Goal: Task Accomplishment & Management: Use online tool/utility

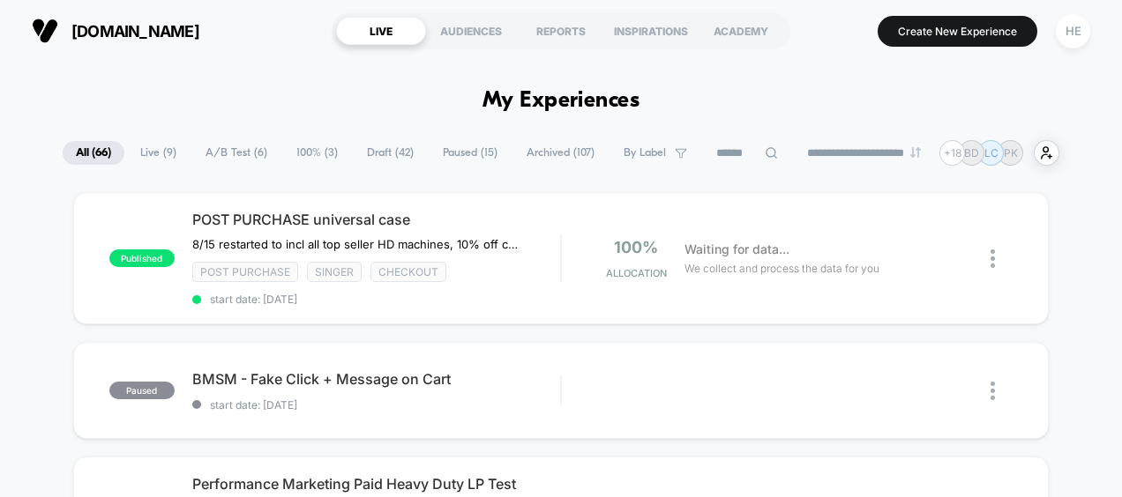
click at [155, 150] on span "Live ( 9 )" at bounding box center [158, 153] width 63 height 24
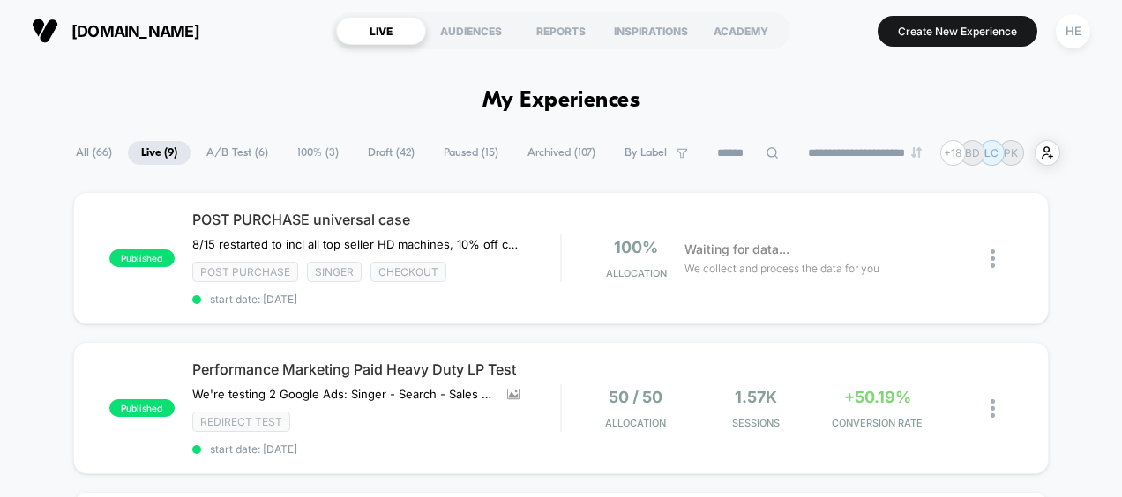
click at [384, 153] on span "Draft ( 42 )" at bounding box center [391, 153] width 73 height 24
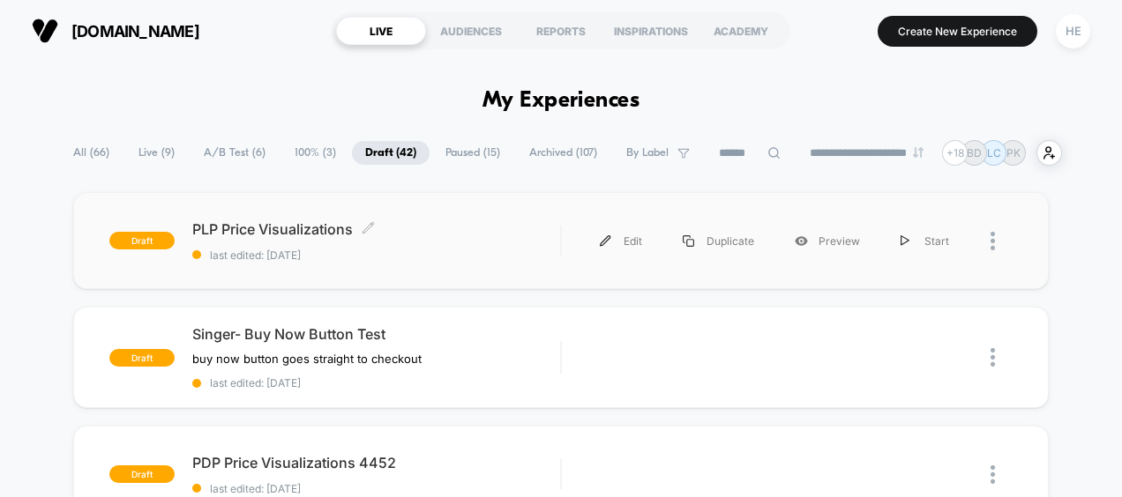
click at [467, 239] on div "PLP Price Visualizations Click to edit experience details Click to edit experie…" at bounding box center [376, 240] width 369 height 41
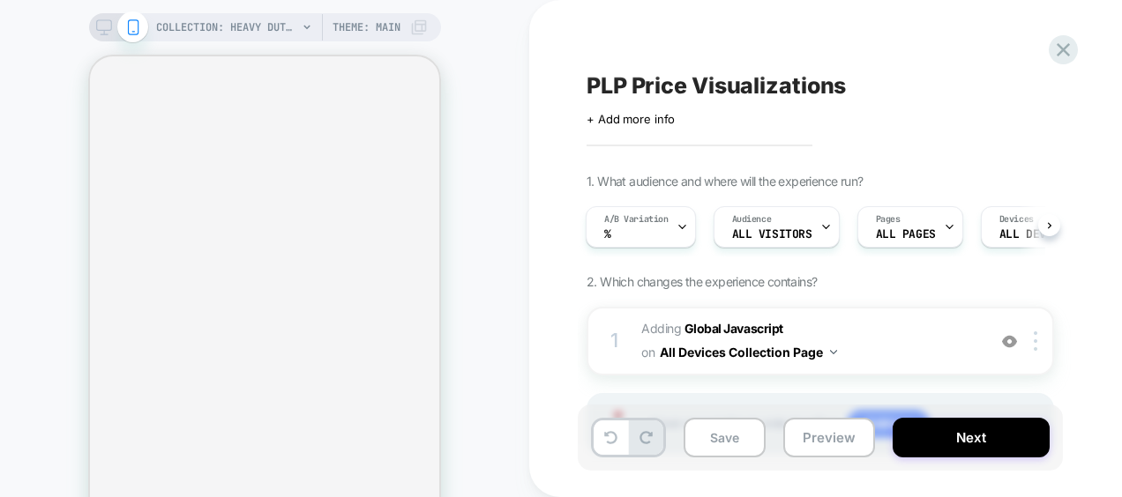
scroll to position [88, 0]
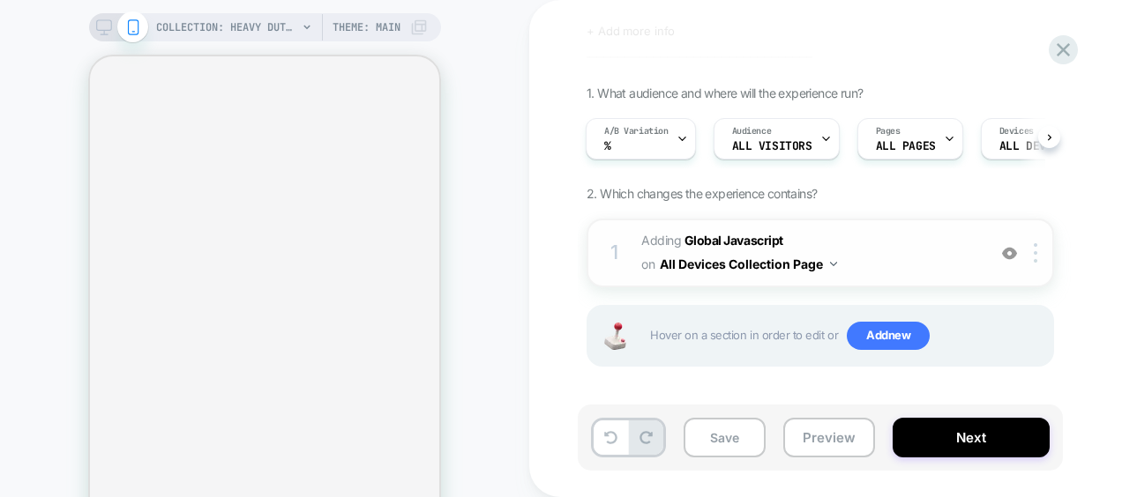
click at [888, 233] on span "Adding Global Javascript on All Devices Collection Page" at bounding box center [809, 253] width 336 height 48
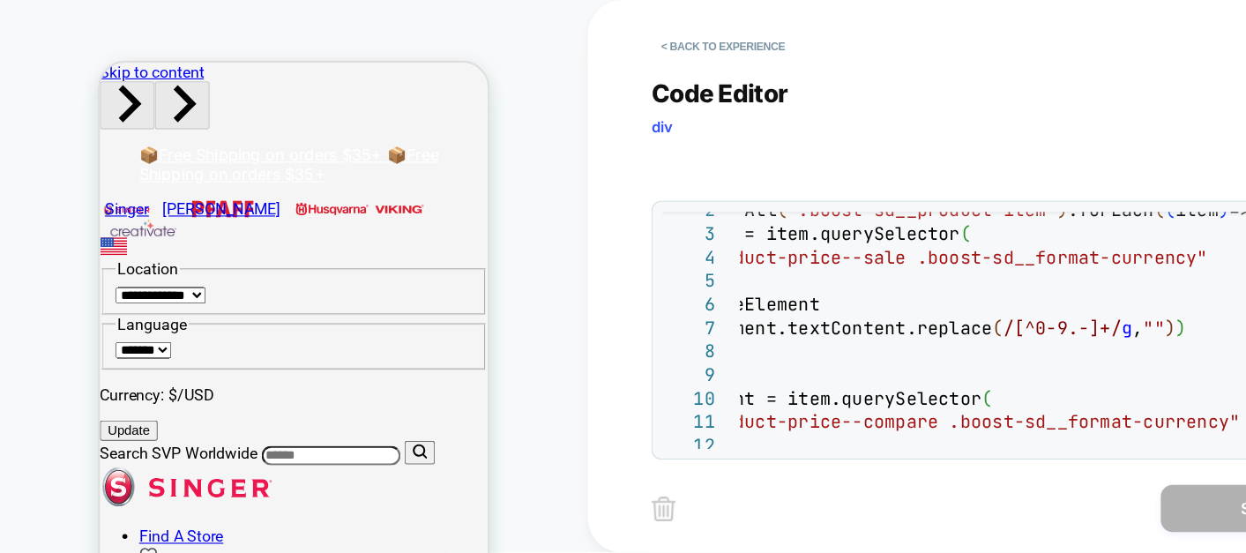
scroll to position [0, 0]
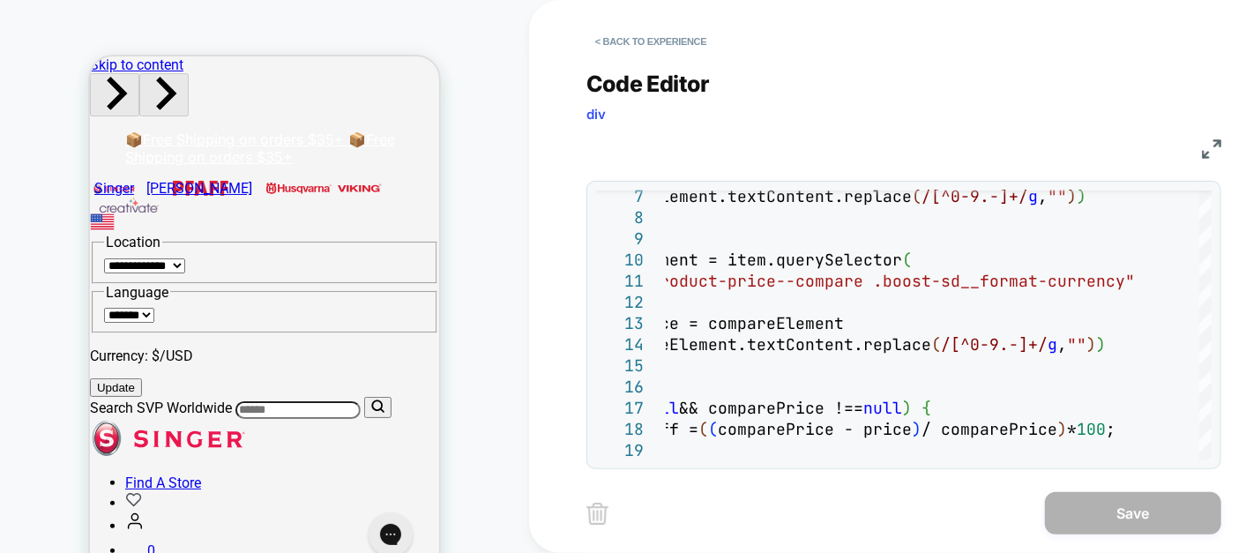
click at [1121, 151] on div "< Back to experience Code Editor div JS 7 8 9 10 11 12 13 14 15 16 17 18 19 ? p…" at bounding box center [916, 276] width 661 height 553
click at [1121, 139] on img at bounding box center [1211, 148] width 19 height 19
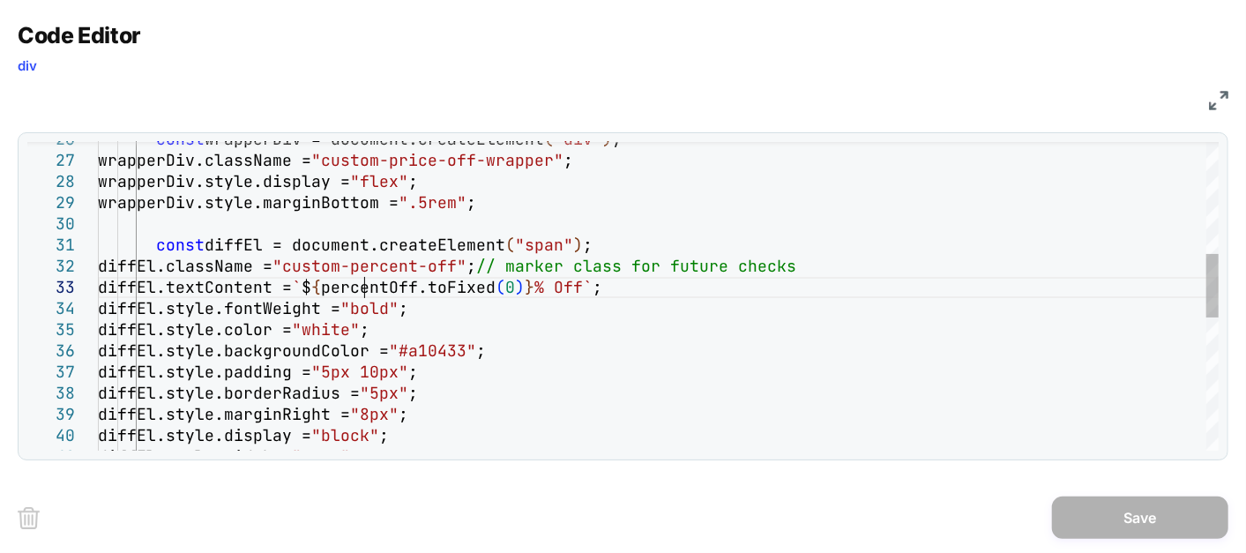
click at [365, 282] on div "const wrapperDiv = document.createElement ( "div" ) ; wrapperDiv.className = "c…" at bounding box center [658, 347] width 1121 height 1494
click at [1083, 65] on div "Code Editor div" at bounding box center [623, 52] width 1211 height 61
click at [366, 284] on div "const wrapperDiv = document.createElement ( "div" ) ; wrapperDiv.className = "c…" at bounding box center [658, 347] width 1121 height 1494
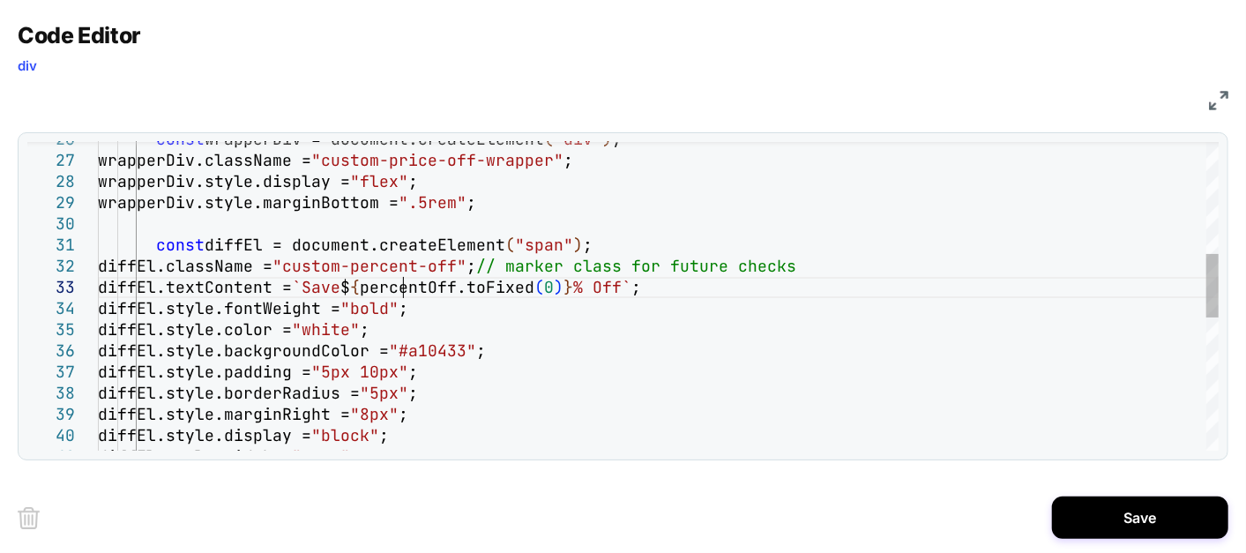
scroll to position [42, 312]
click at [668, 284] on div "const wrapperDiv = document.createElement ( "div" ) ; wrapperDiv.className = "c…" at bounding box center [658, 347] width 1121 height 1494
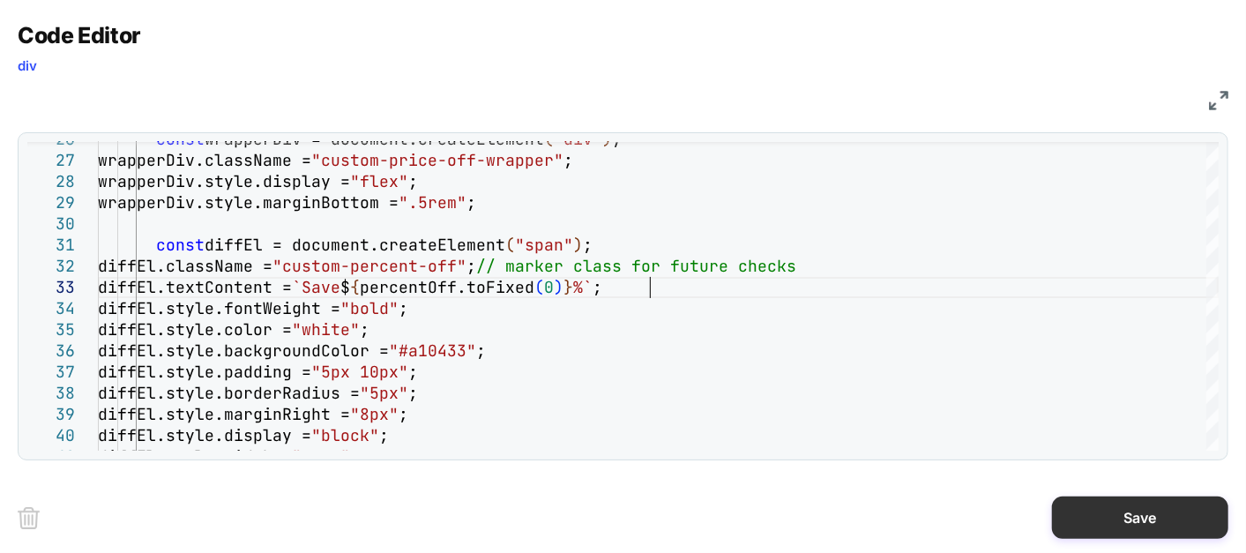
type textarea "**********"
click at [1090, 496] on button "Save" at bounding box center [1140, 517] width 176 height 42
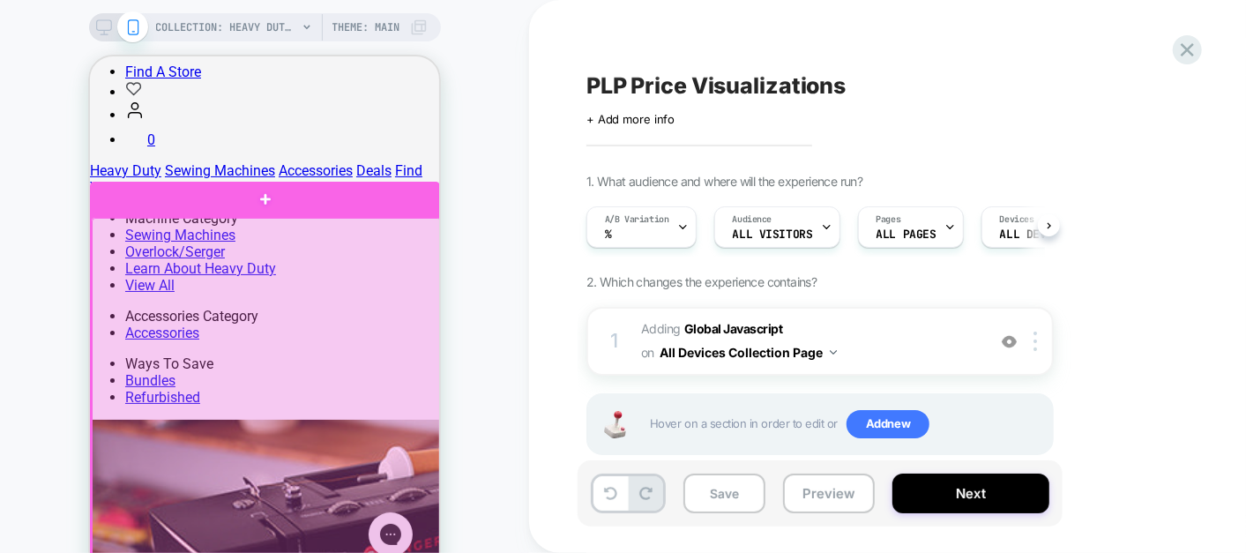
scroll to position [410, 0]
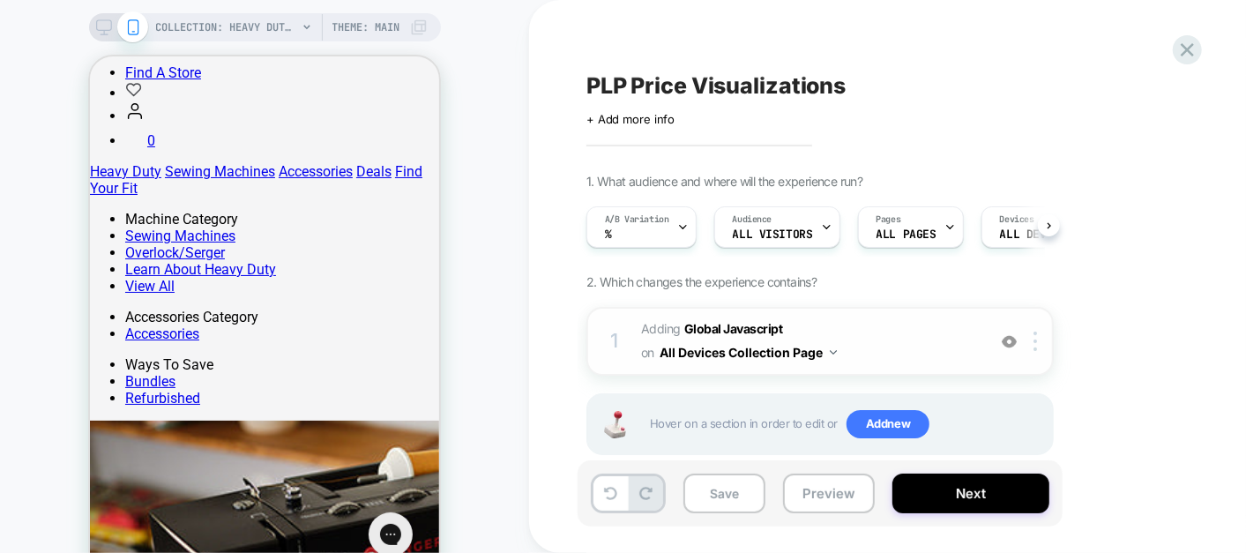
click at [892, 329] on span "Adding Global Javascript on All Devices Collection Page" at bounding box center [809, 341] width 336 height 48
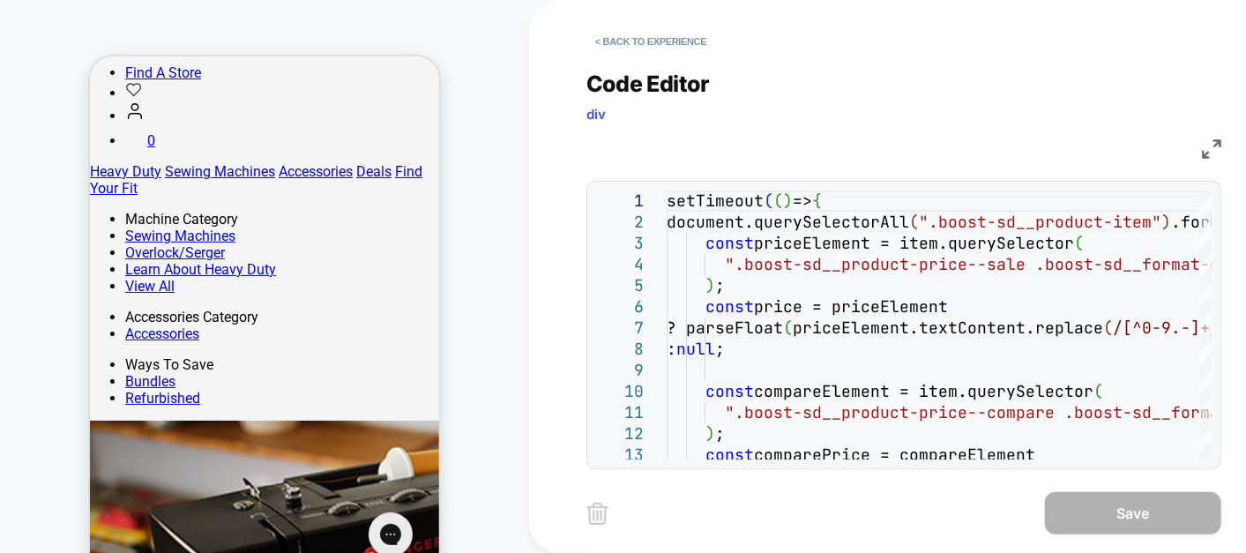
click at [1121, 145] on img at bounding box center [1211, 148] width 19 height 19
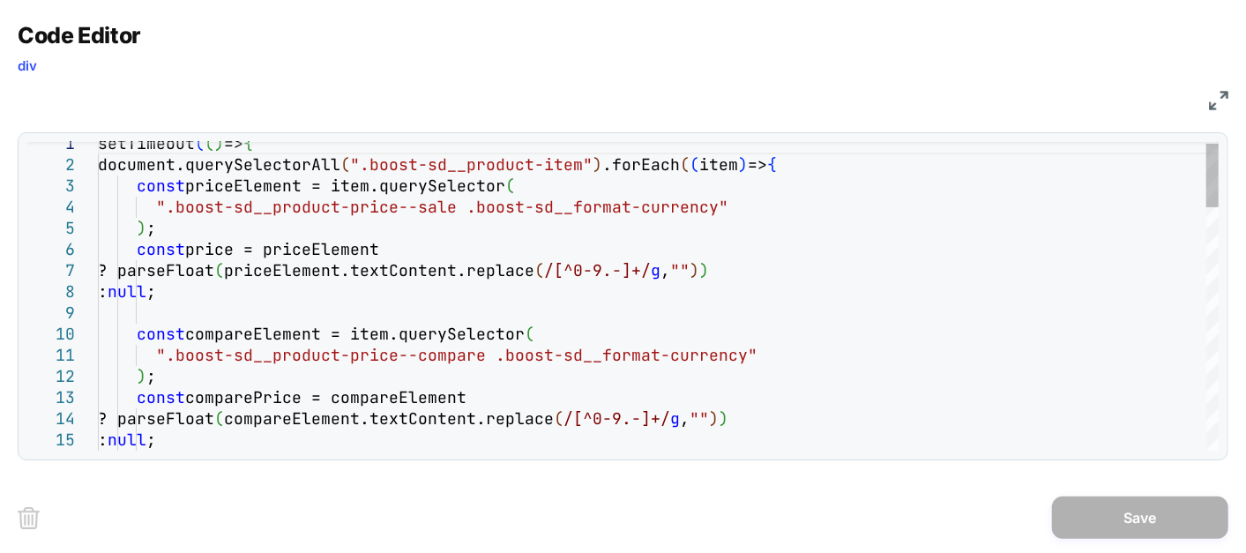
scroll to position [0, 0]
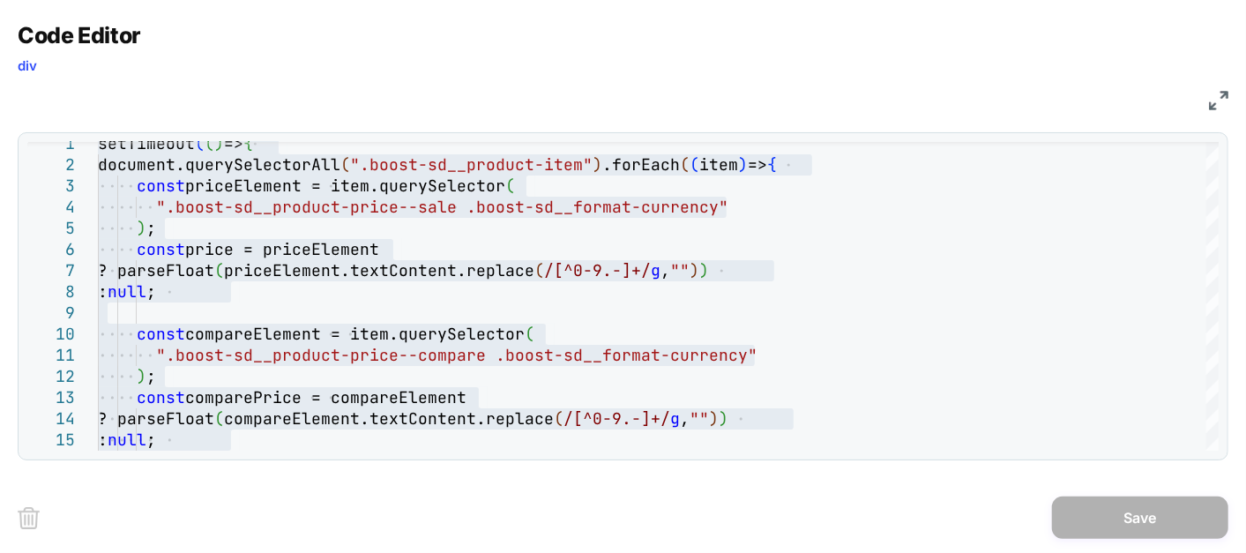
click at [1015, 68] on div "Code Editor div" at bounding box center [623, 52] width 1211 height 61
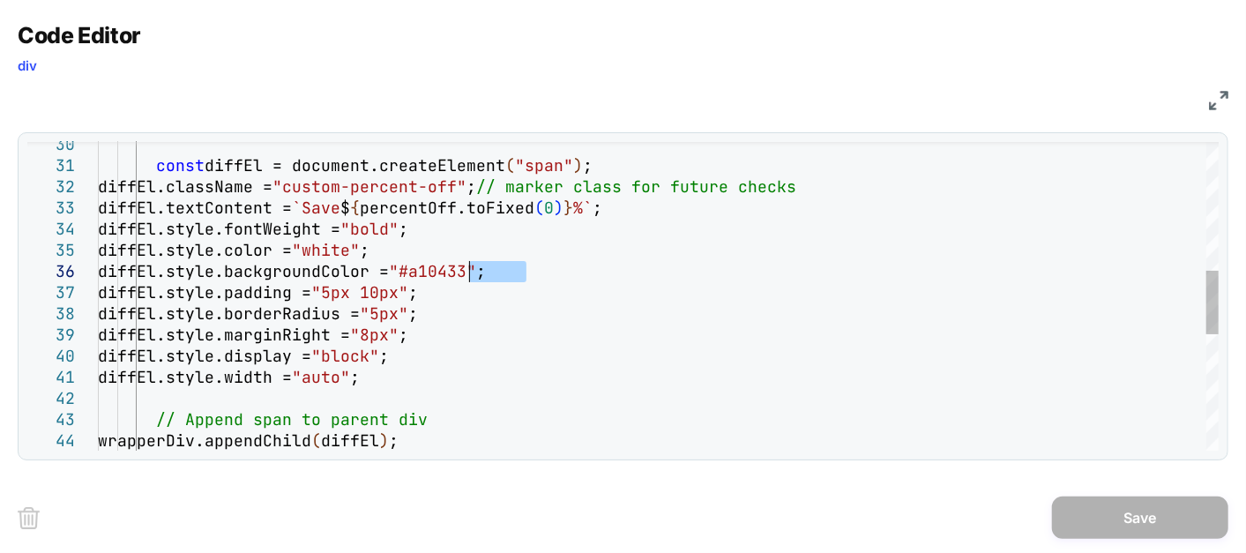
drag, startPoint x: 528, startPoint y: 269, endPoint x: 473, endPoint y: 278, distance: 56.3
click at [473, 278] on div "const diffEl = document.createElement ( "span" ) ; diffEl.className = "custom-p…" at bounding box center [658, 267] width 1121 height 1494
type textarea "**********"
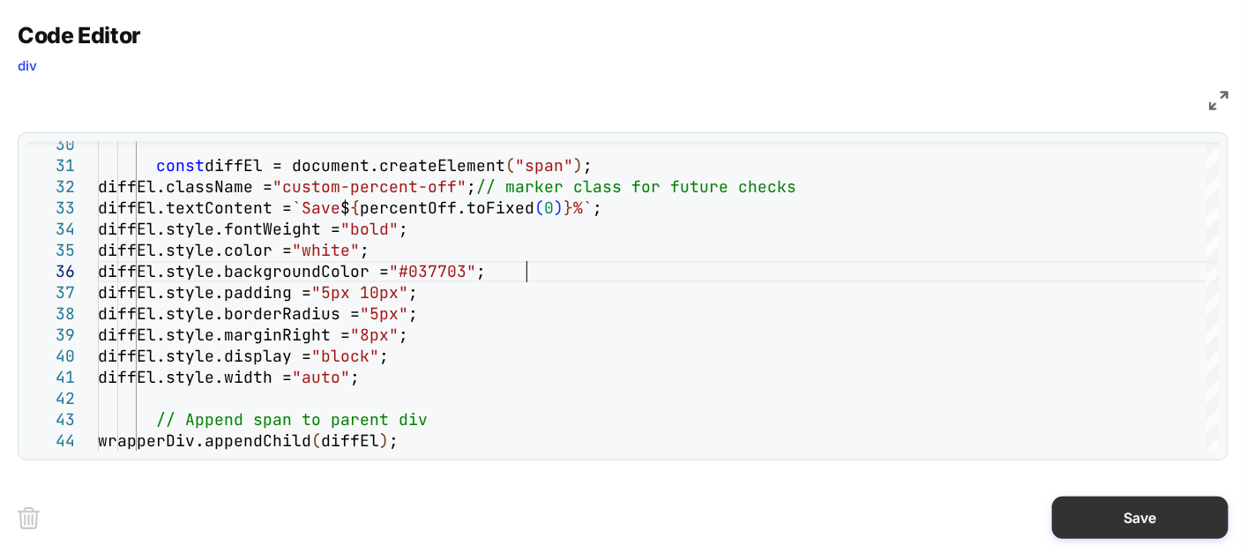
click at [1121, 496] on button "Save" at bounding box center [1140, 517] width 176 height 42
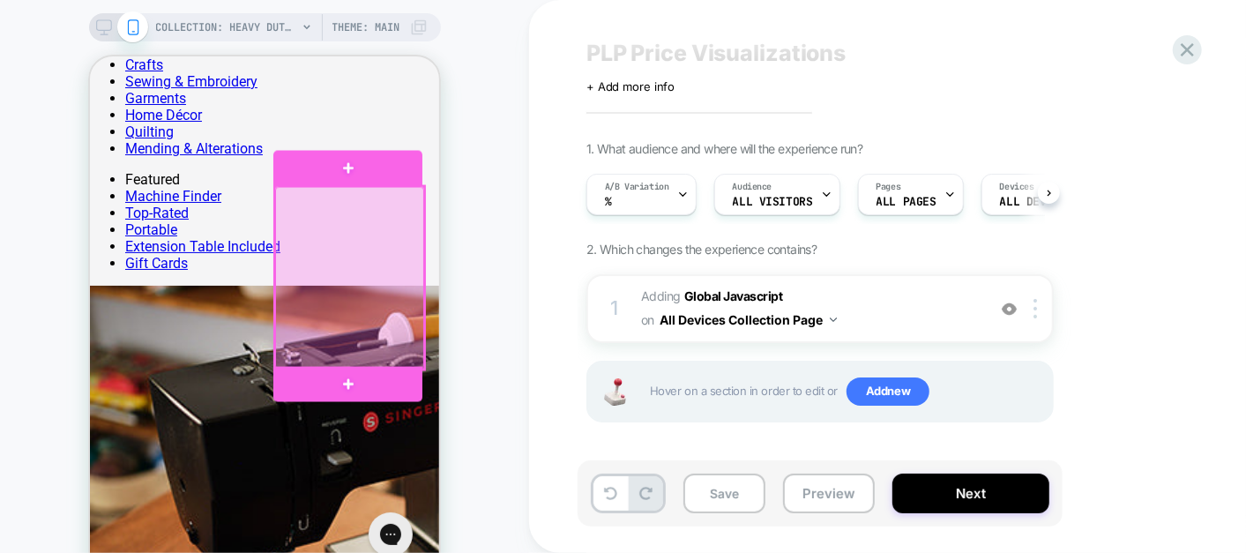
scroll to position [1209, 0]
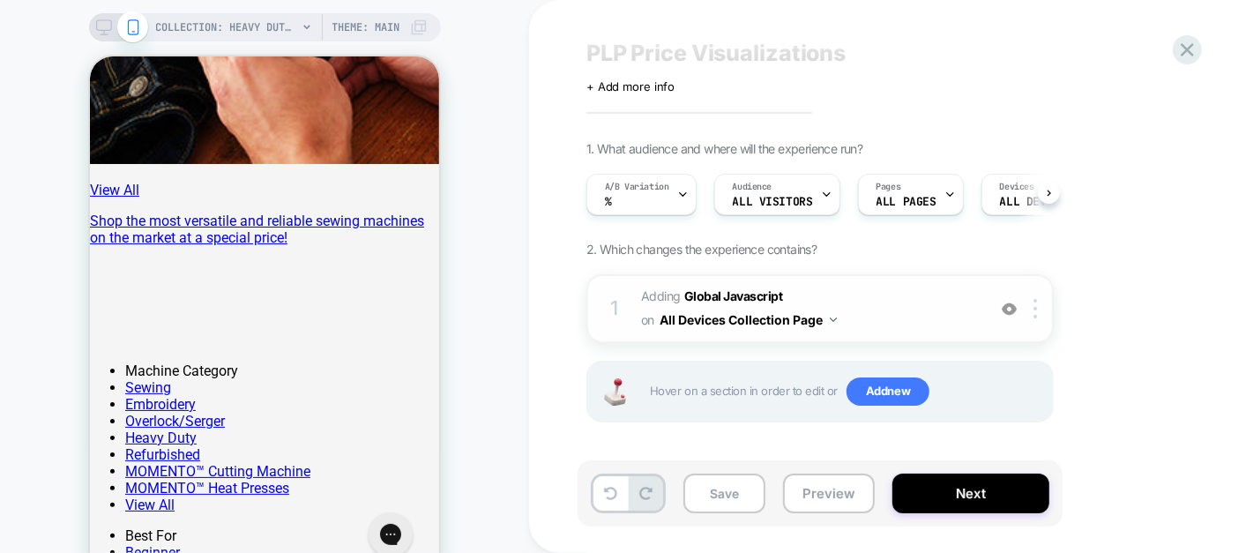
click at [901, 303] on span "Adding Global Javascript on All Devices Collection Page" at bounding box center [809, 309] width 336 height 48
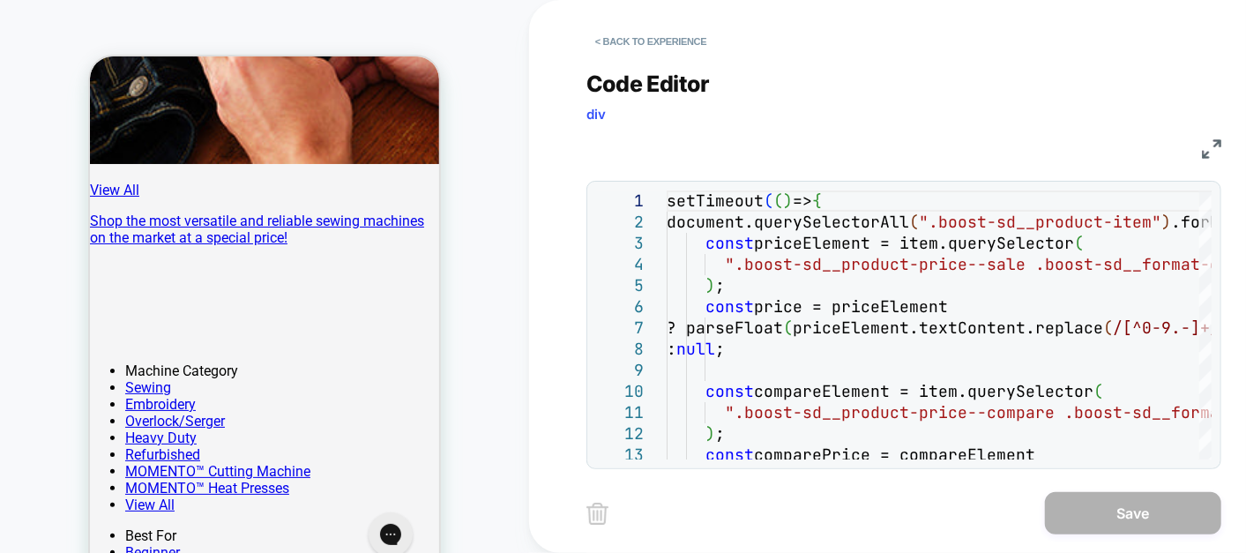
click at [1121, 156] on img at bounding box center [1211, 148] width 19 height 19
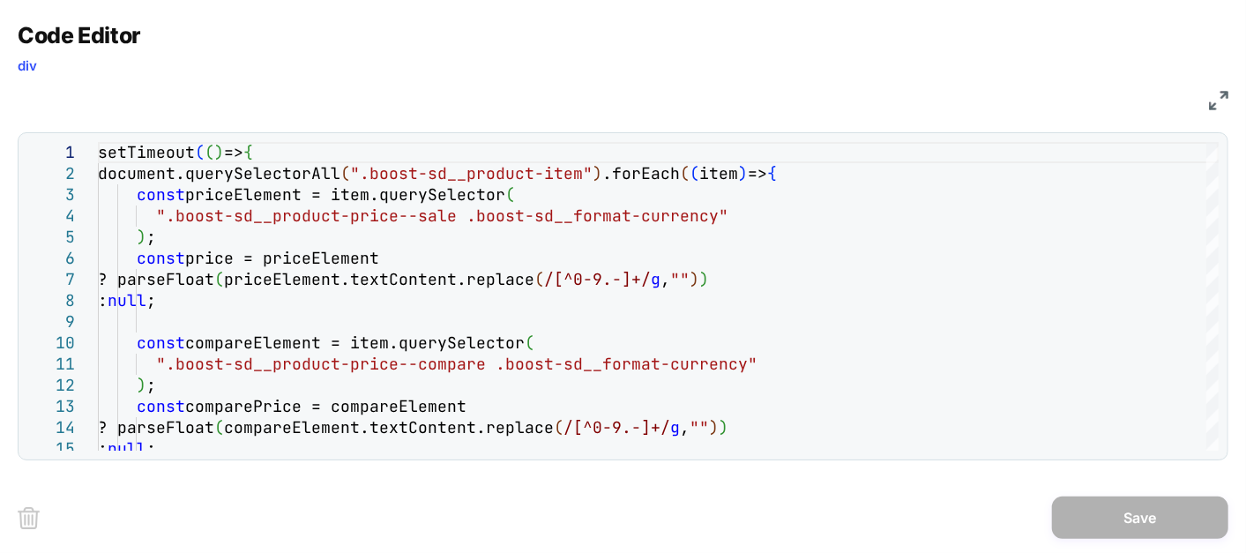
click at [1121, 101] on img at bounding box center [1218, 100] width 19 height 19
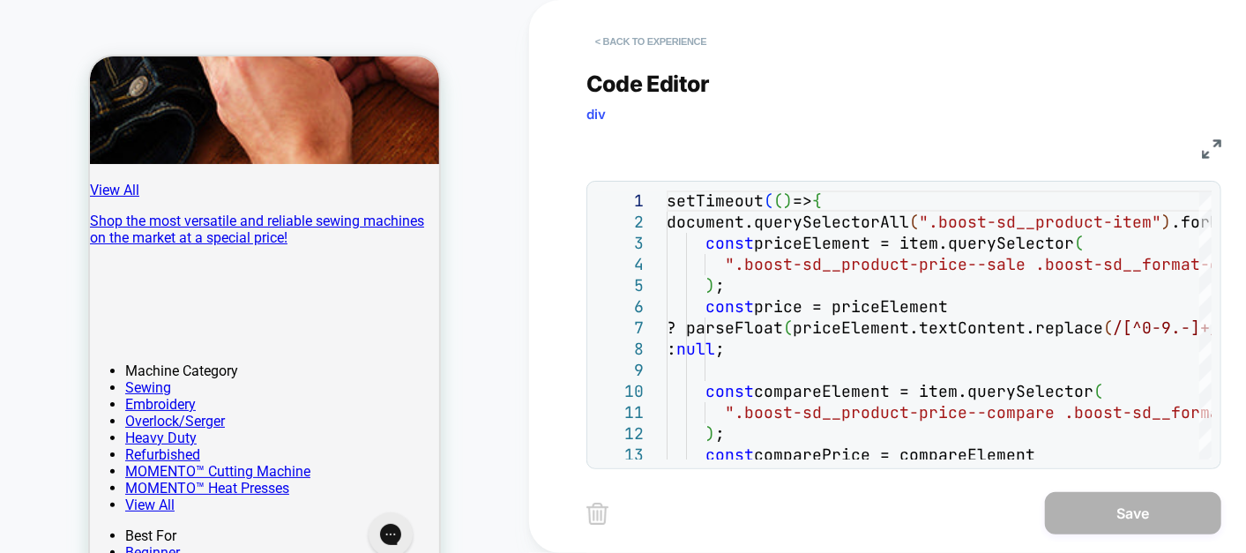
click at [667, 41] on button "< Back to experience" at bounding box center [650, 41] width 129 height 28
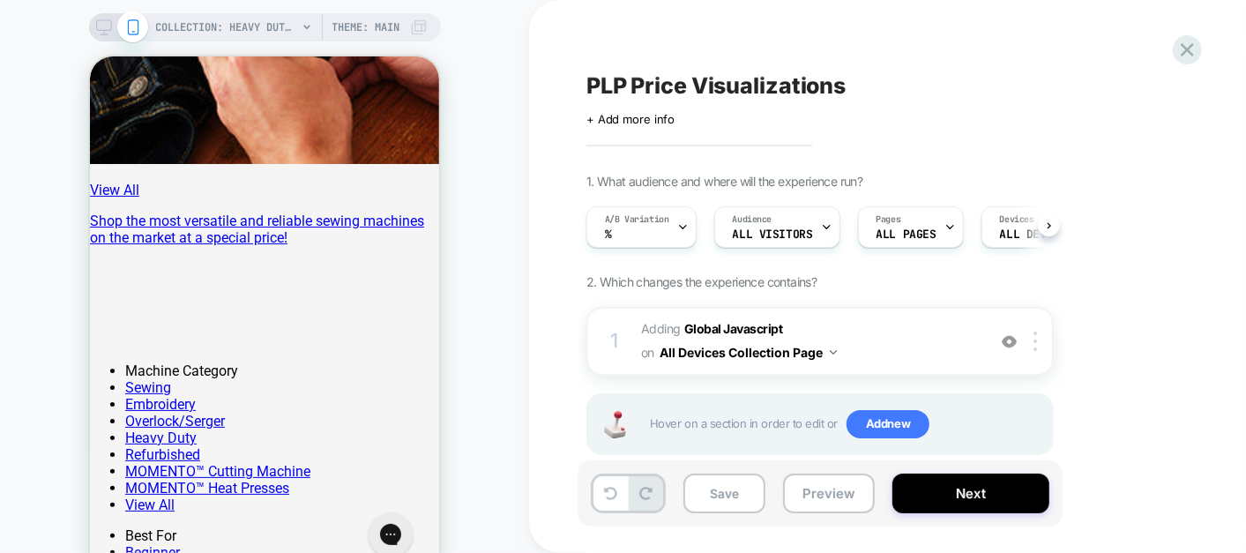
scroll to position [0, 0]
click at [742, 496] on button "Save" at bounding box center [724, 494] width 82 height 40
click at [801, 496] on button "Preview" at bounding box center [829, 494] width 92 height 40
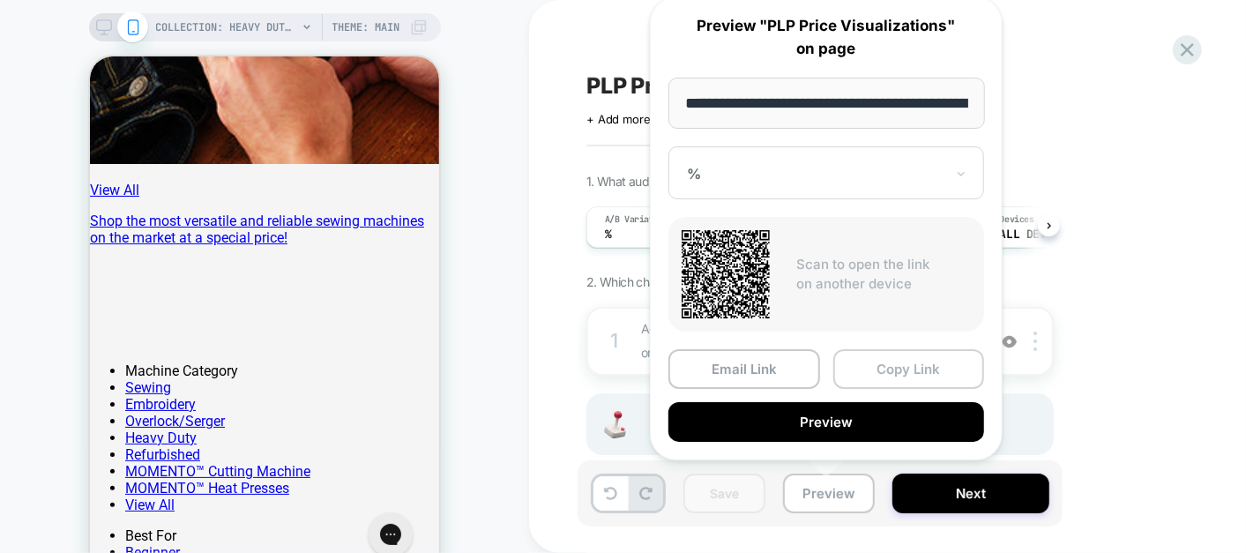
click at [904, 369] on button "Copy Link" at bounding box center [909, 369] width 152 height 40
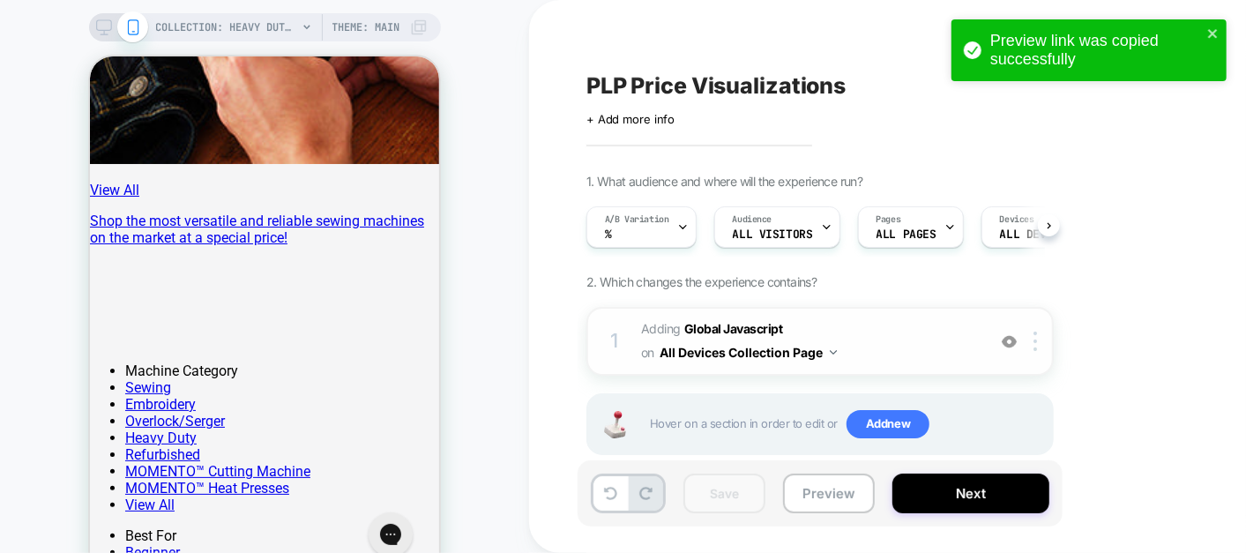
click at [935, 331] on span "Adding Global Javascript on All Devices Collection Page" at bounding box center [809, 341] width 336 height 48
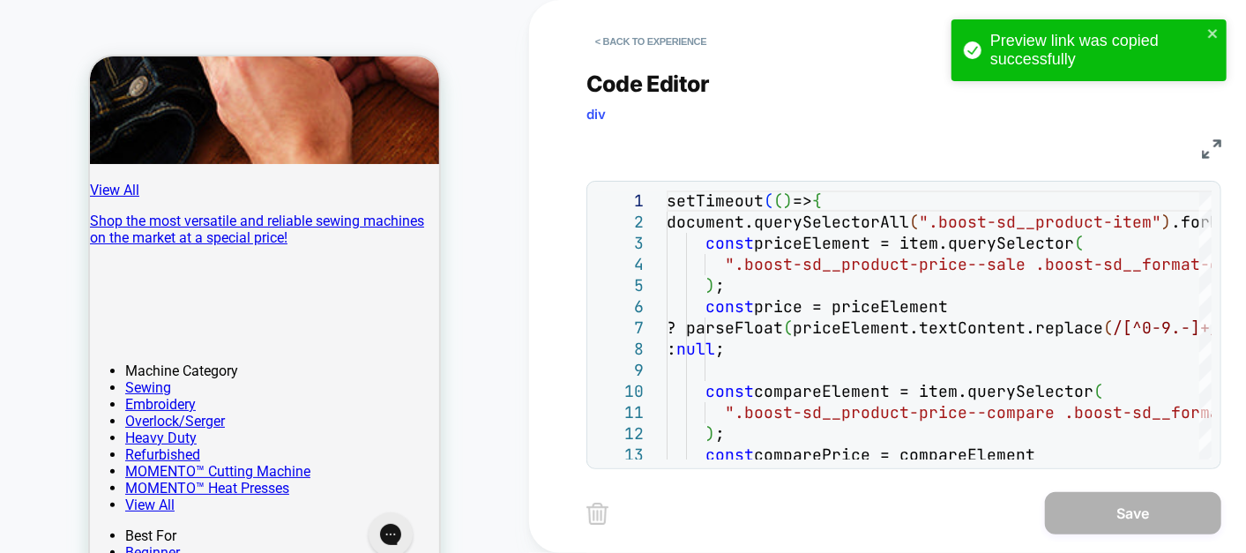
click at [1121, 153] on img at bounding box center [1211, 148] width 19 height 19
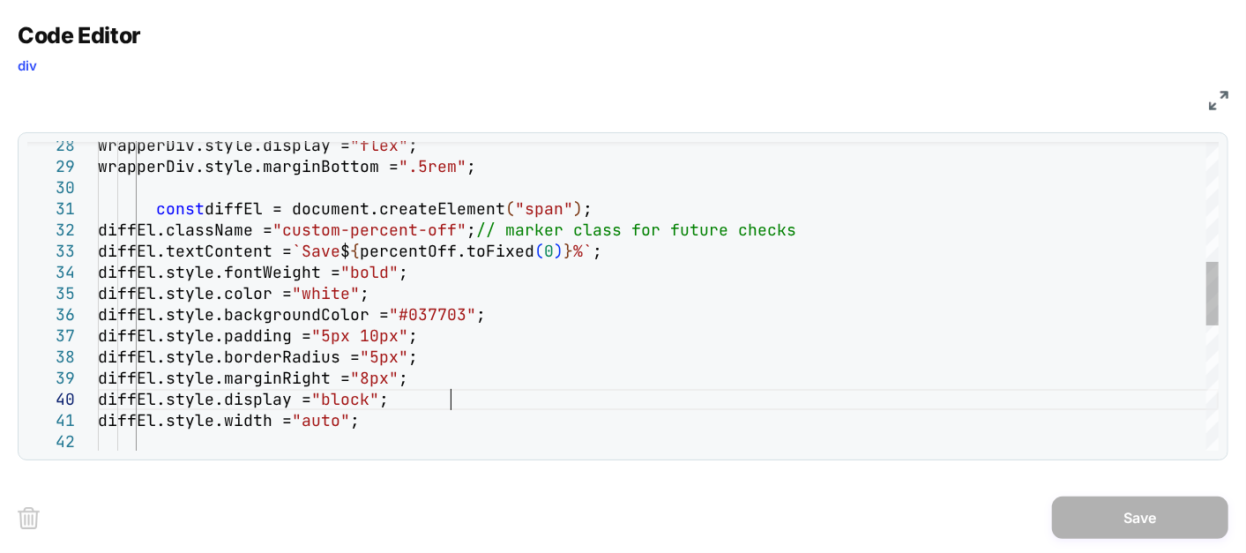
click at [787, 403] on div "diffEl.textContent = `Save $ { percentOff.toFixed ( 0 ) } %` ; diffEl.style.fon…" at bounding box center [658, 310] width 1121 height 1494
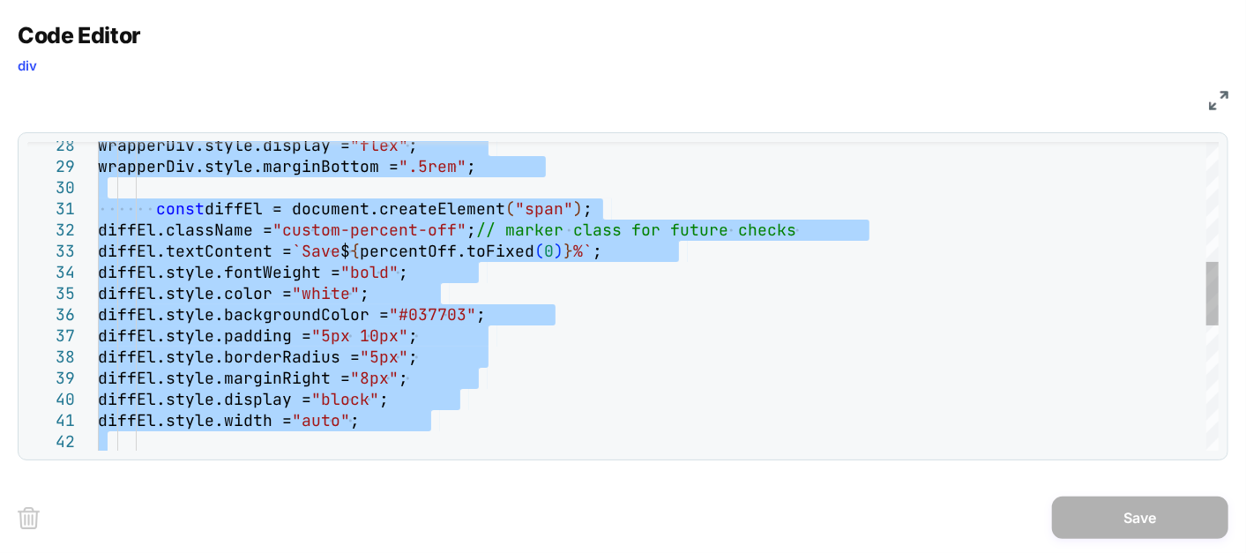
click at [411, 337] on div "diffEl.textContent = `Save $ { percentOff.toFixed ( 0 ) } %` ; diffEl.style.fon…" at bounding box center [658, 310] width 1121 height 1494
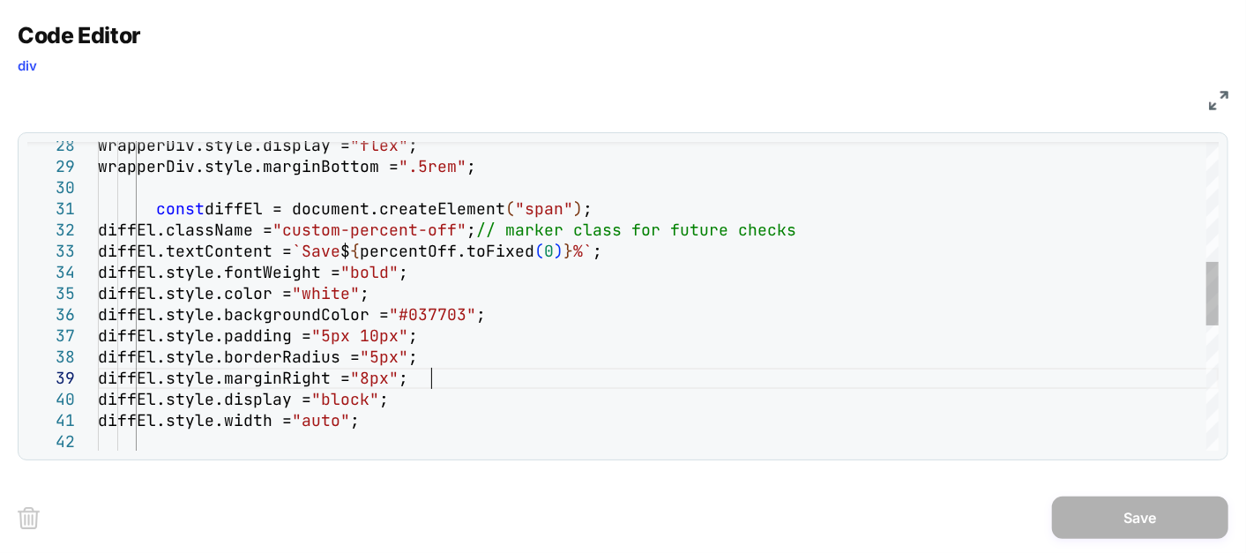
click at [430, 372] on div "diffEl.textContent = `Save $ { percentOff.toFixed ( 0 ) } %` ; diffEl.style.fon…" at bounding box center [658, 310] width 1121 height 1494
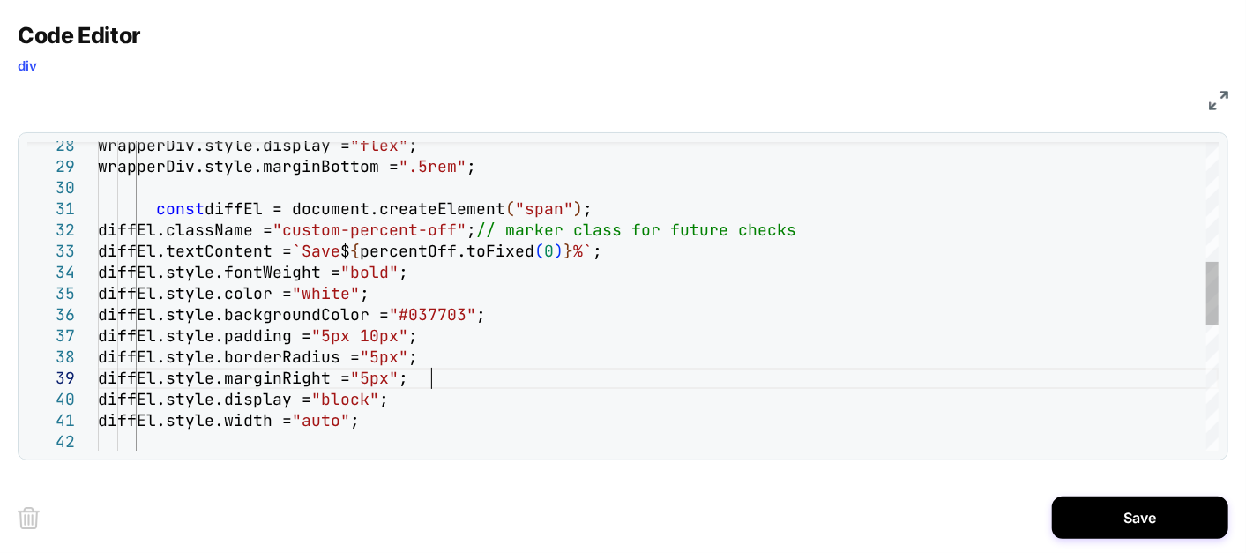
scroll to position [168, 332]
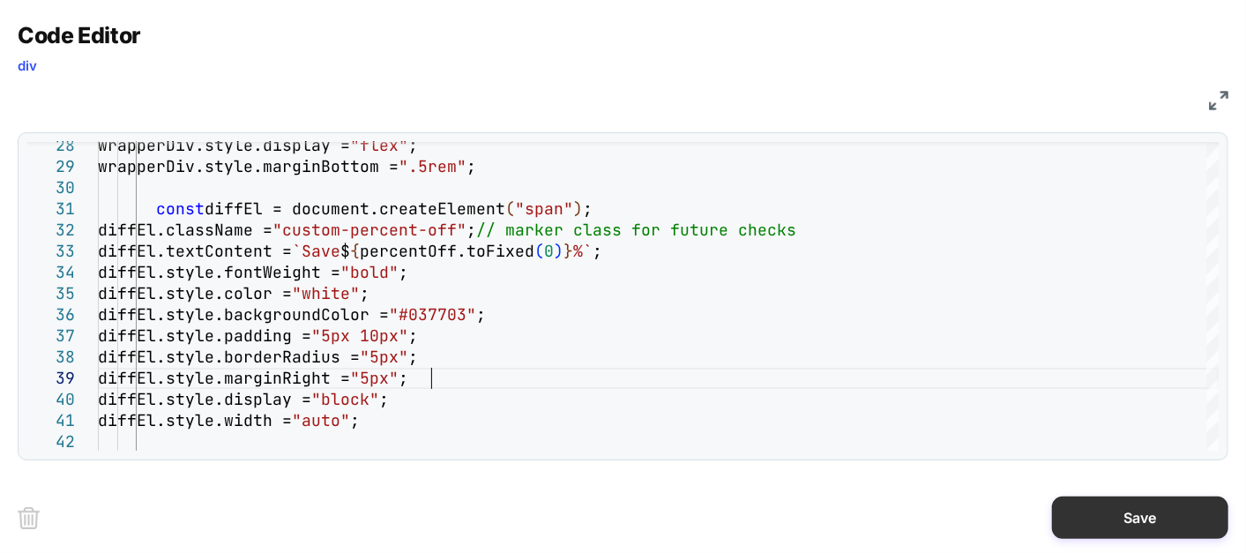
type textarea "**********"
click at [1106, 496] on button "Save" at bounding box center [1140, 517] width 176 height 42
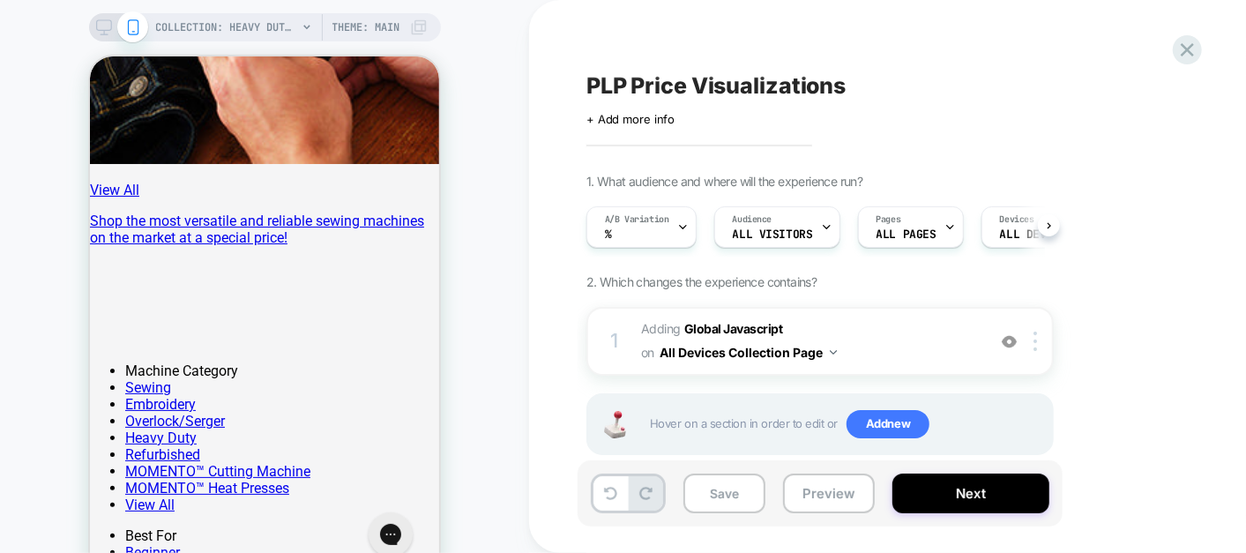
scroll to position [0, 0]
click at [826, 496] on button "Preview" at bounding box center [829, 494] width 92 height 40
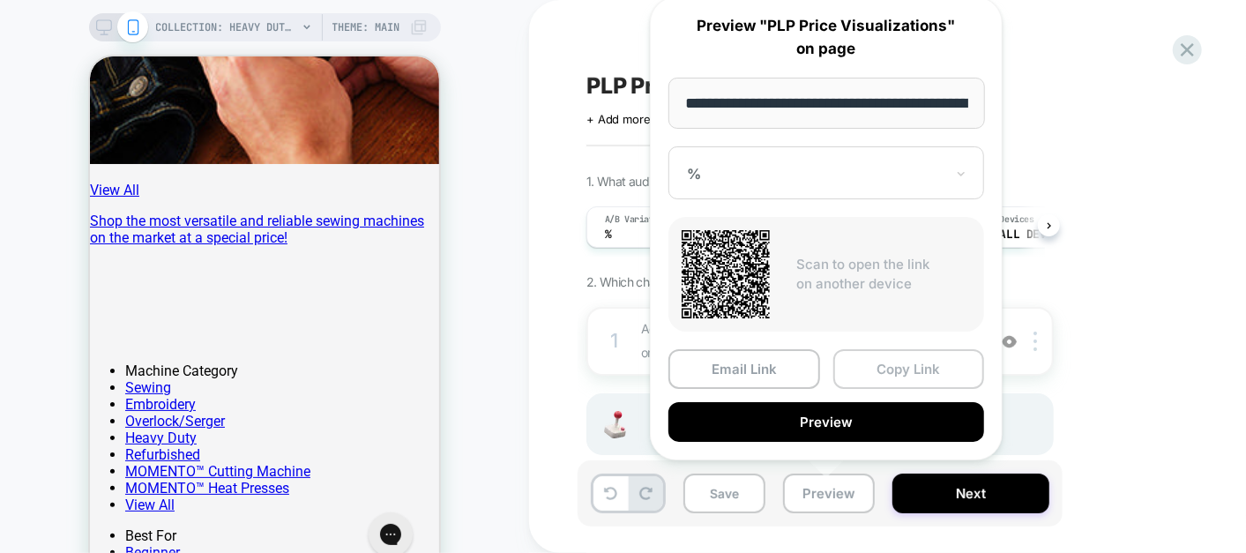
click at [907, 372] on button "Copy Link" at bounding box center [909, 369] width 152 height 40
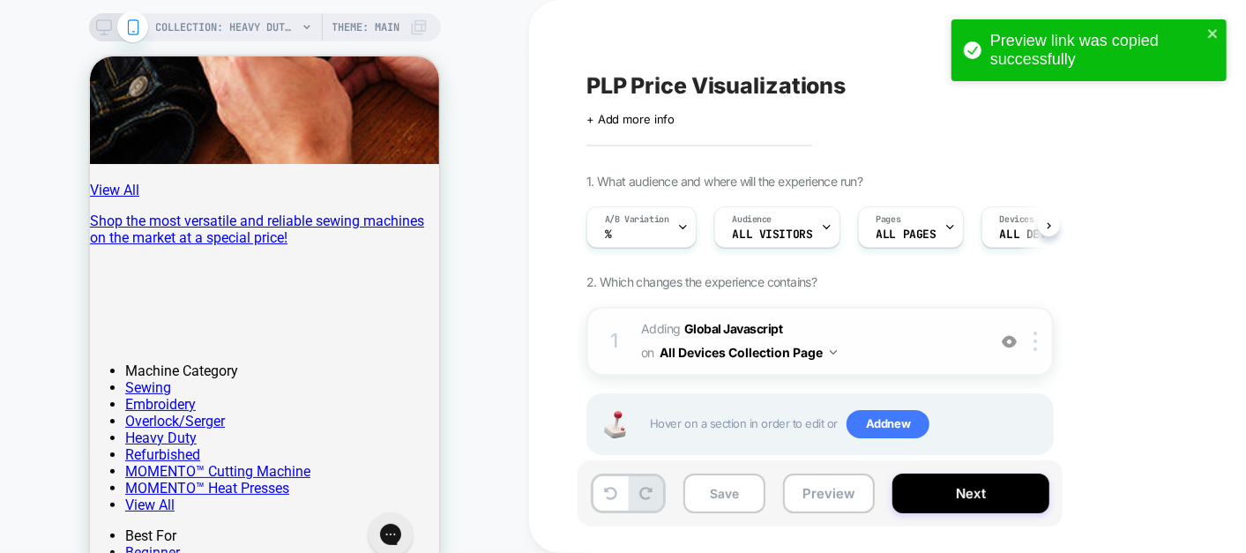
click at [824, 332] on span "Adding Global Javascript on All Devices Collection Page" at bounding box center [809, 341] width 336 height 48
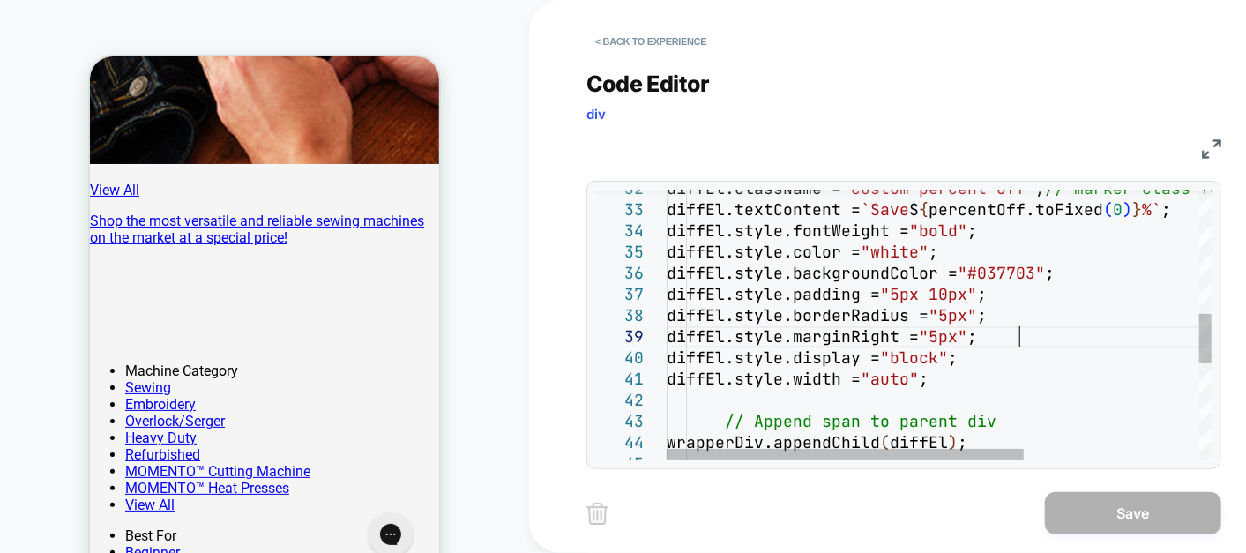
click at [1016, 342] on div "diffEl.className = "custom-percent-off" ; // marker class for future checks dif…" at bounding box center [1073, 249] width 812 height 1454
click at [959, 386] on div "diffEl.className = "custom-percent-off" ; // marker class for future checks dif…" at bounding box center [1073, 249] width 812 height 1454
click at [998, 328] on div "diffEl.className = "custom-percent-off" ; // marker class for future checks dif…" at bounding box center [1073, 249] width 812 height 1454
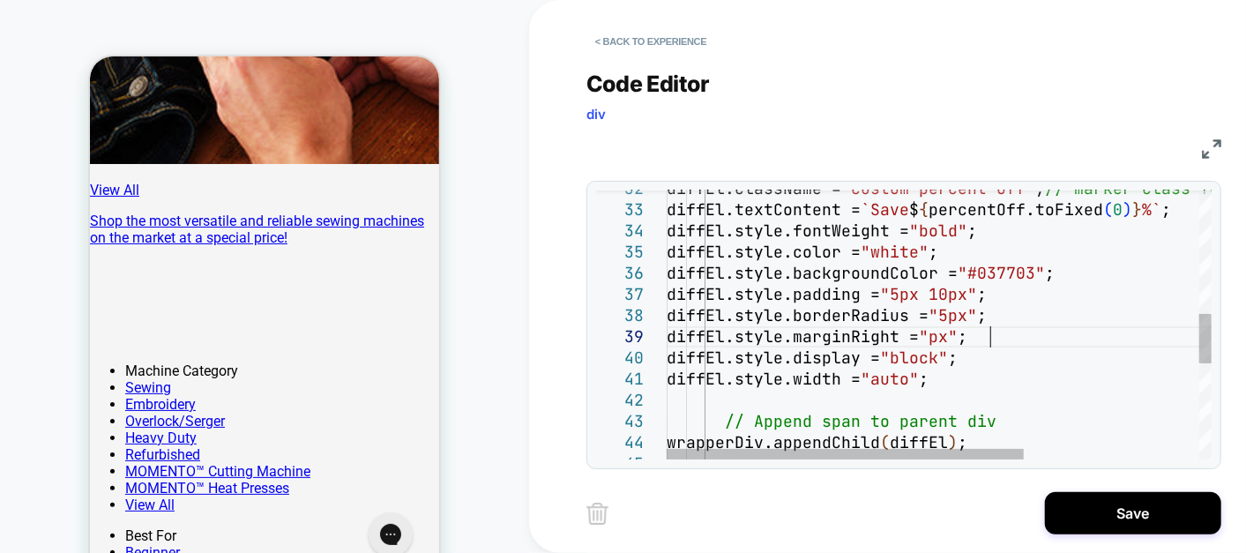
scroll to position [168, 332]
click at [959, 287] on div "diffEl.className = "custom-percent-off" ; // marker class for future checks dif…" at bounding box center [1073, 249] width 812 height 1454
click at [1010, 293] on div "diffEl.className = "custom-percent-off" ; // marker class for future checks dif…" at bounding box center [1073, 249] width 812 height 1454
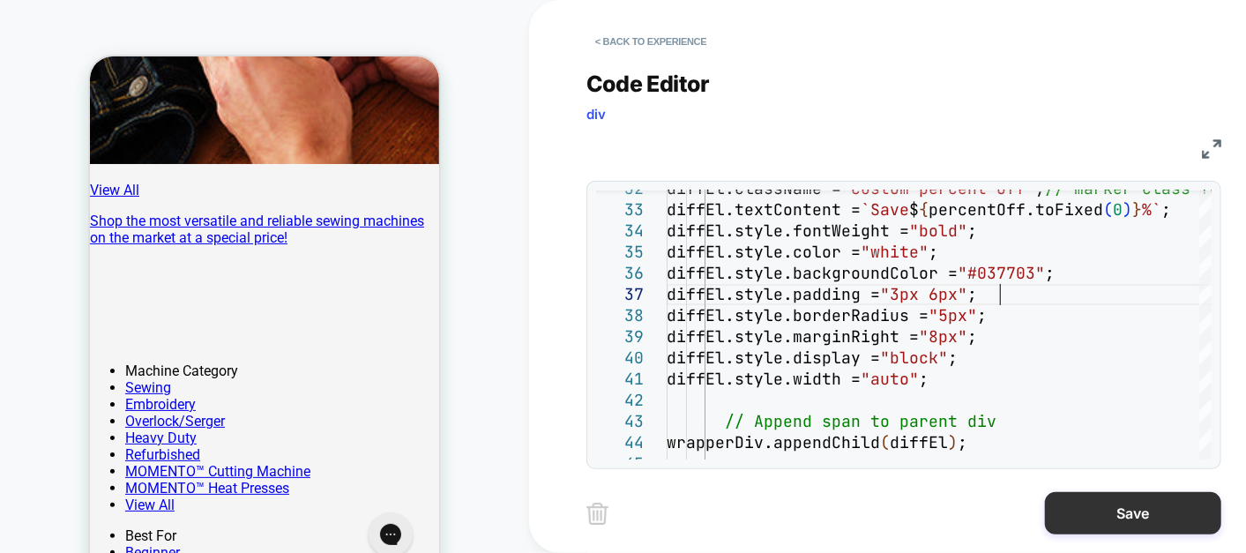
type textarea "**********"
click at [1121, 496] on button "Save" at bounding box center [1133, 513] width 176 height 42
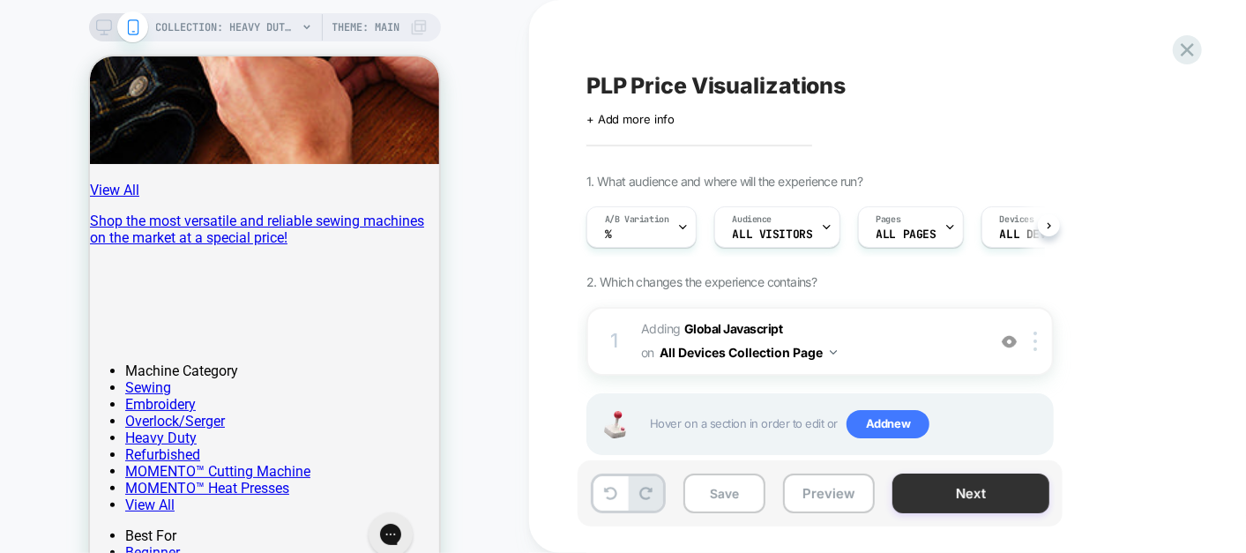
scroll to position [0, 0]
click at [834, 496] on button "Preview" at bounding box center [829, 494] width 92 height 40
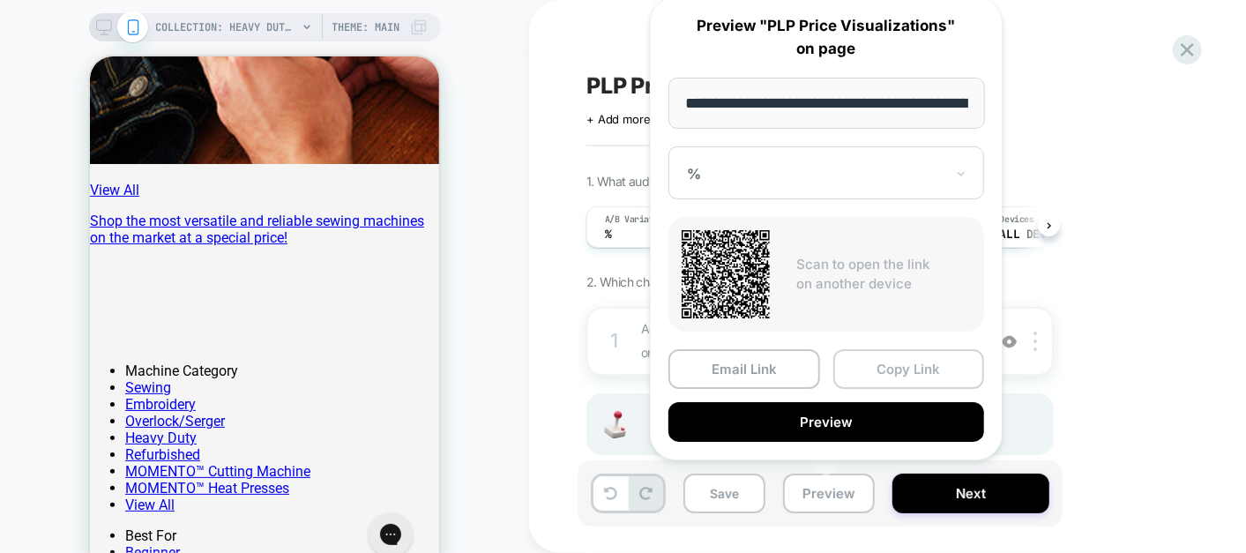
click at [904, 375] on button "Copy Link" at bounding box center [909, 369] width 152 height 40
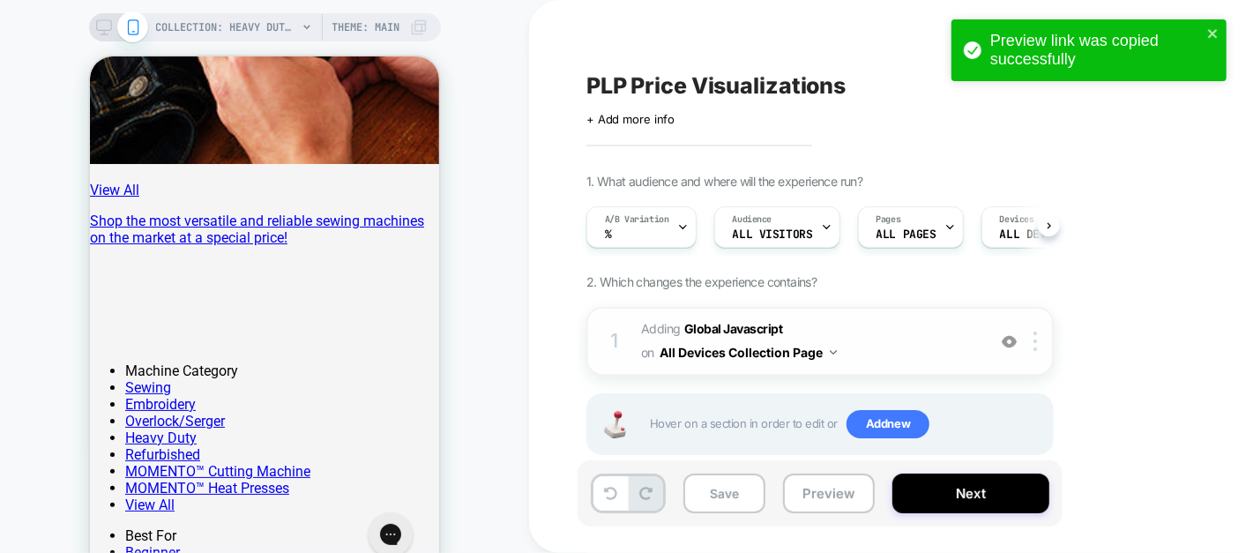
click at [857, 335] on span "Adding Global Javascript on All Devices Collection Page" at bounding box center [809, 341] width 336 height 48
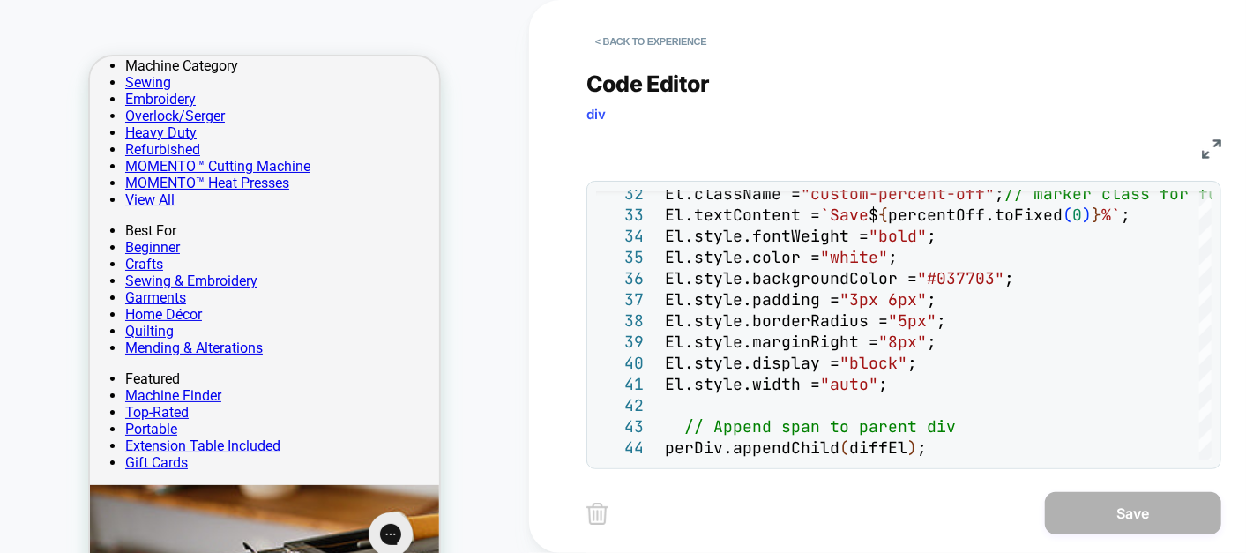
scroll to position [1512, 0]
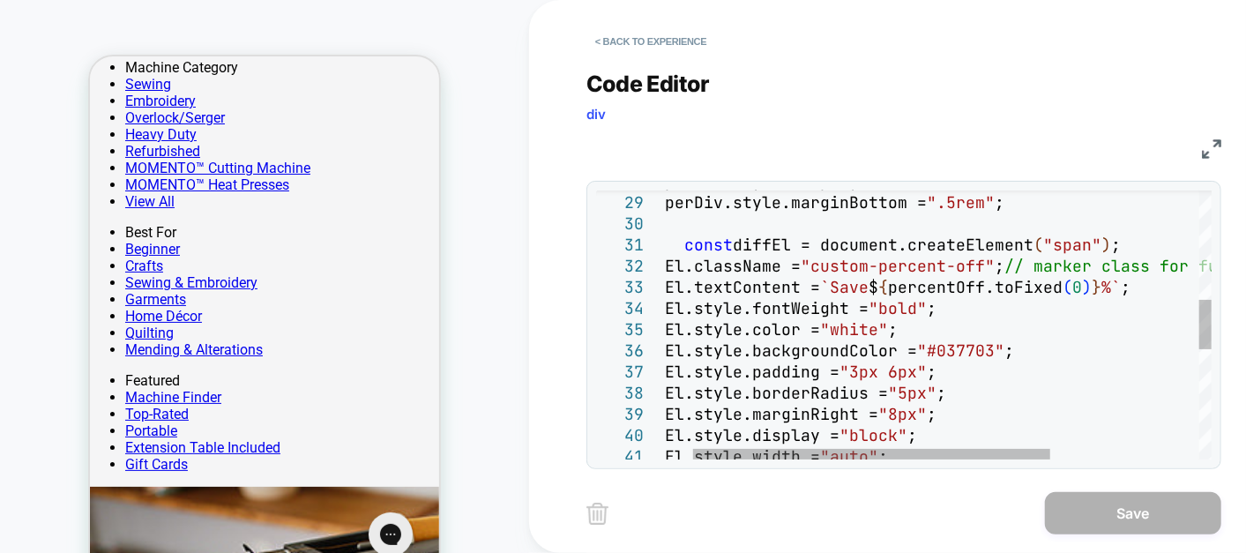
type textarea "**********"
click at [963, 311] on div "diffEl.style.padding = "3px 6px" ; diffEl.style.borderRadius = "5px" ; diffEl.s…" at bounding box center [1032, 327] width 812 height 1454
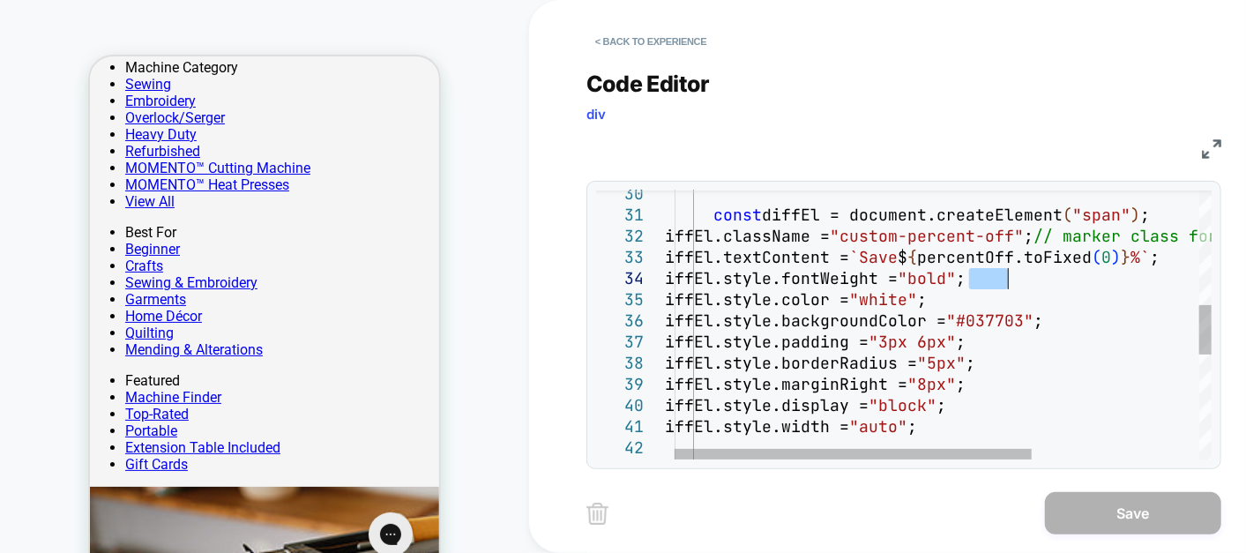
click at [1052, 311] on div "diffEl.style.fontWeight = "bold" ; diffEl.style.color = "white" ; diffEl.style.…" at bounding box center [1061, 297] width 812 height 1454
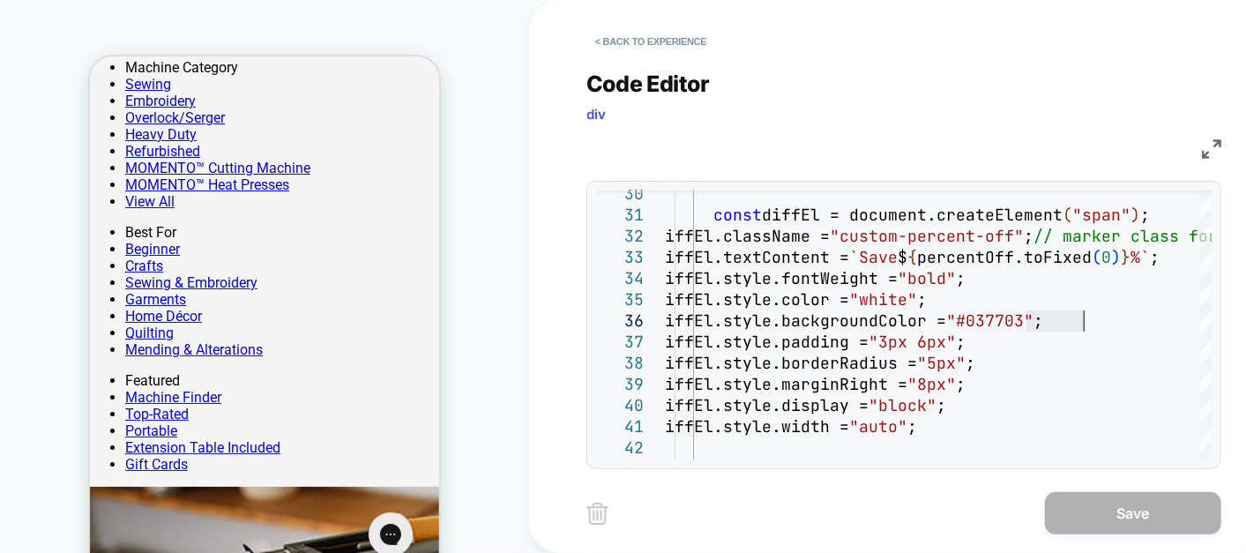
click at [1013, 50] on div "Code Editor div JS 34 35 36 37 38 39 40 41 42 43 33 32 31 30 diffEl.style.fontW…" at bounding box center [903, 259] width 635 height 421
click at [663, 39] on button "< Back to experience" at bounding box center [650, 41] width 129 height 28
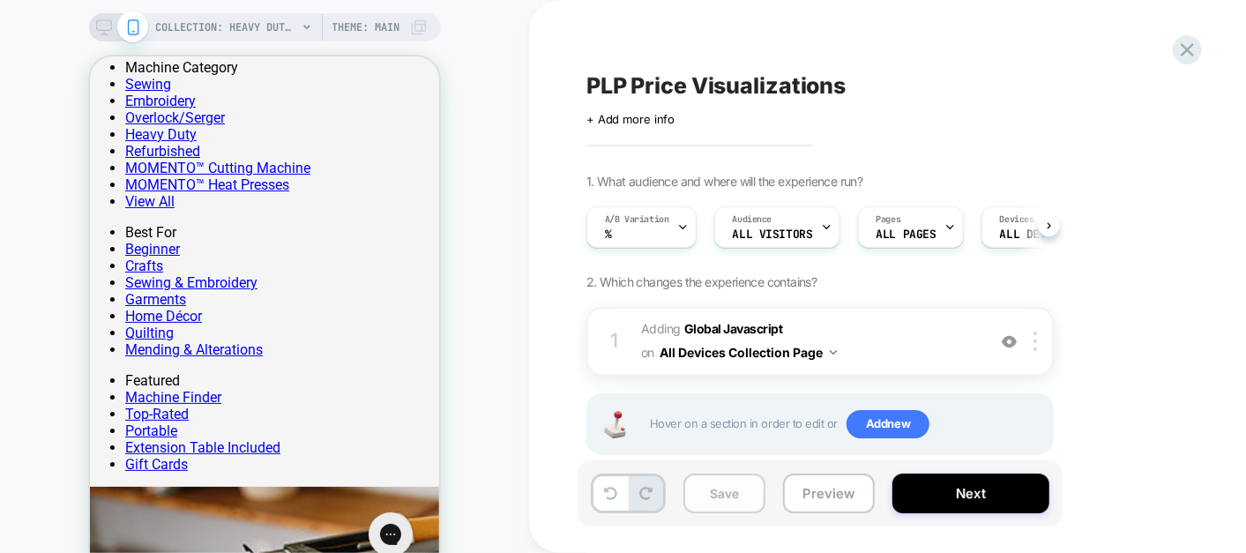
click at [750, 489] on button "Save" at bounding box center [724, 494] width 82 height 40
click at [680, 223] on icon at bounding box center [682, 226] width 11 height 11
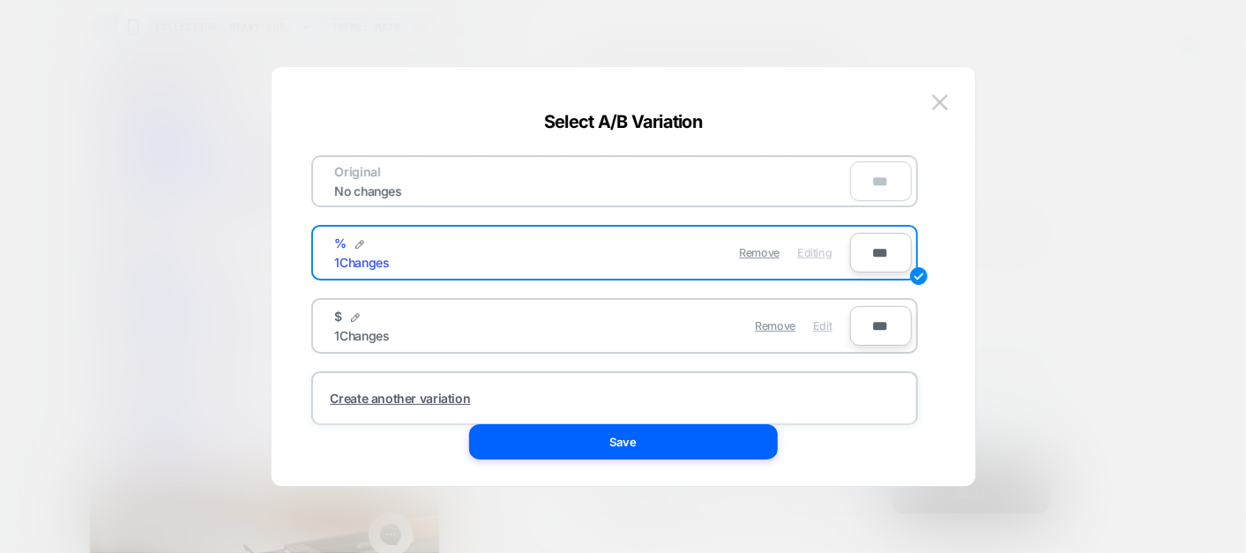
click at [826, 320] on span "Edit" at bounding box center [822, 325] width 19 height 13
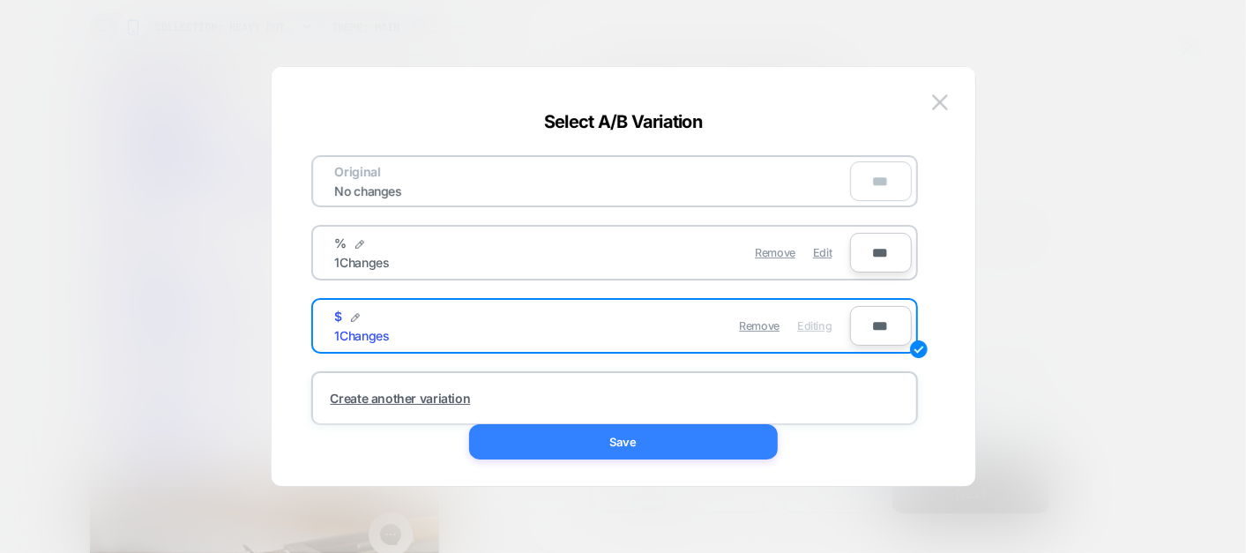
click at [688, 437] on button "Save" at bounding box center [623, 441] width 309 height 35
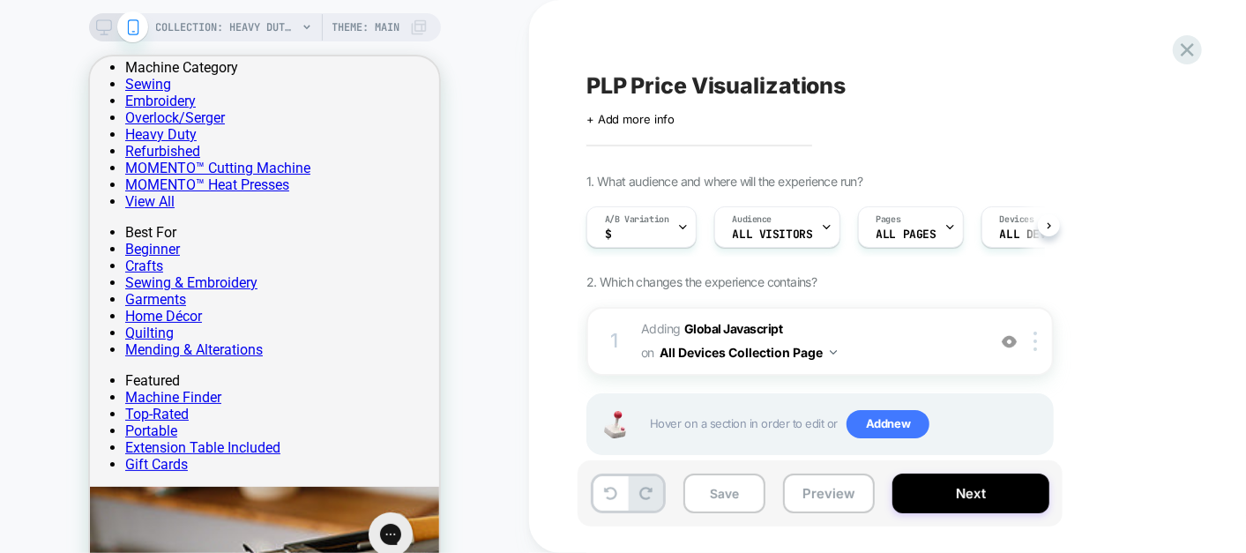
scroll to position [1585, 0]
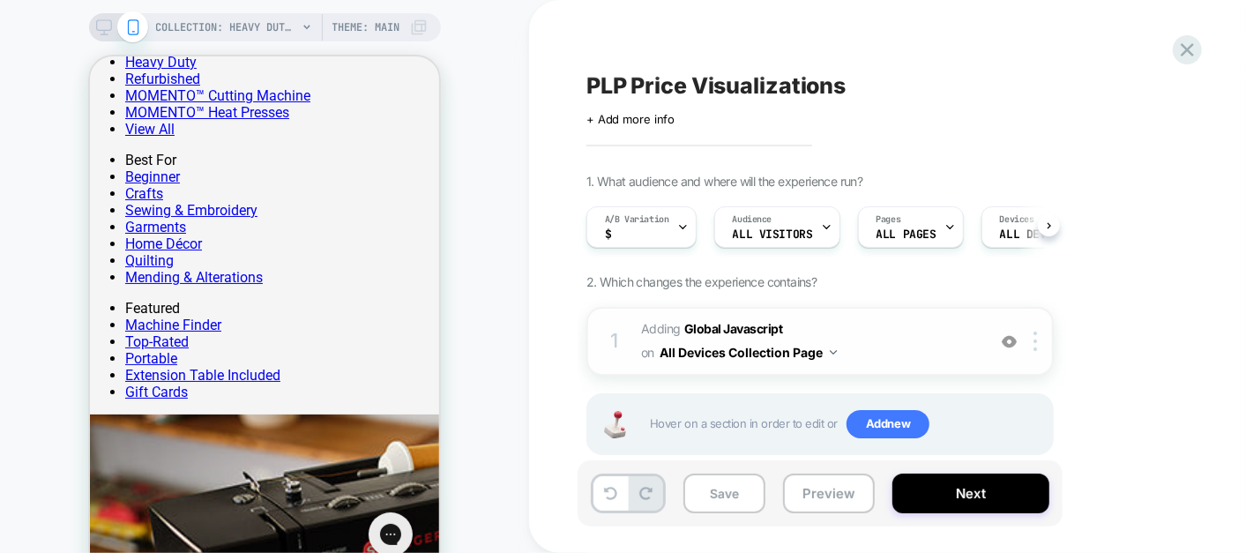
click at [899, 327] on span "Adding Global Javascript on All Devices Collection Page" at bounding box center [809, 341] width 336 height 48
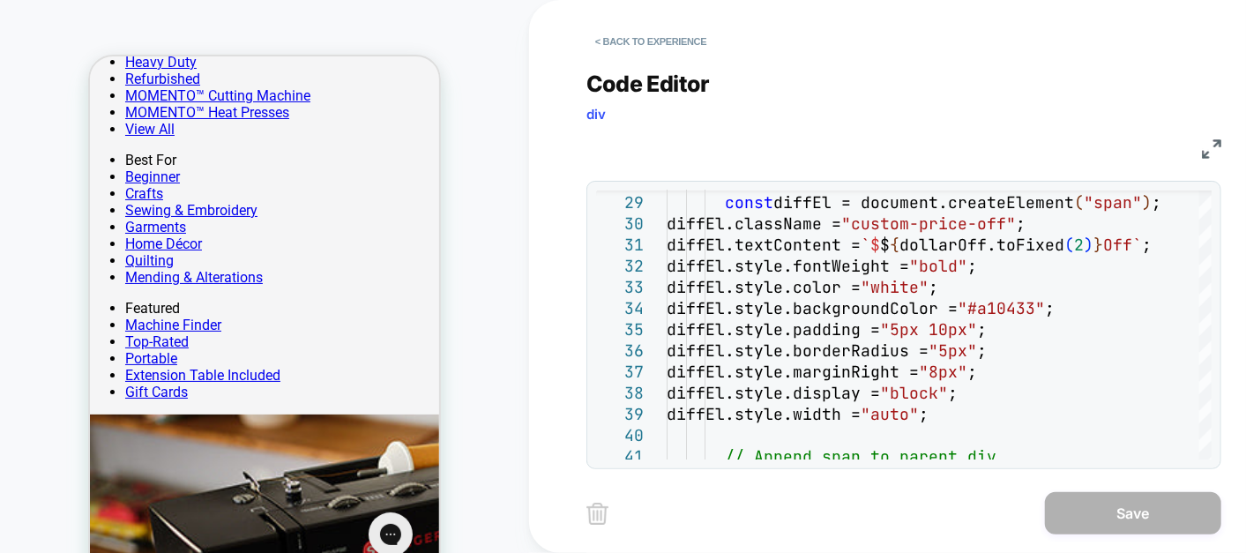
click at [1121, 139] on img at bounding box center [1211, 148] width 19 height 19
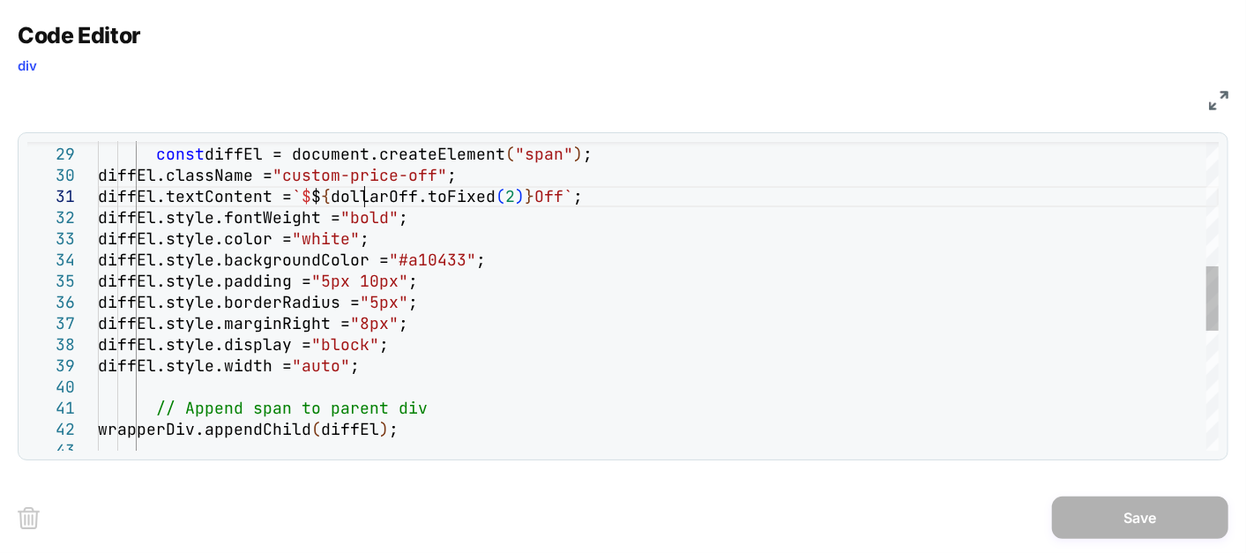
scroll to position [0, 0]
click at [367, 196] on div "const diffEl = document.createElement ( "span" ) ; diffEl.className = "custom-p…" at bounding box center [658, 287] width 1121 height 1473
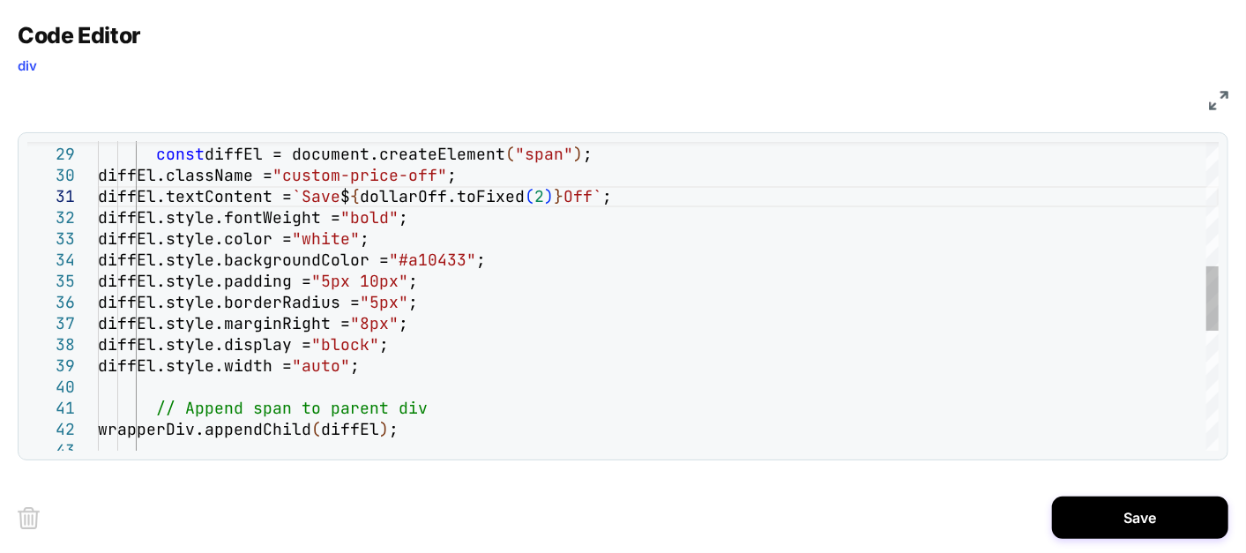
scroll to position [0, 312]
click at [646, 198] on div "const diffEl = document.createElement ( "span" ) ; diffEl.className = "custom-p…" at bounding box center [658, 287] width 1121 height 1473
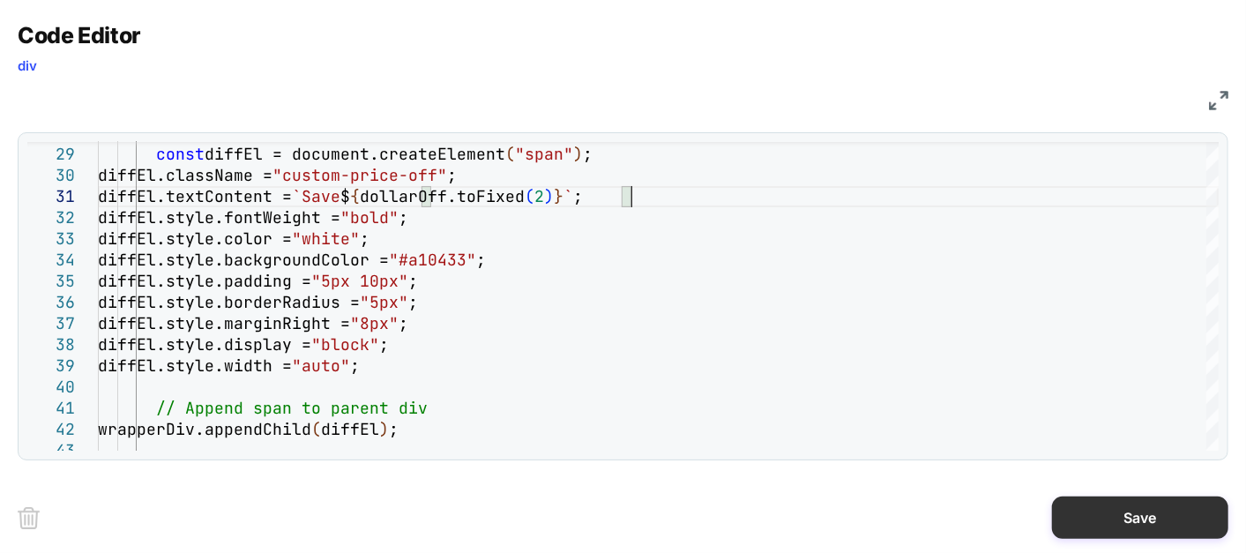
type textarea "**********"
click at [1121, 496] on button "Save" at bounding box center [1140, 517] width 176 height 42
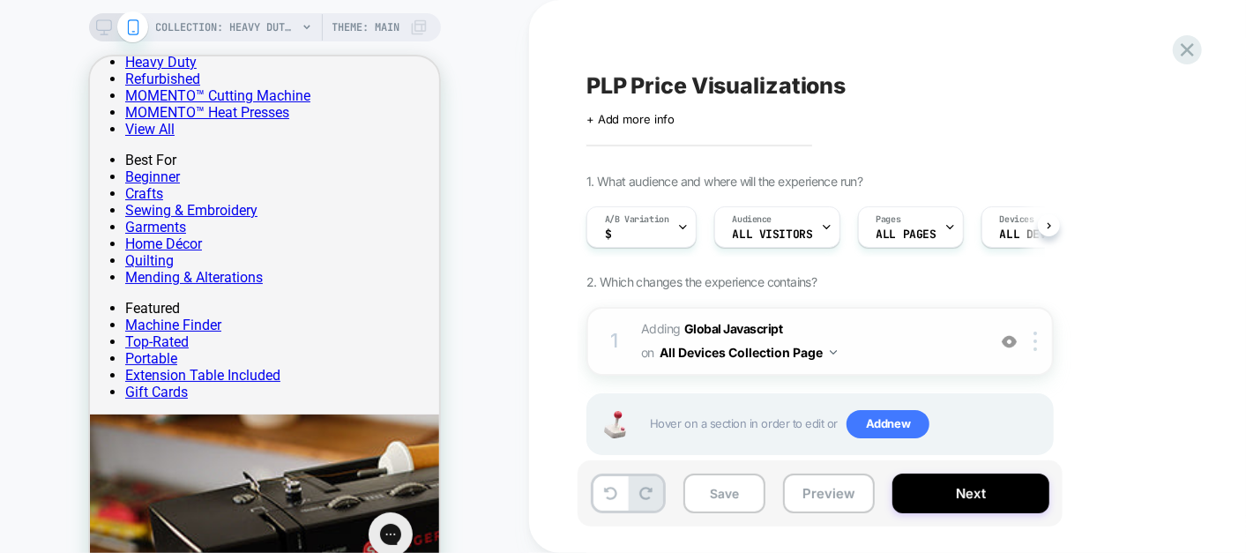
scroll to position [33, 0]
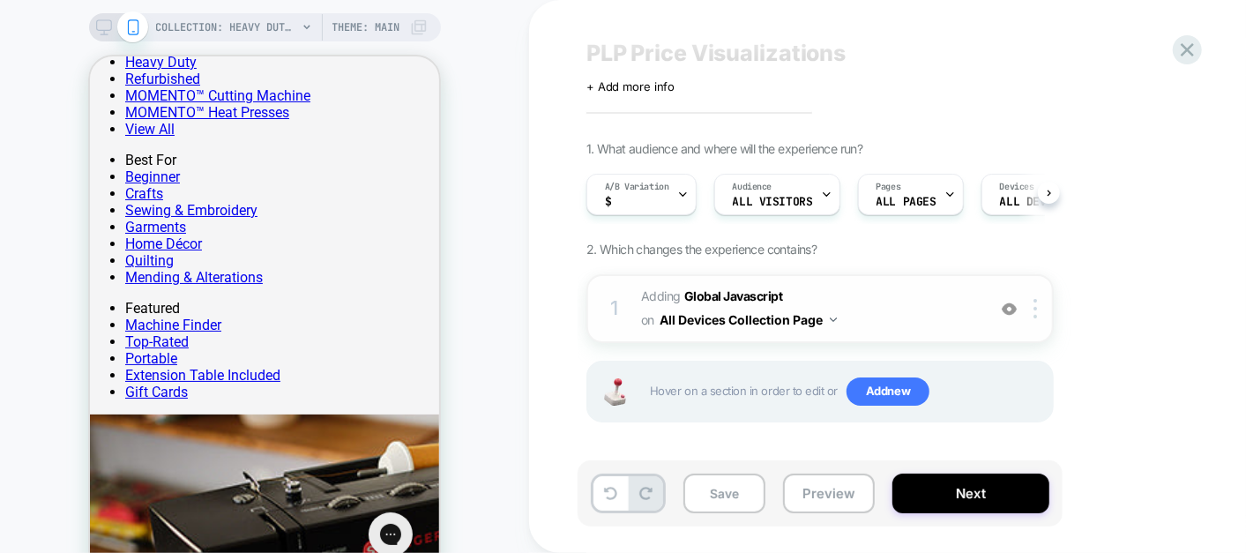
click at [892, 309] on span "Adding Global Javascript on All Devices Collection Page" at bounding box center [809, 309] width 336 height 48
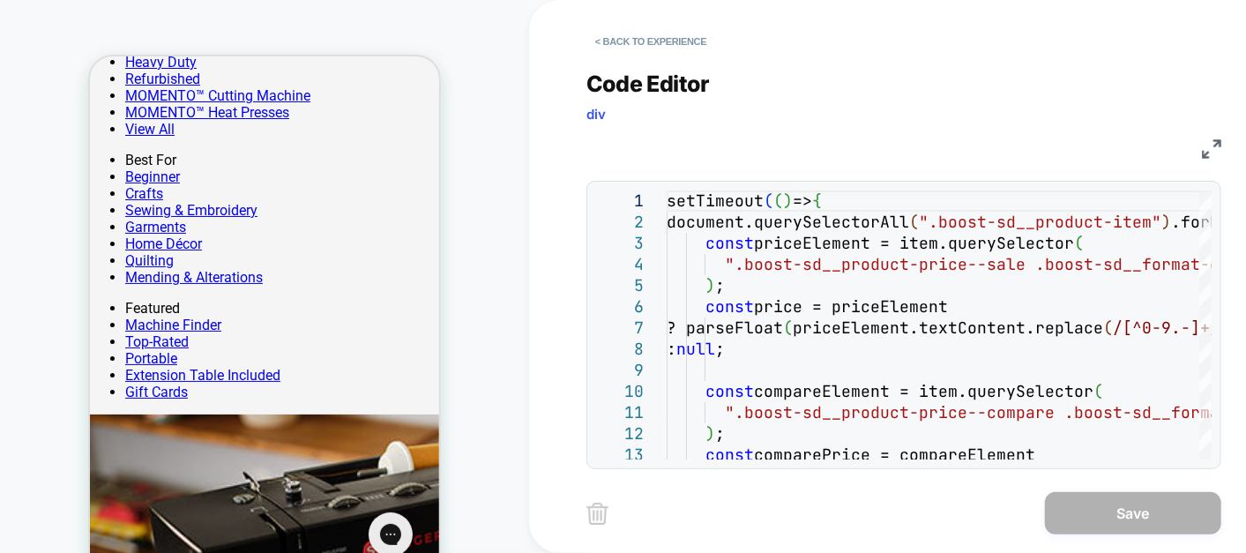
click at [1121, 157] on img at bounding box center [1211, 148] width 19 height 19
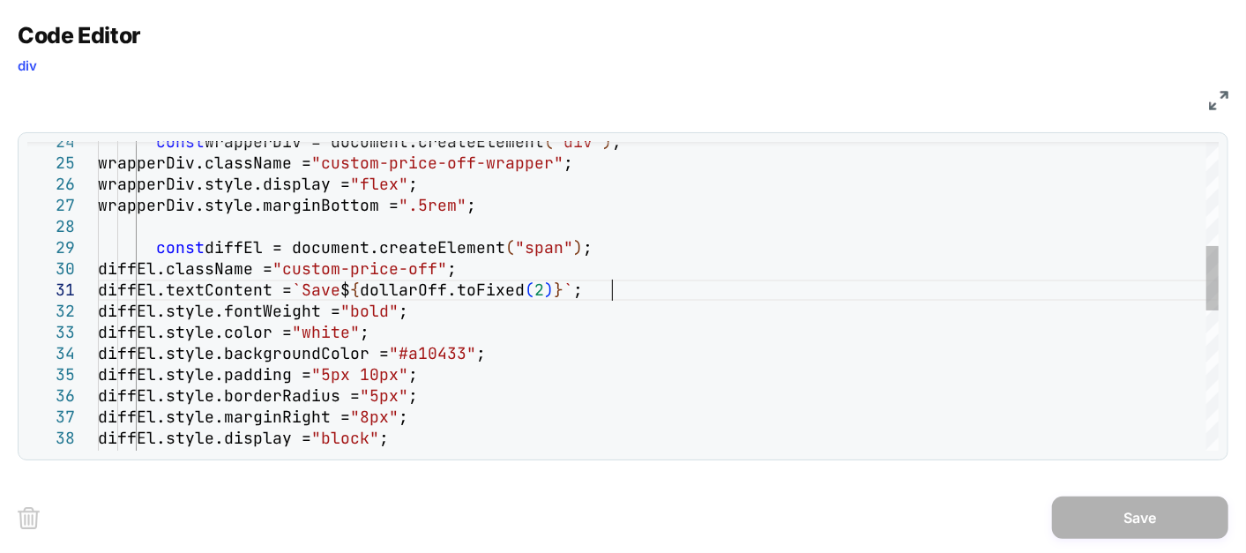
click at [613, 287] on div "const wrapperDiv = document.createElement ( "div" ) ; wrapperDiv.className = "c…" at bounding box center [658, 381] width 1121 height 1473
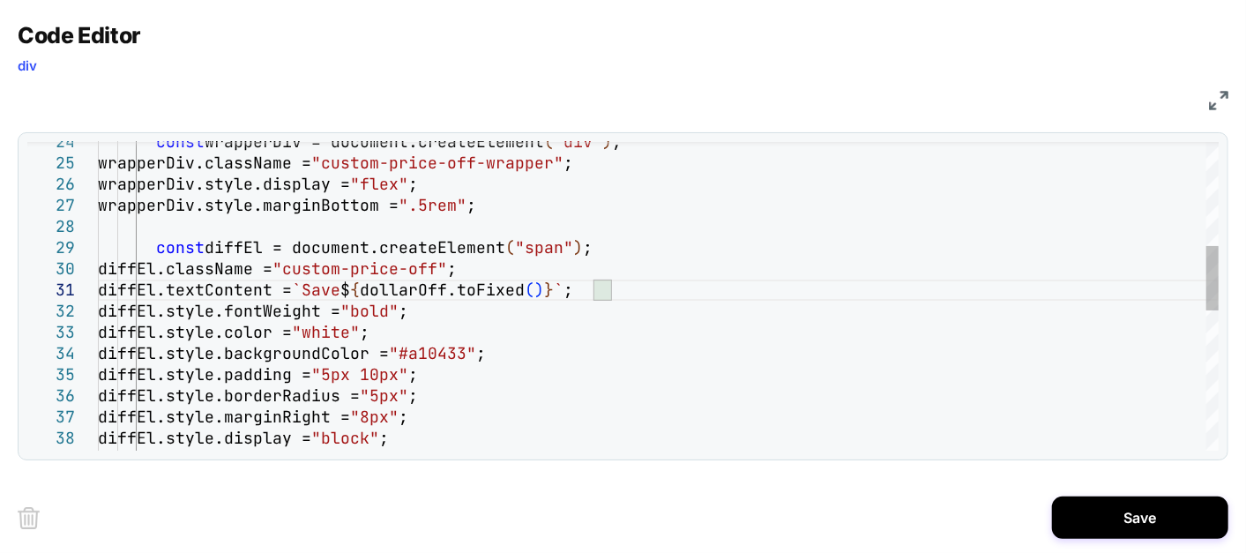
scroll to position [0, 513]
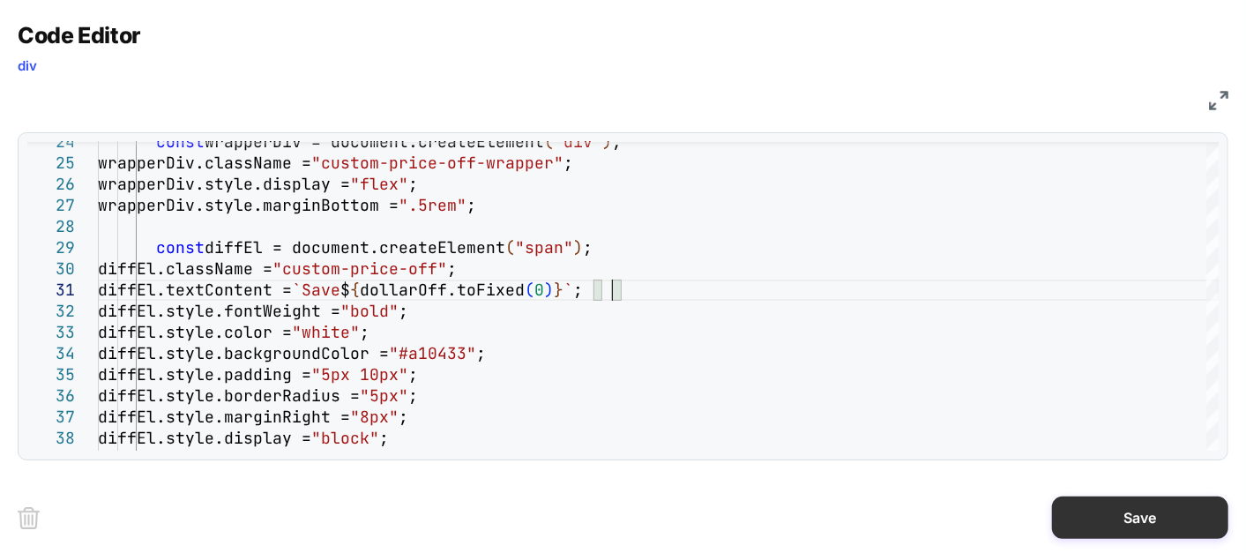
type textarea "**********"
click at [1121, 496] on button "Save" at bounding box center [1140, 517] width 176 height 42
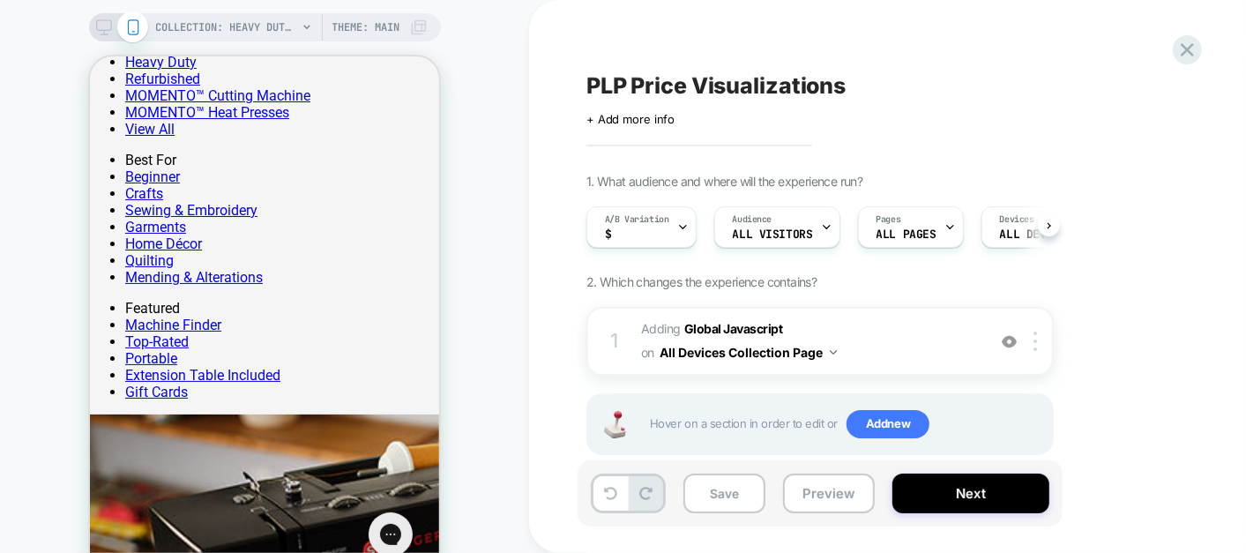
scroll to position [0, 0]
click at [899, 325] on span "Adding Global Javascript on All Devices Collection Page" at bounding box center [809, 341] width 336 height 48
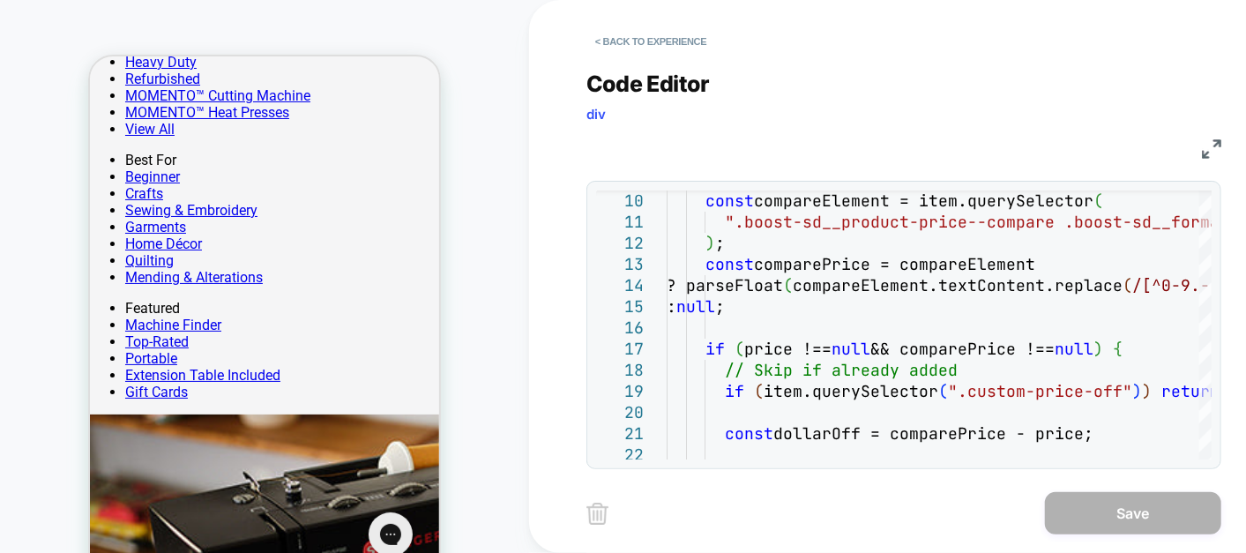
click at [1121, 150] on img at bounding box center [1211, 148] width 19 height 19
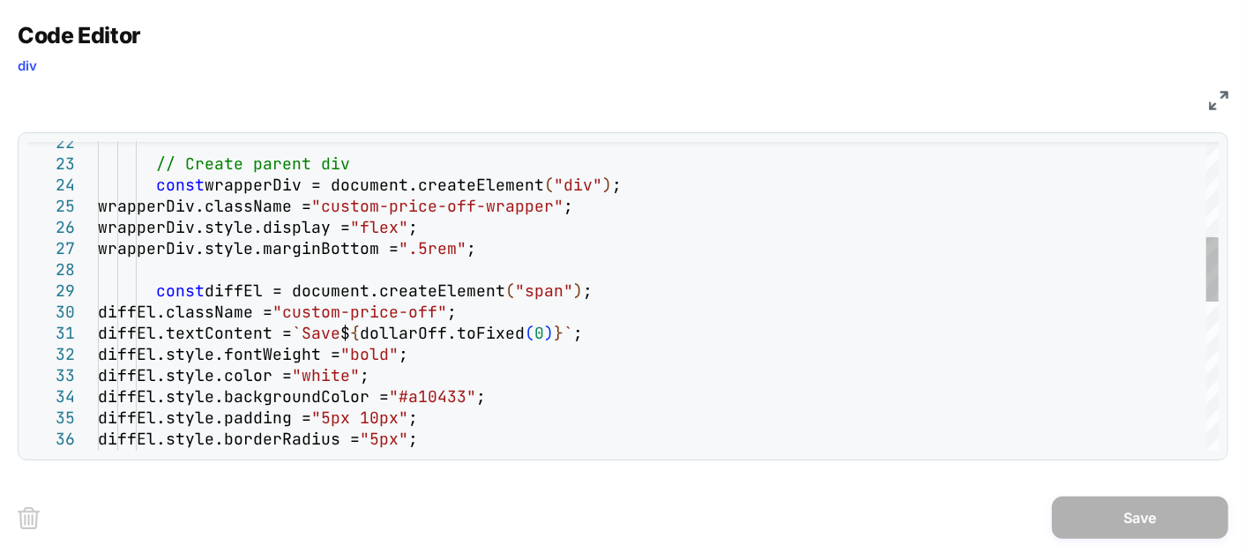
click at [609, 331] on div "// Create parent div const wrapperDiv = document.createElement ( "div" ) ; wrap…" at bounding box center [658, 424] width 1121 height 1473
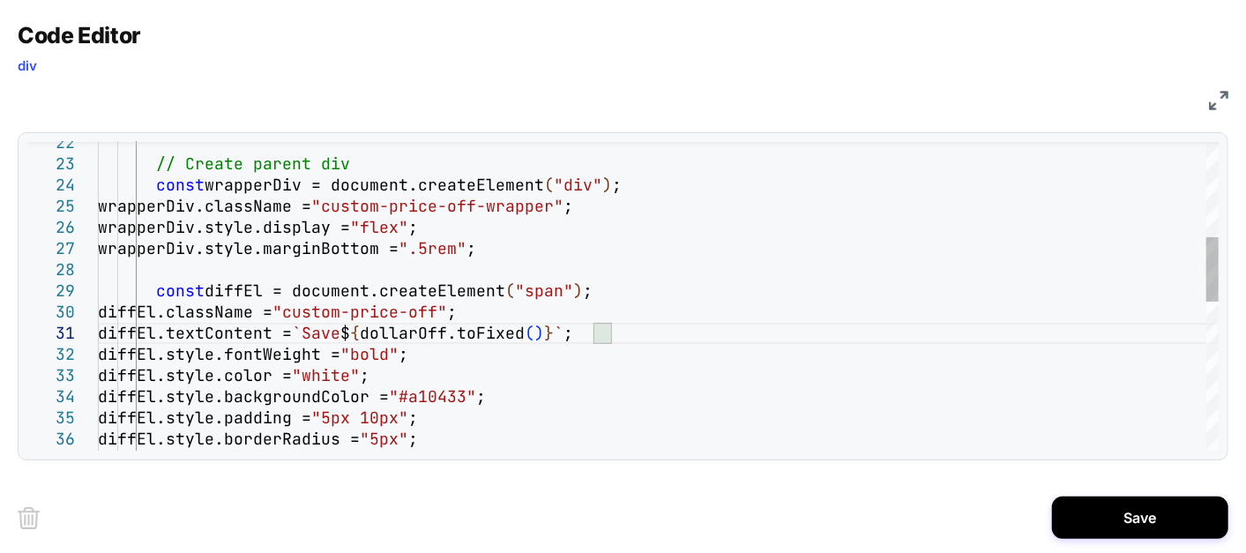
scroll to position [0, 513]
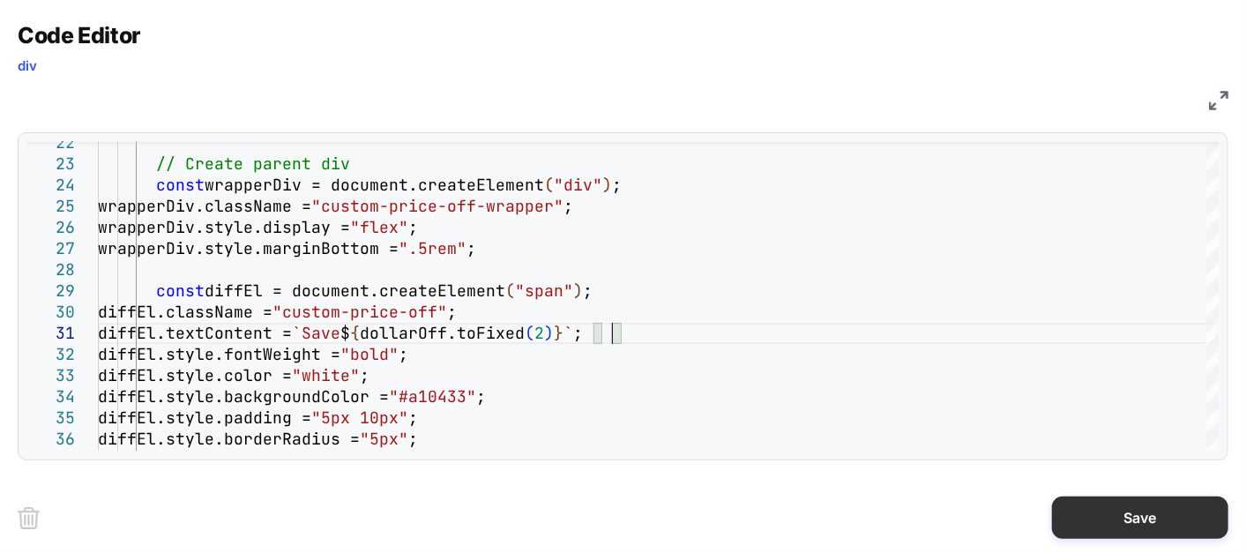
type textarea "**********"
click at [1095, 496] on button "Save" at bounding box center [1140, 517] width 176 height 42
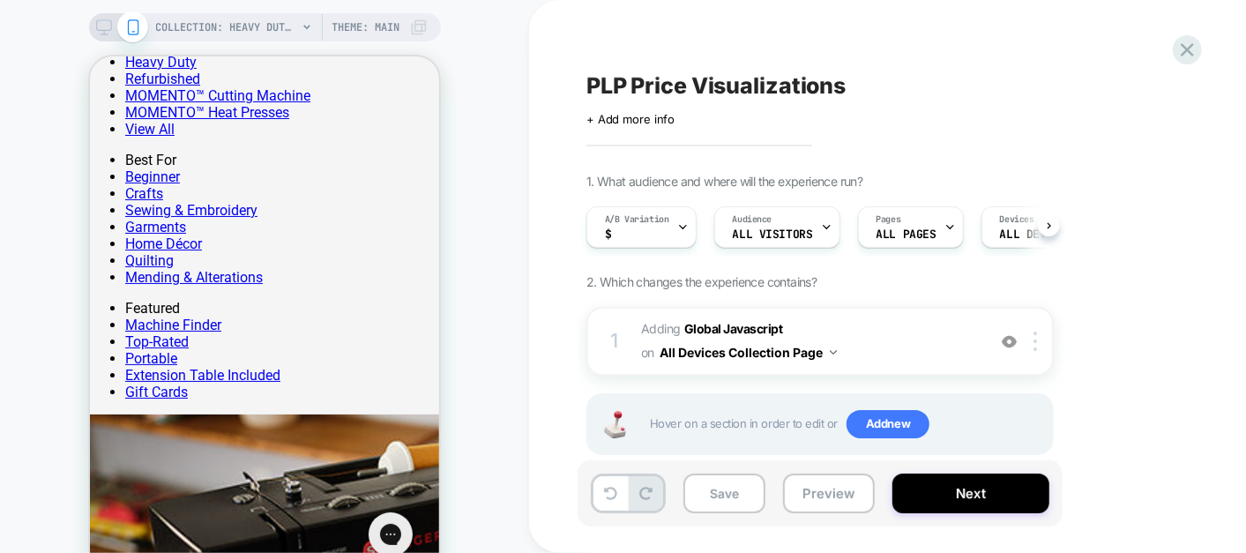
scroll to position [0, 0]
click at [832, 483] on button "Preview" at bounding box center [829, 494] width 92 height 40
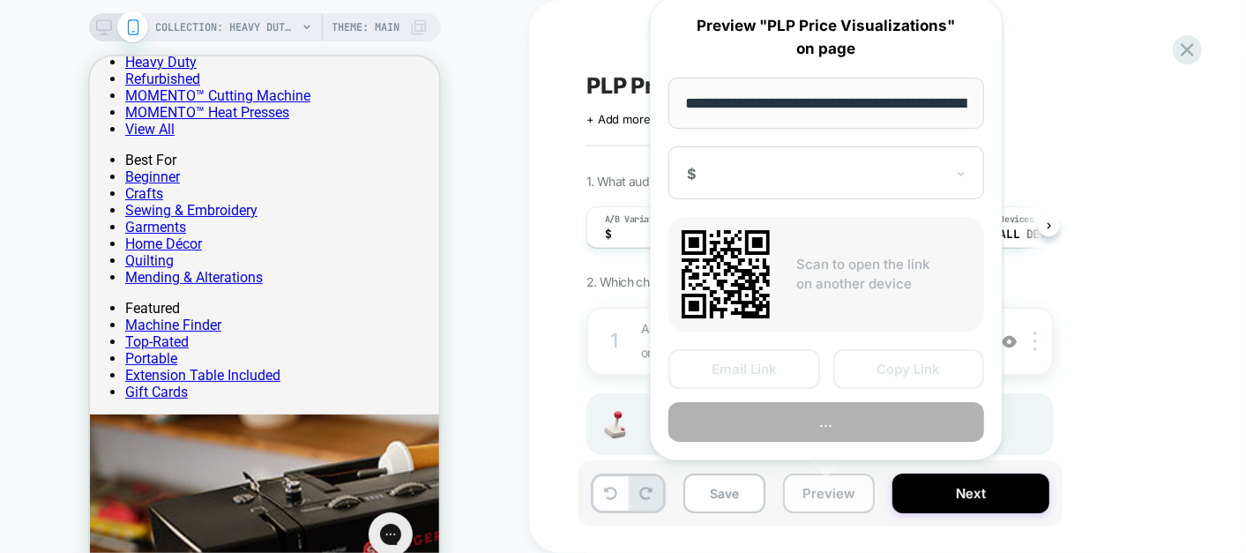
scroll to position [0, 309]
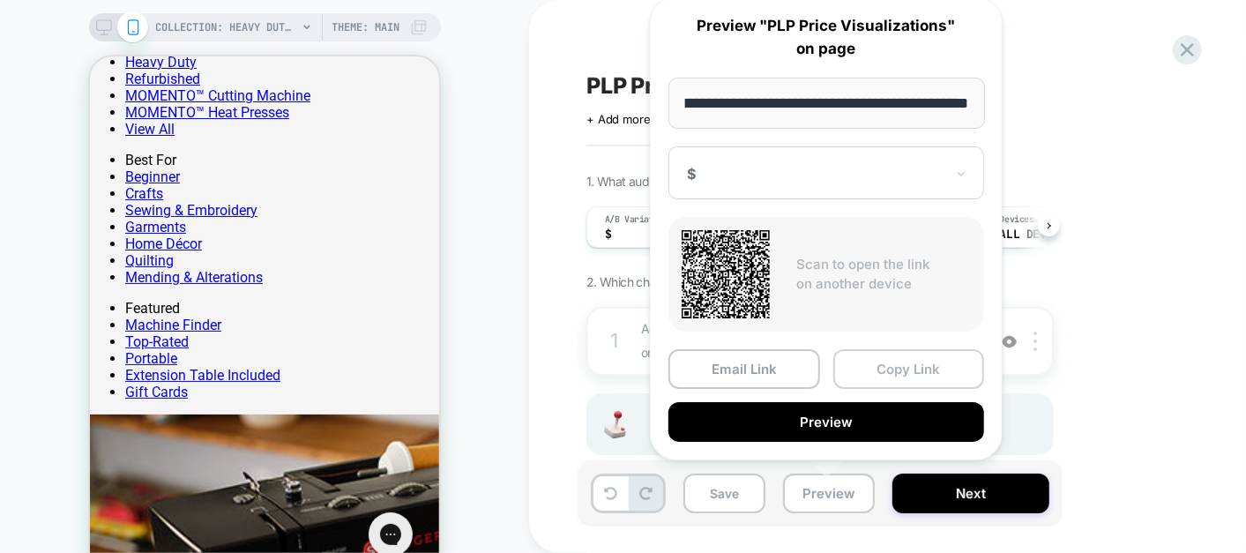
click at [904, 365] on button "Copy Link" at bounding box center [909, 369] width 152 height 40
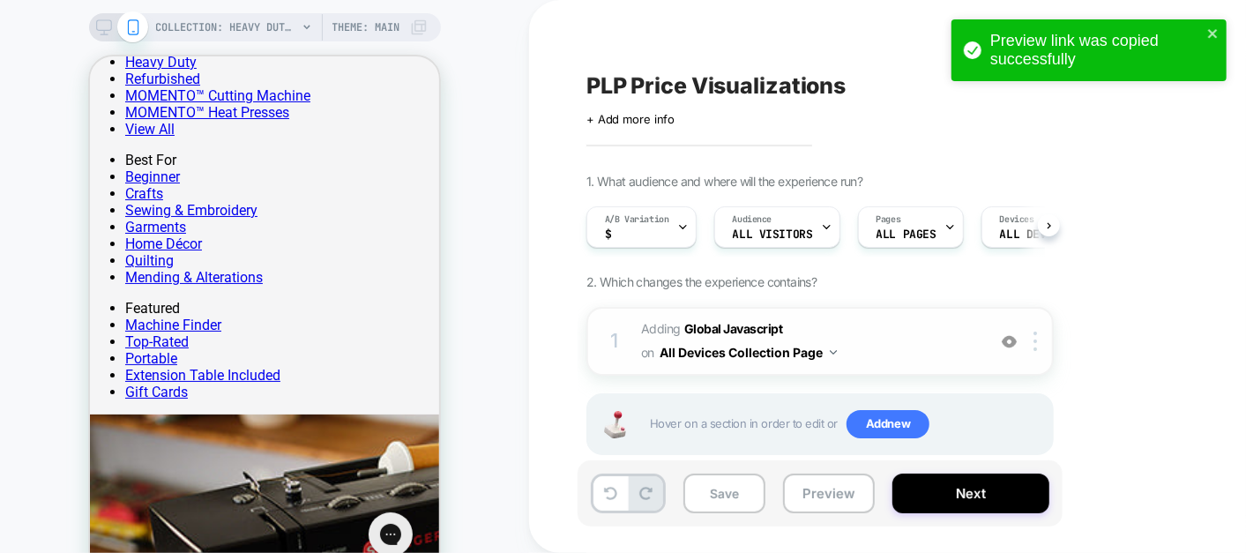
click at [907, 350] on span "Adding Global Javascript on All Devices Collection Page" at bounding box center [809, 341] width 336 height 48
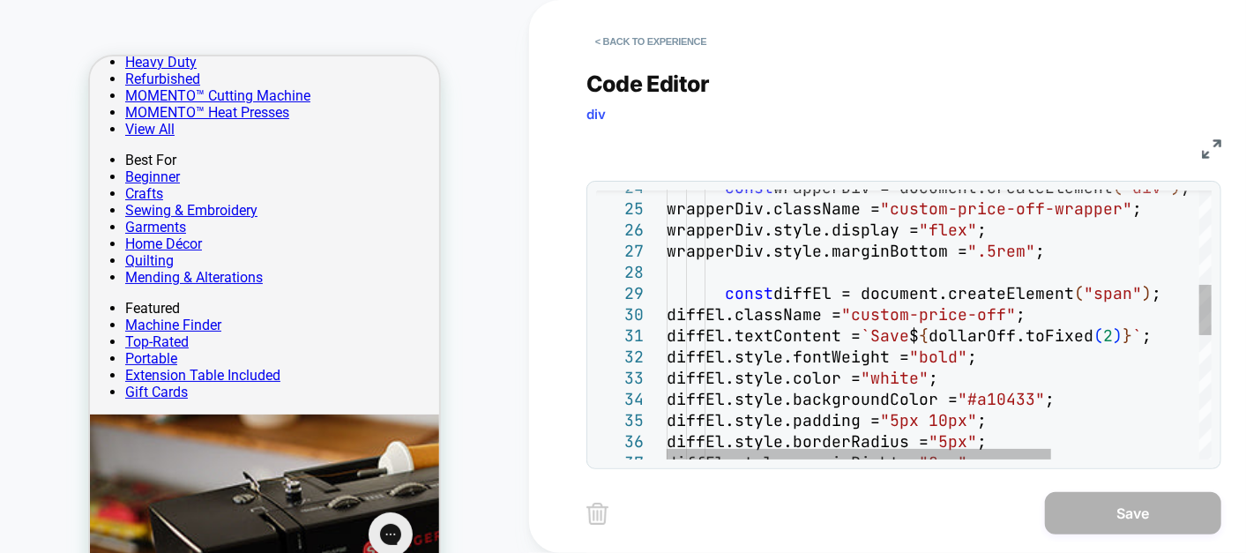
click at [981, 336] on div "const wrapperDiv = document.createElement ( "div" ) ; wrapperDiv.className = "c…" at bounding box center [1044, 406] width 755 height 1433
click at [969, 337] on div "const wrapperDiv = document.createElement ( "div" ) ; wrapperDiv.className = "c…" at bounding box center [1044, 406] width 755 height 1433
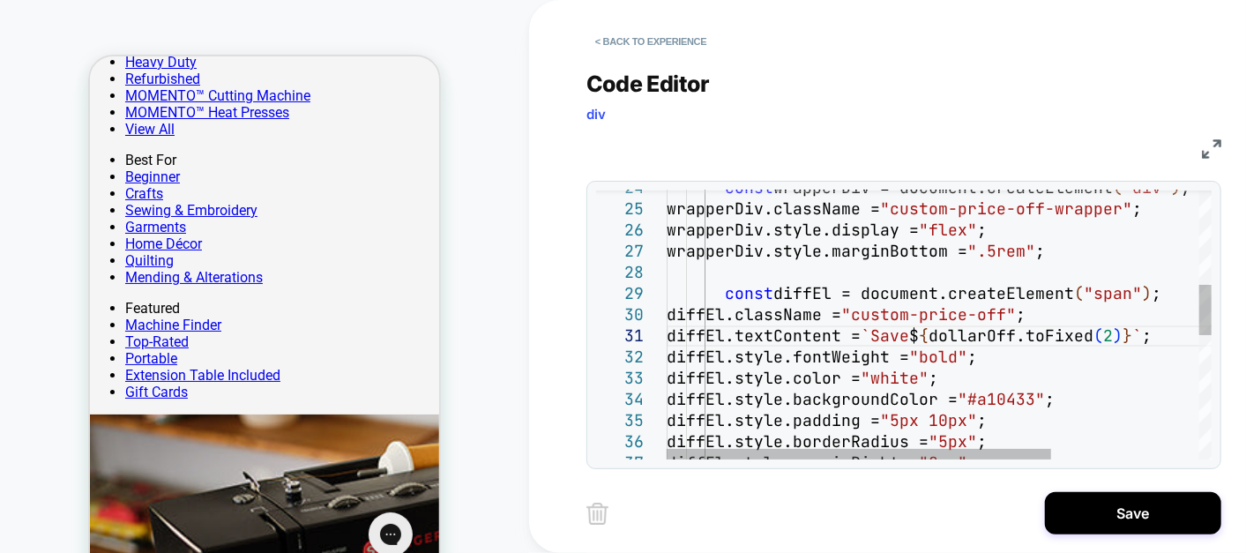
scroll to position [0, 322]
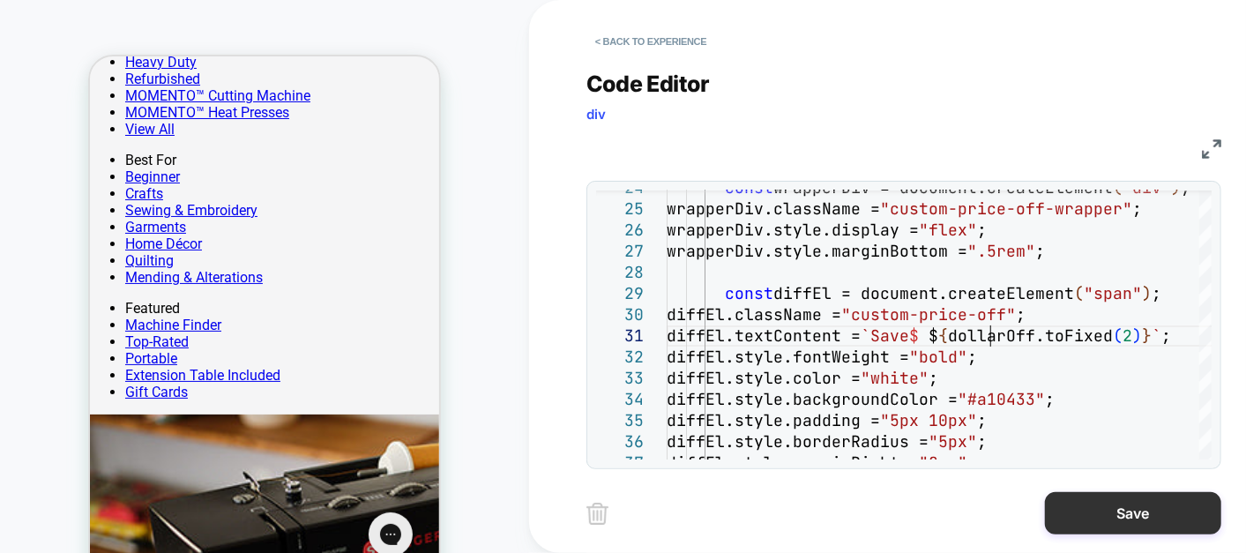
type textarea "**********"
click at [1103, 496] on button "Save" at bounding box center [1133, 513] width 176 height 42
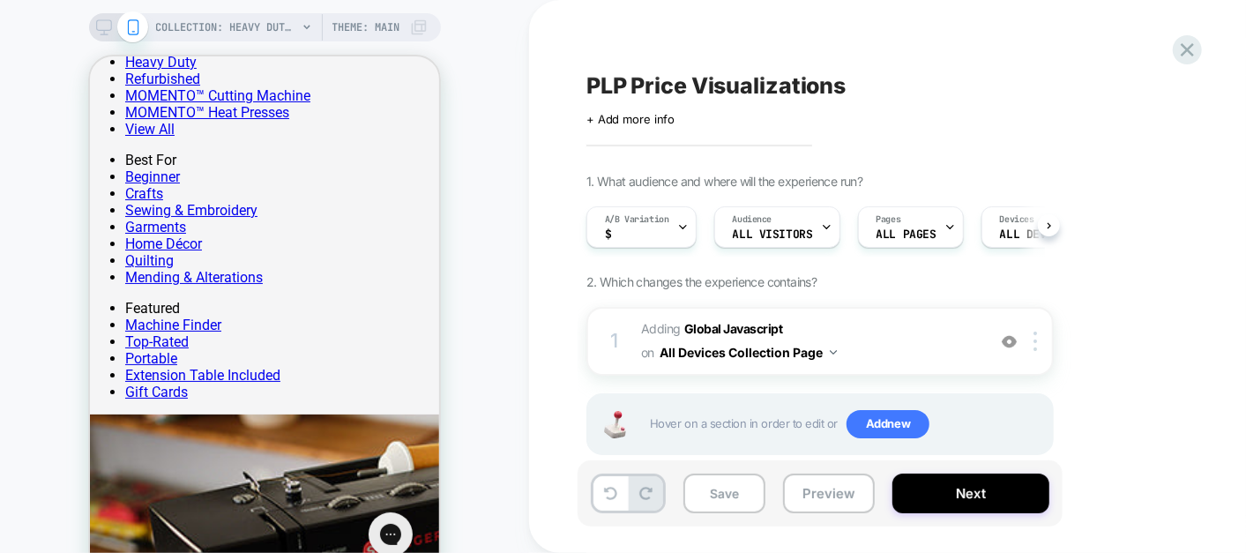
scroll to position [0, 0]
click at [844, 495] on button "Preview" at bounding box center [829, 494] width 92 height 40
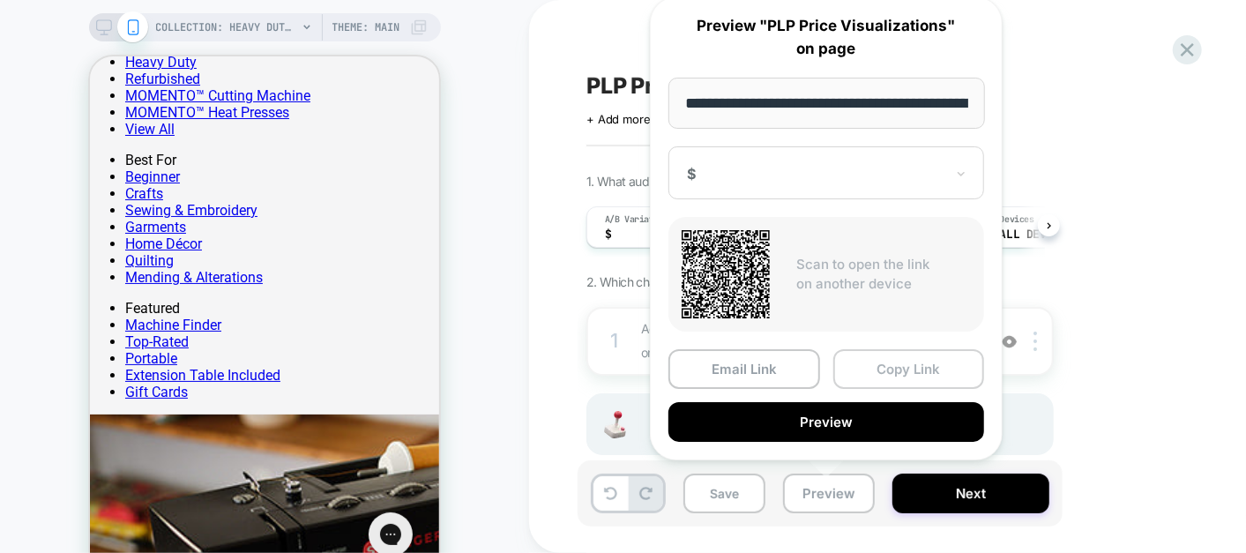
click at [916, 366] on button "Copy Link" at bounding box center [909, 369] width 152 height 40
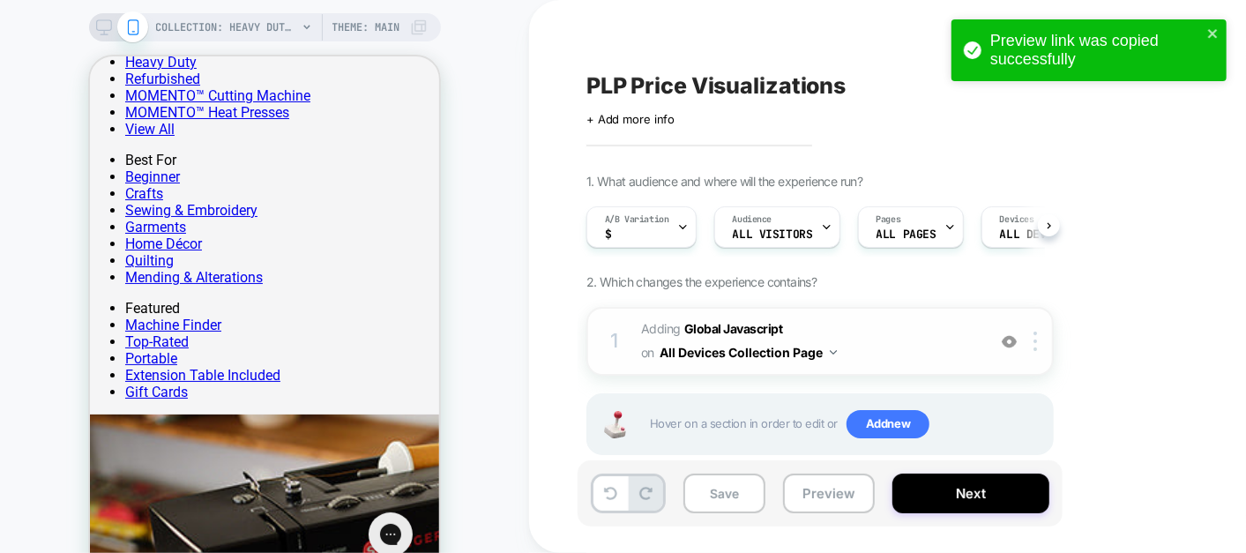
click at [901, 340] on span "Adding Global Javascript on All Devices Collection Page" at bounding box center [809, 341] width 336 height 48
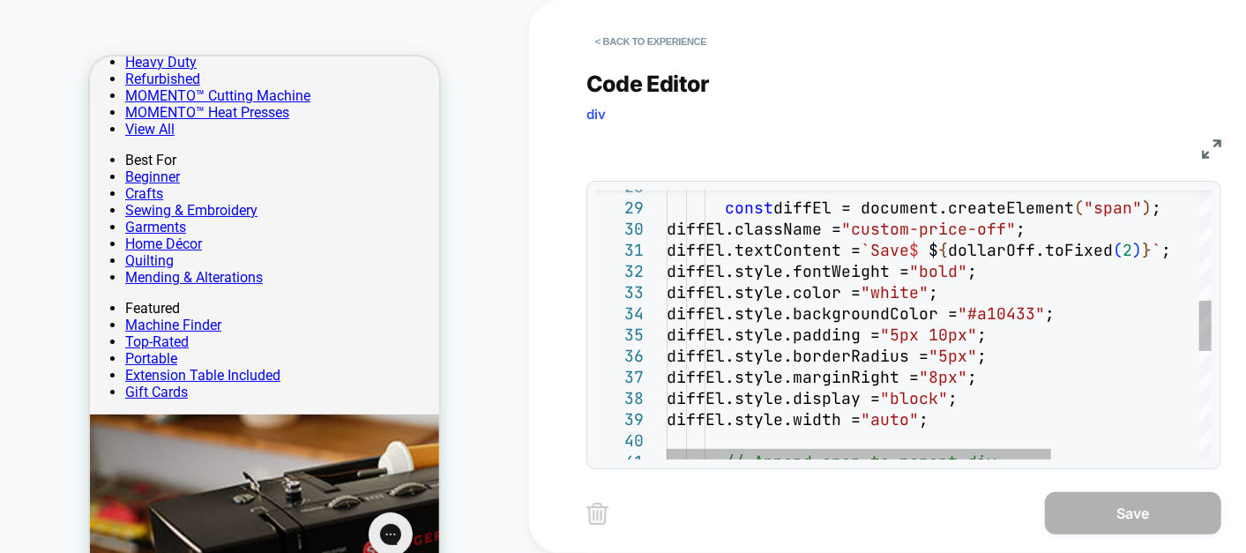
click at [991, 254] on div "const diffEl = document.createElement ( "span" ) ; diffEl.className = "custom-p…" at bounding box center [1044, 321] width 755 height 1433
click at [996, 252] on div "const diffEl = document.createElement ( "span" ) ; diffEl.className = "custom-p…" at bounding box center [1044, 321] width 755 height 1433
type textarea "**********"
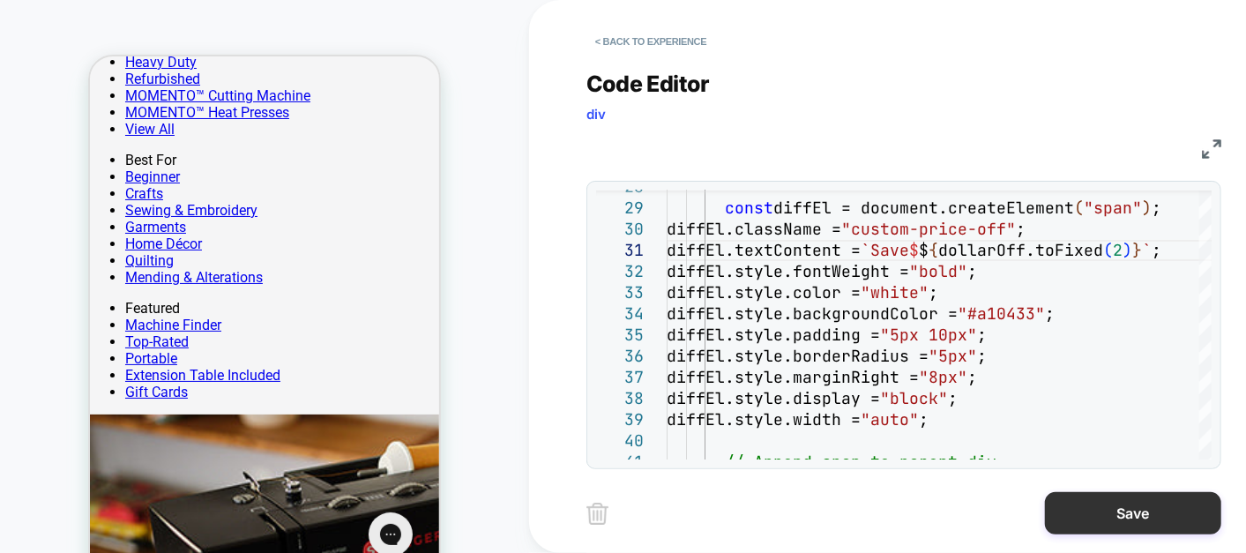
click at [1116, 496] on button "Save" at bounding box center [1133, 513] width 176 height 42
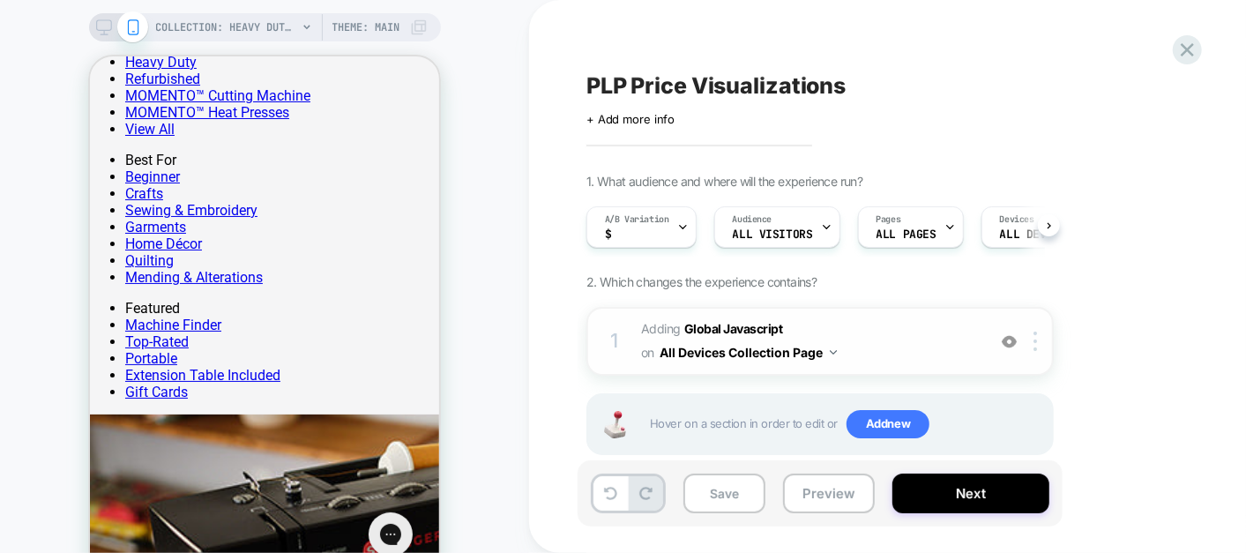
click at [919, 340] on span "Adding Global Javascript on All Devices Collection Page" at bounding box center [809, 341] width 336 height 48
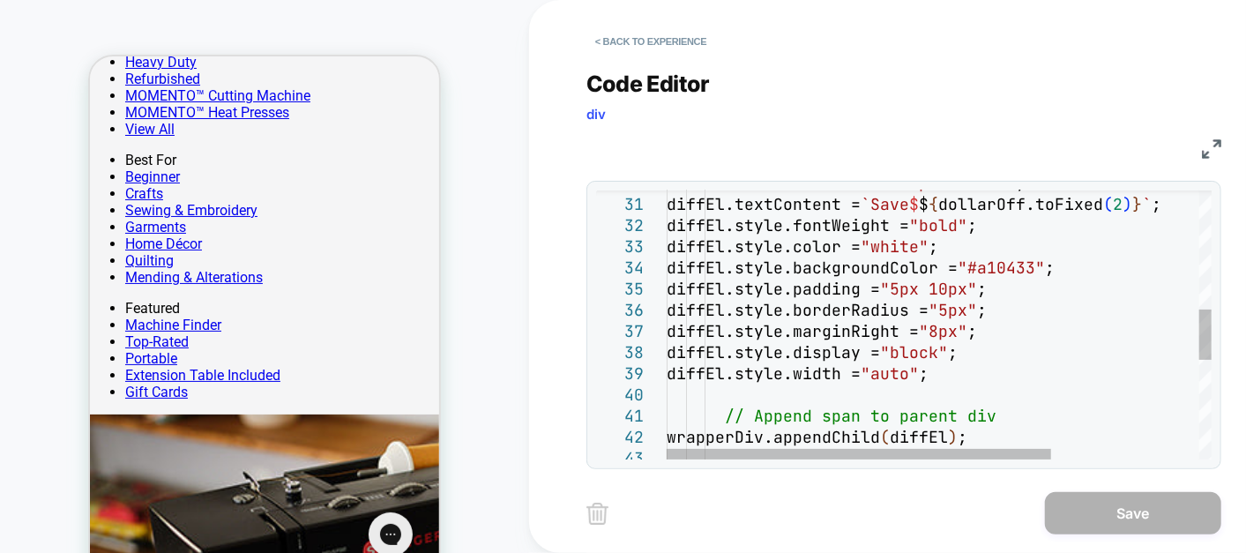
type textarea "**********"
click at [1073, 265] on div "diffEl.className = "custom-price-off" ; diffEl.textContent = `Save $ $ { dollar…" at bounding box center [1044, 275] width 755 height 1433
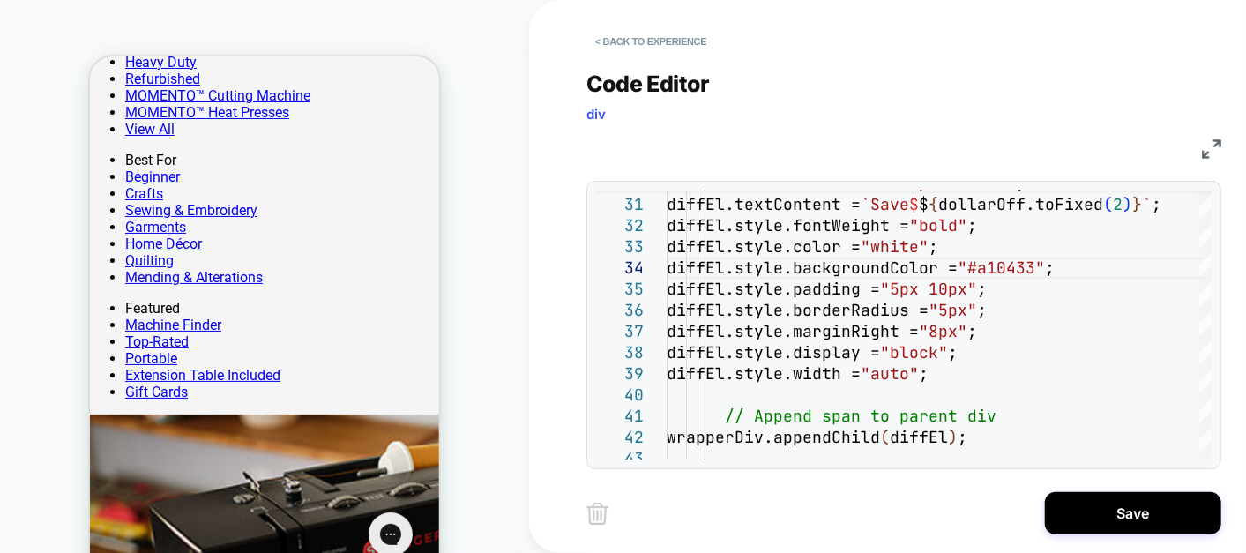
click at [1121, 21] on div "< Back to experience" at bounding box center [974, 26] width 776 height 53
click at [1121, 496] on button "Save" at bounding box center [1133, 513] width 176 height 42
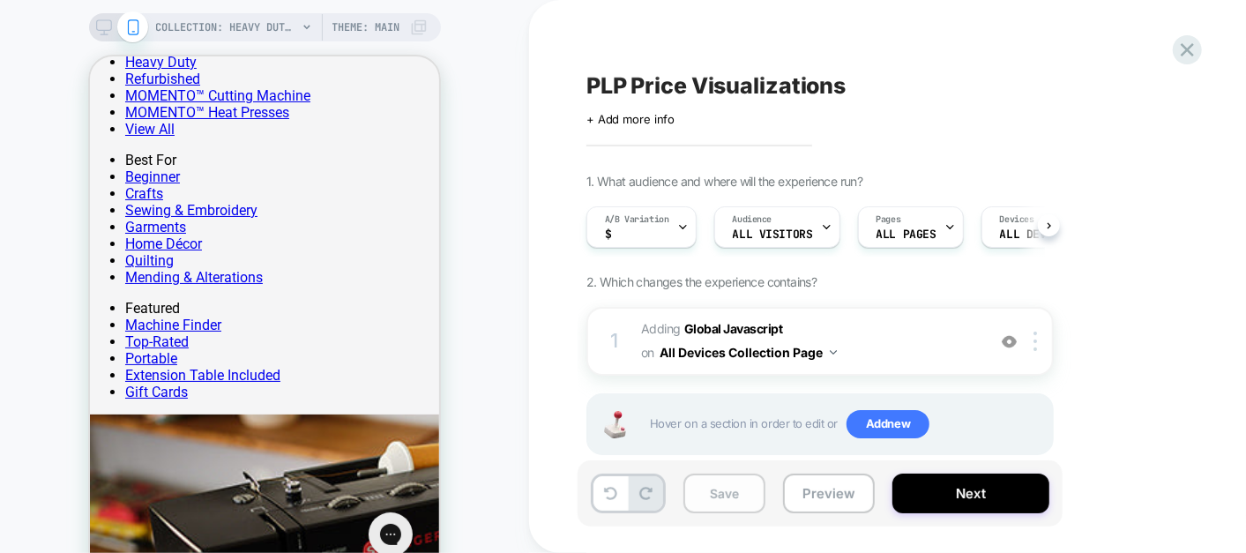
click at [723, 496] on button "Save" at bounding box center [724, 494] width 82 height 40
click at [657, 219] on span "A/B Variation" at bounding box center [637, 219] width 64 height 12
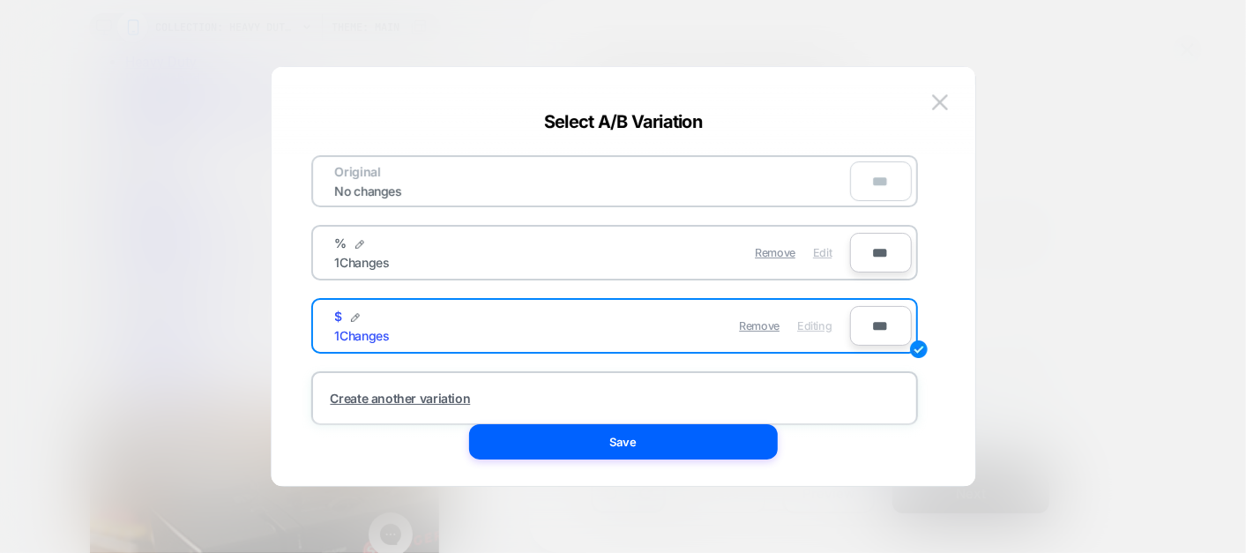
click at [825, 249] on span "Edit" at bounding box center [822, 252] width 19 height 13
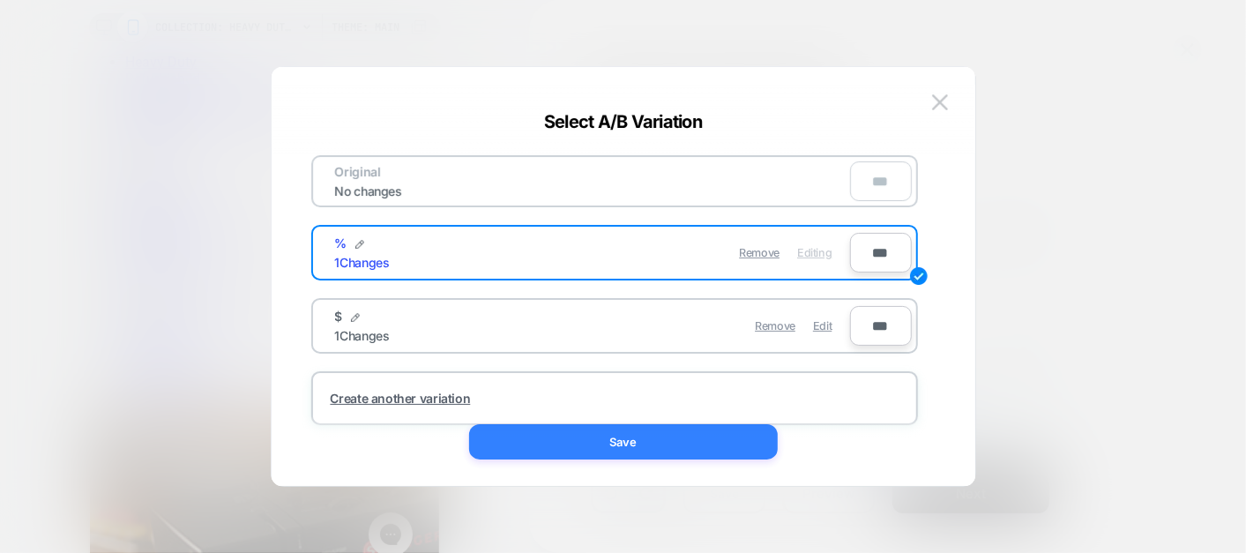
click at [645, 435] on button "Save" at bounding box center [623, 441] width 309 height 35
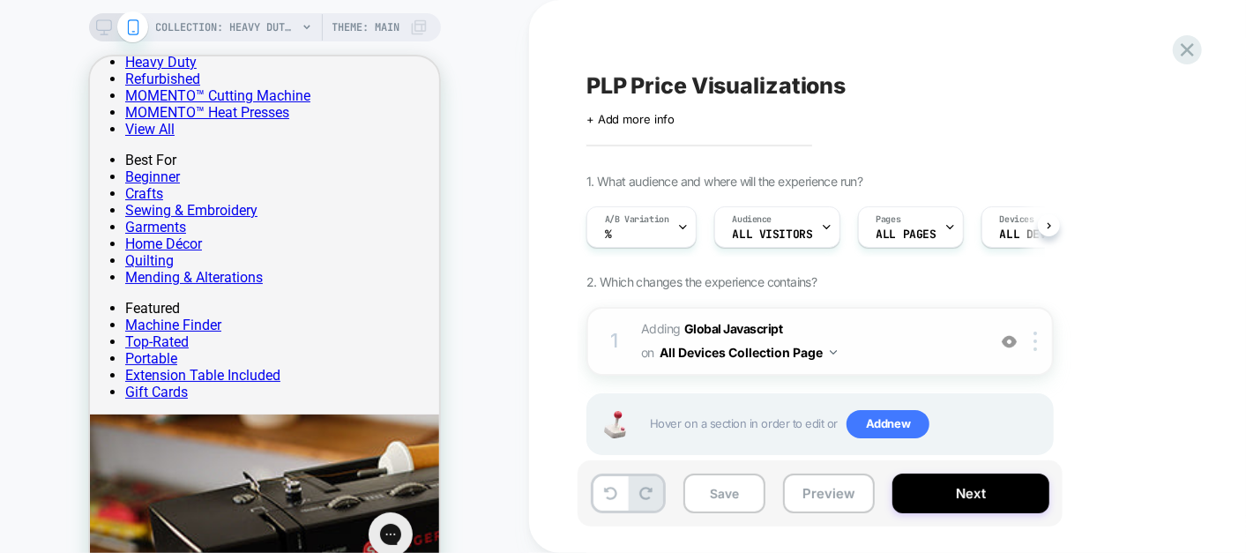
click at [934, 344] on span "Adding Global Javascript on All Devices Collection Page" at bounding box center [809, 341] width 336 height 48
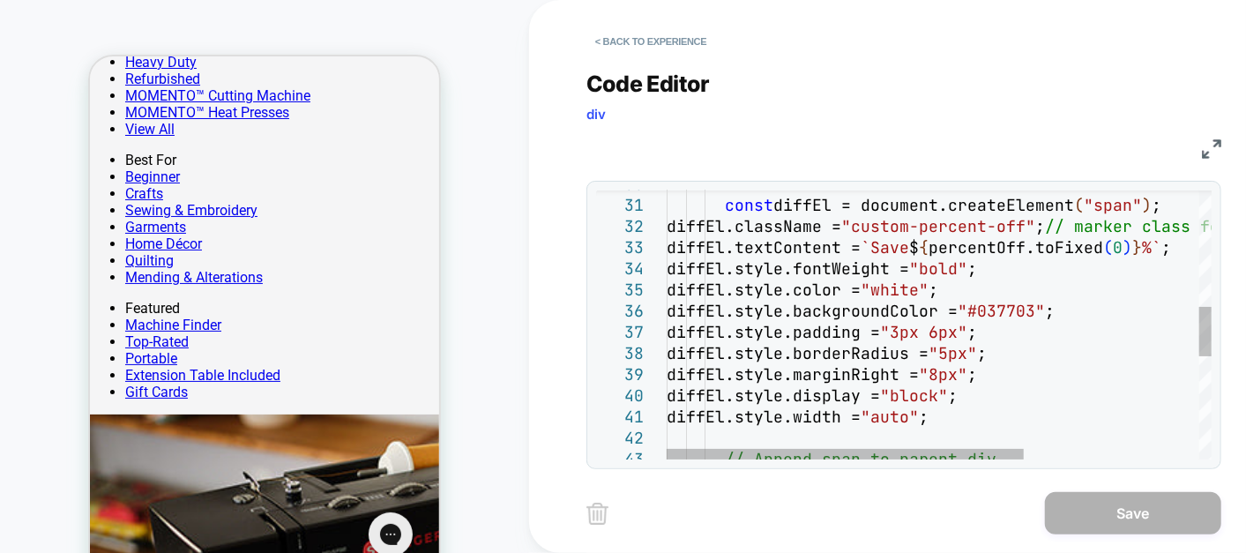
type textarea "**********"
click at [1053, 313] on div "const diffEl = document.createElement ( "span" ) ; diffEl.className = "custom-p…" at bounding box center [1073, 287] width 812 height 1454
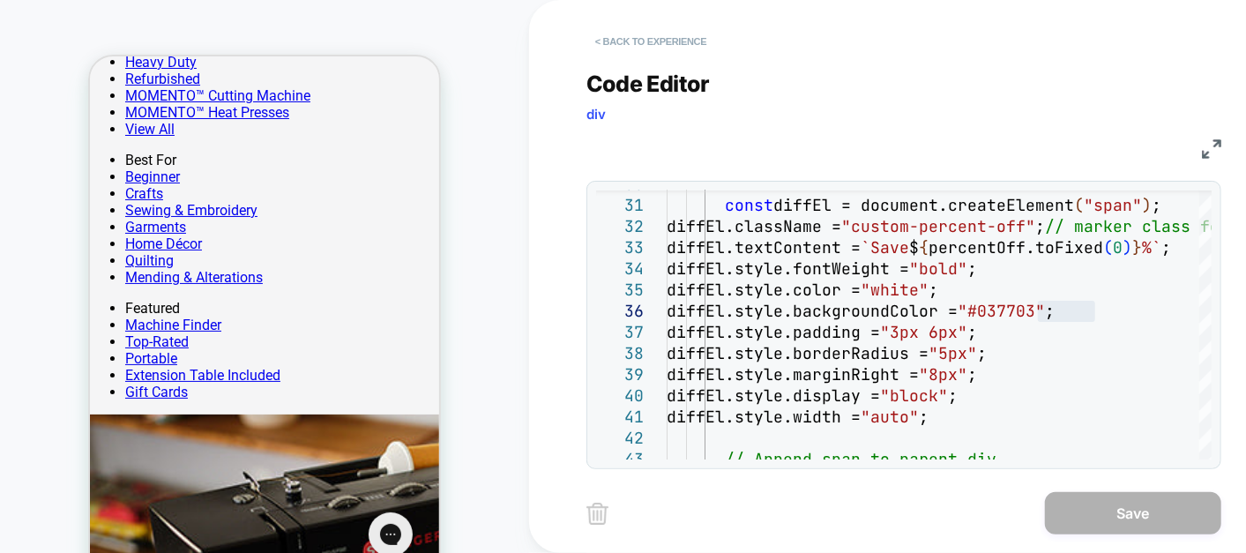
click at [641, 37] on button "< Back to experience" at bounding box center [650, 41] width 129 height 28
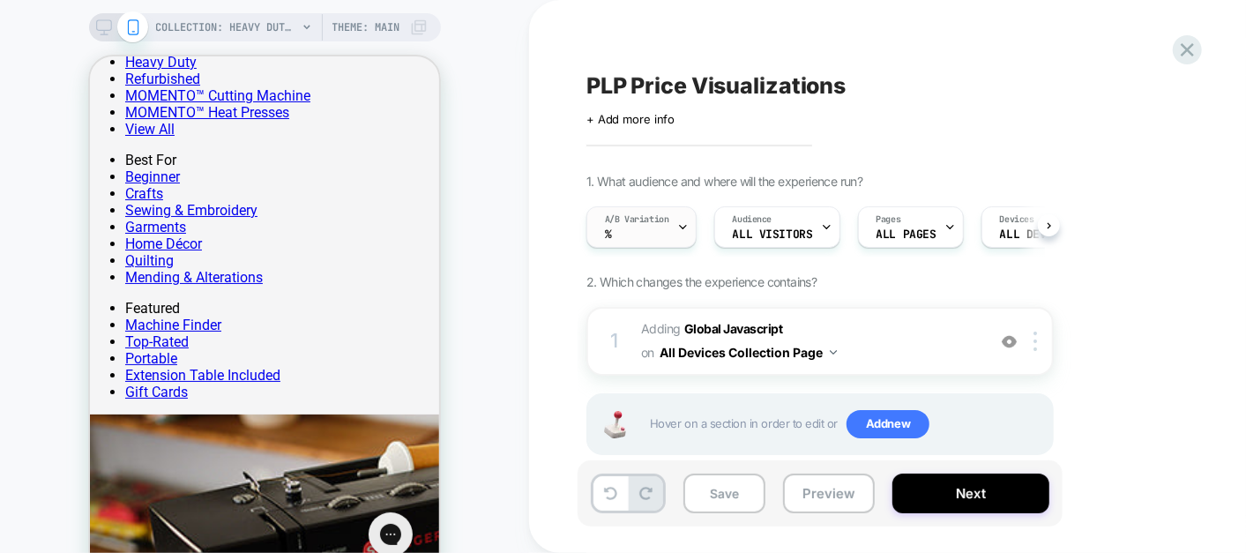
click at [662, 230] on div "A/B Variation %" at bounding box center [637, 227] width 100 height 40
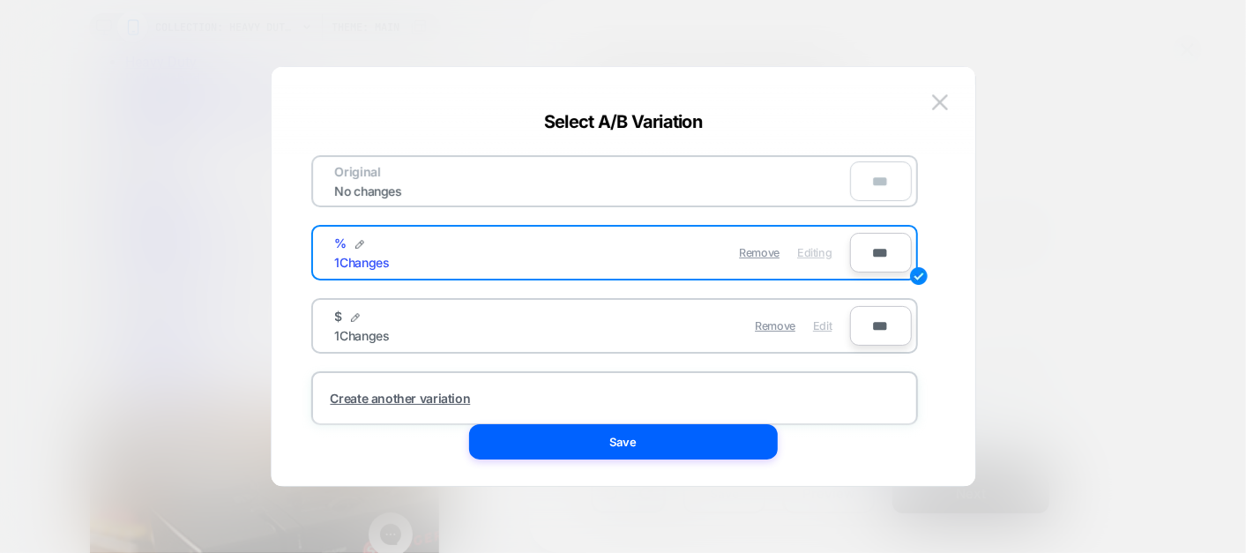
click at [823, 325] on span "Edit" at bounding box center [822, 325] width 19 height 13
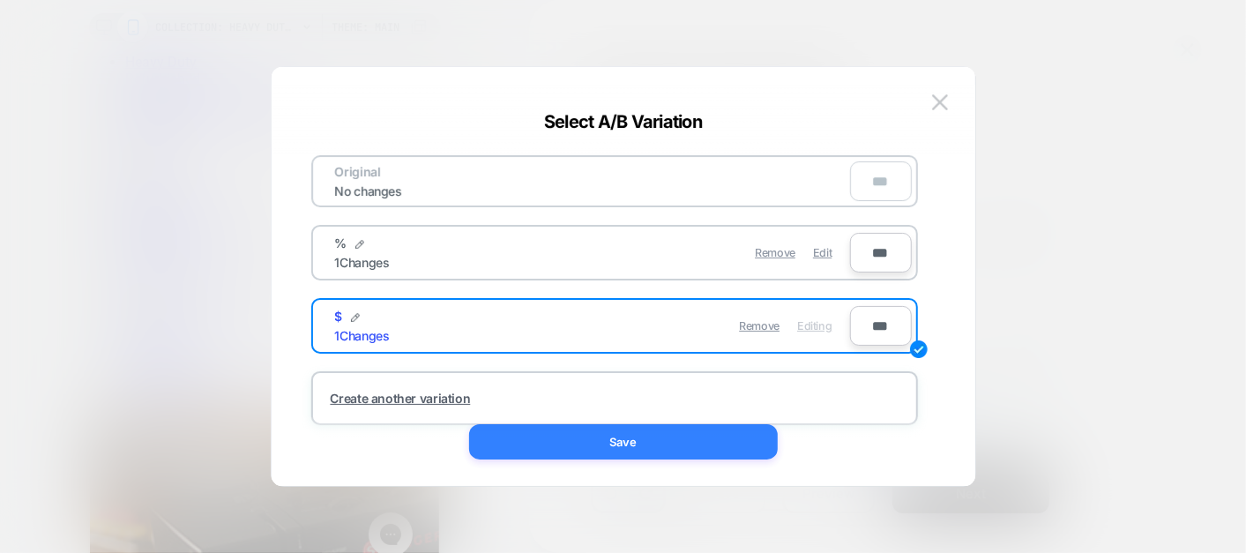
click at [669, 438] on button "Save" at bounding box center [623, 441] width 309 height 35
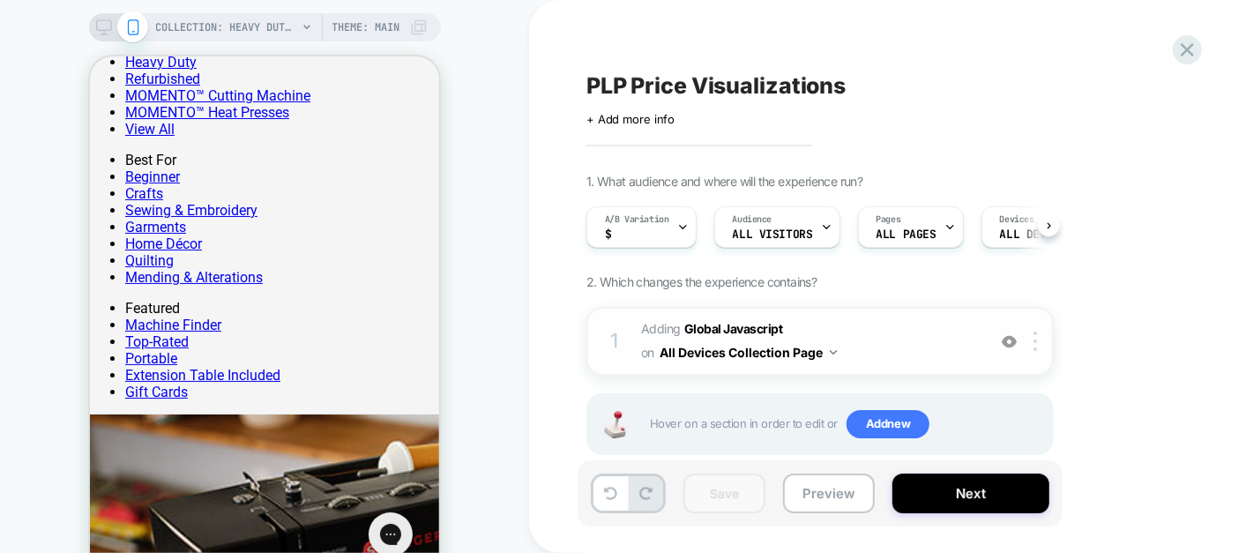
click at [902, 335] on span "Adding Global Javascript on All Devices Collection Page" at bounding box center [809, 341] width 336 height 48
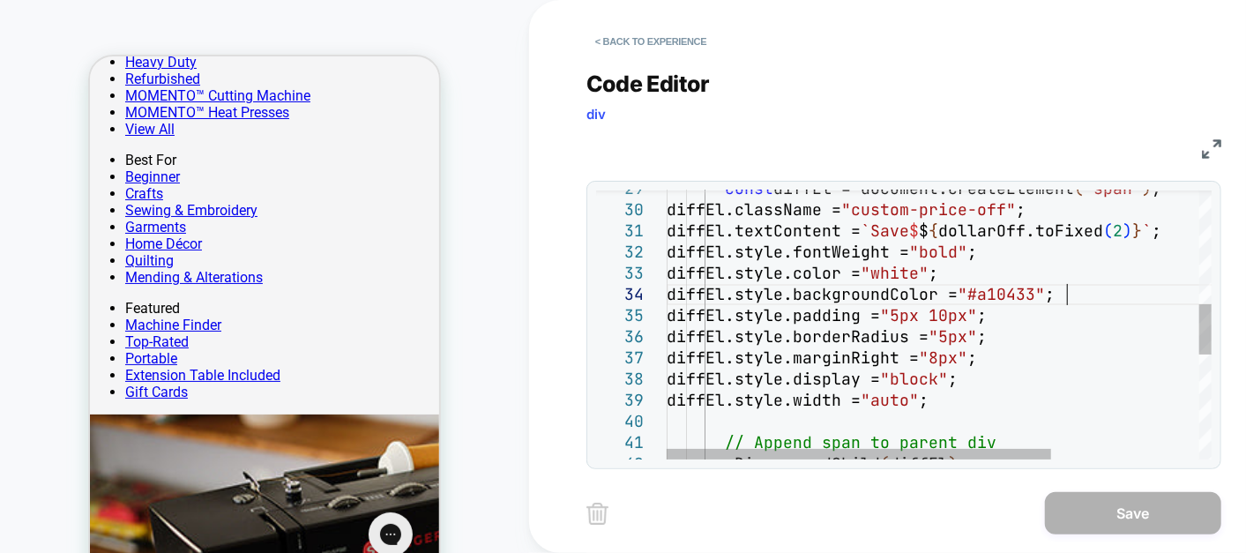
click at [1065, 297] on div "const diffEl = document.createElement ( "span" ) ; diffEl.className = "custom-p…" at bounding box center [1044, 302] width 755 height 1433
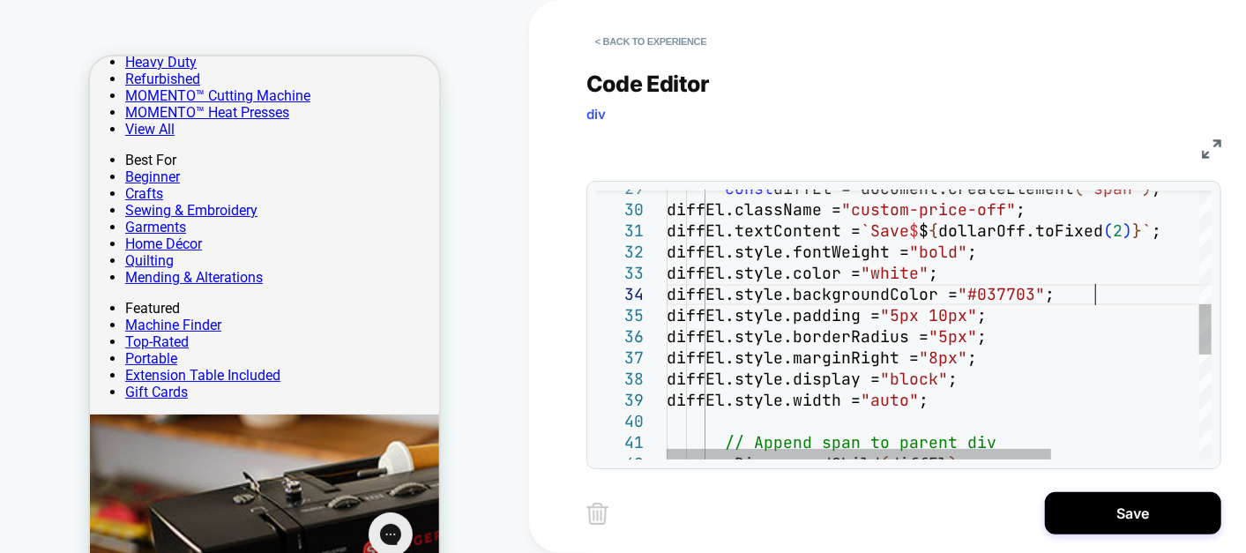
click at [962, 317] on div "const diffEl = document.createElement ( "span" ) ; diffEl.className = "custom-p…" at bounding box center [1044, 302] width 755 height 1433
click at [1010, 317] on div "const diffEl = document.createElement ( "span" ) ; diffEl.className = "custom-p…" at bounding box center [1044, 302] width 755 height 1433
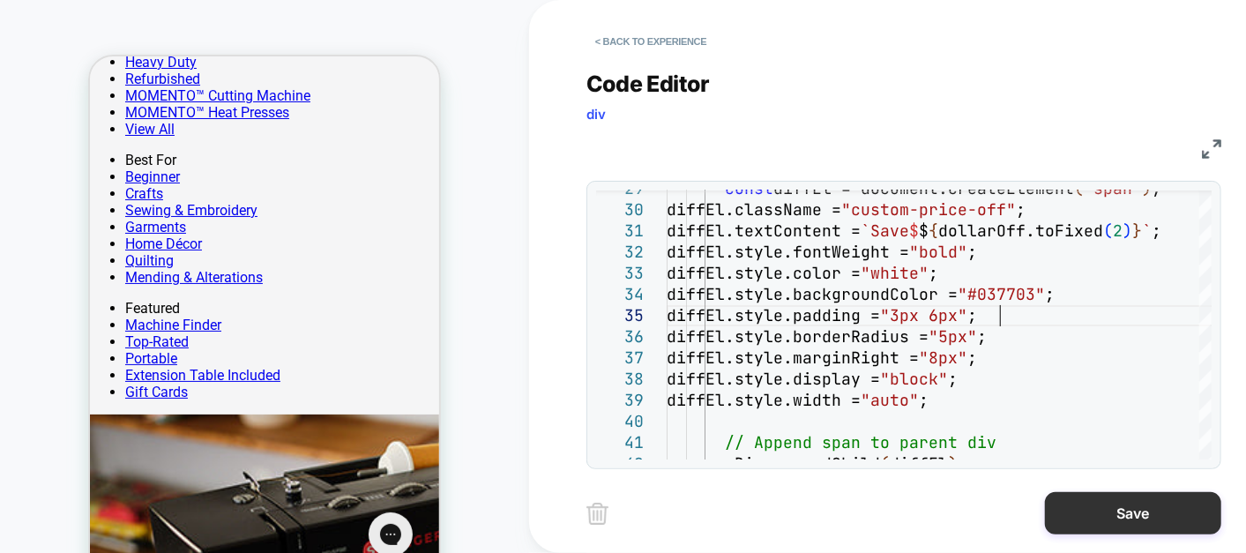
type textarea "**********"
click at [1095, 496] on button "Save" at bounding box center [1133, 513] width 176 height 42
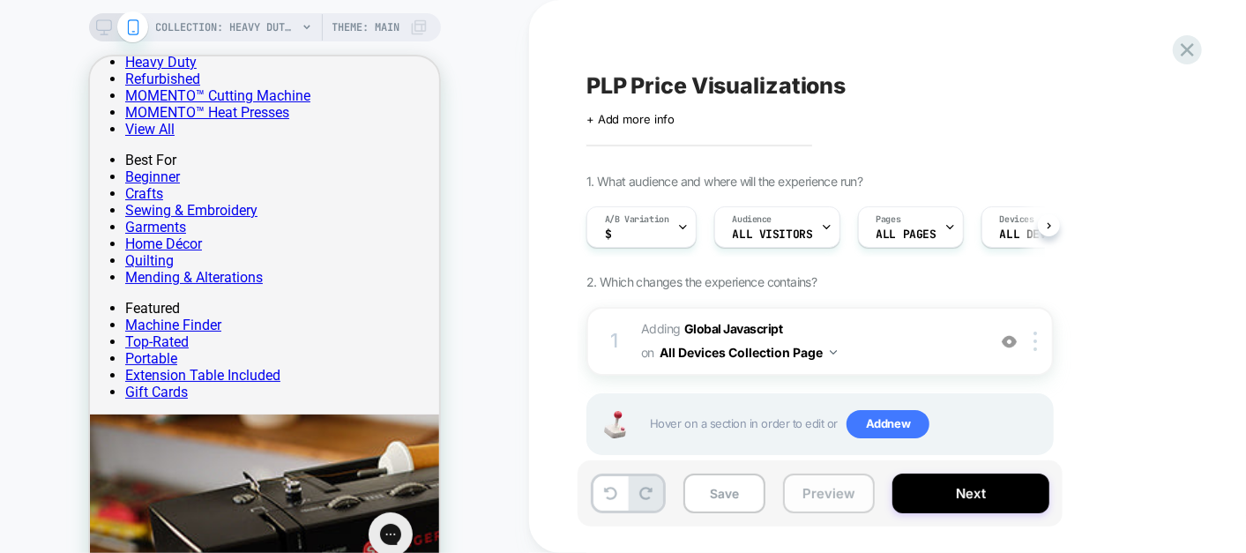
scroll to position [0, 0]
click at [826, 496] on button "Preview" at bounding box center [829, 494] width 92 height 40
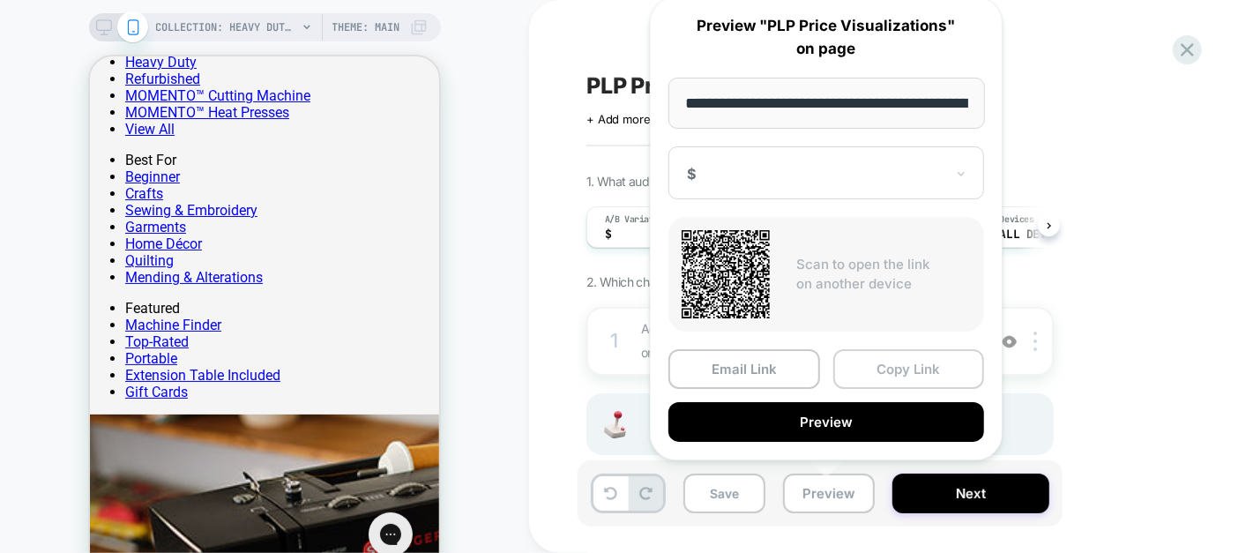
click at [917, 368] on button "Copy Link" at bounding box center [909, 369] width 152 height 40
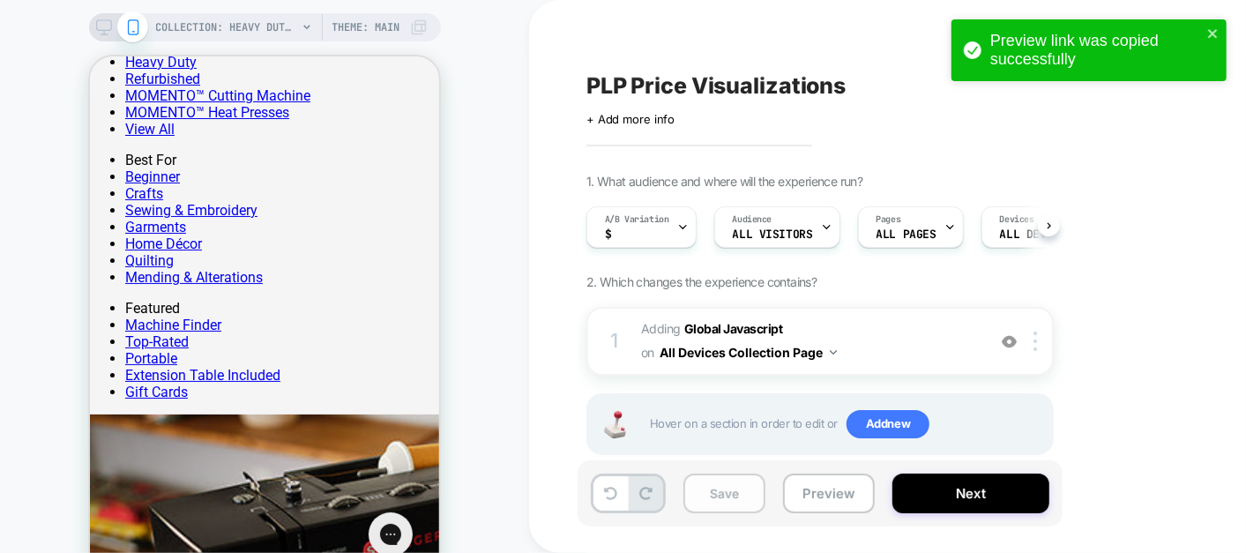
click at [720, 496] on button "Save" at bounding box center [724, 494] width 82 height 40
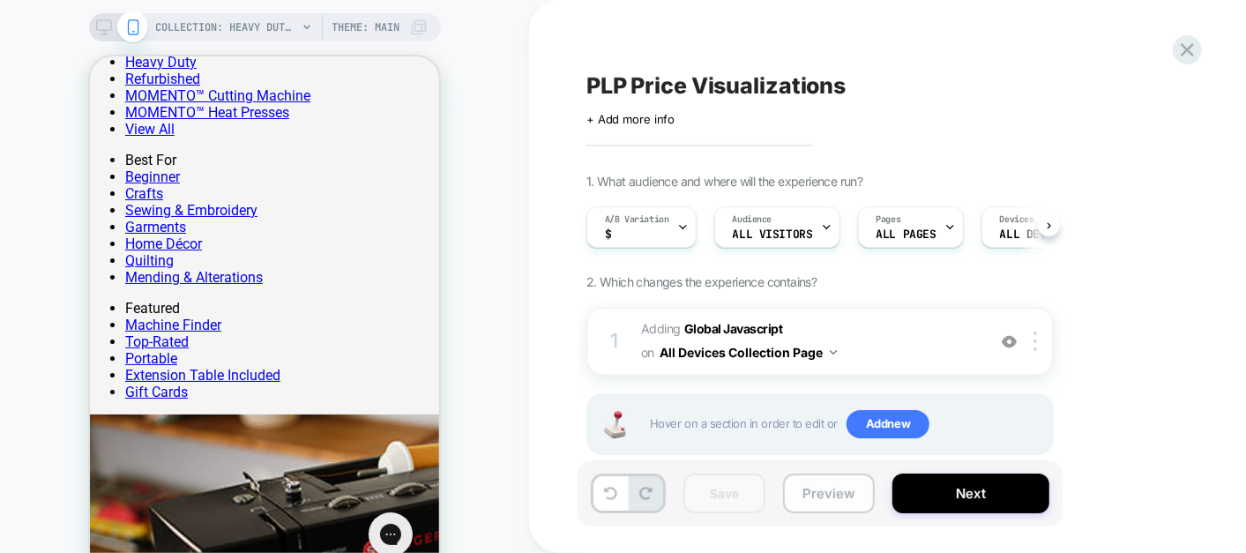
click at [823, 492] on button "Preview" at bounding box center [829, 494] width 92 height 40
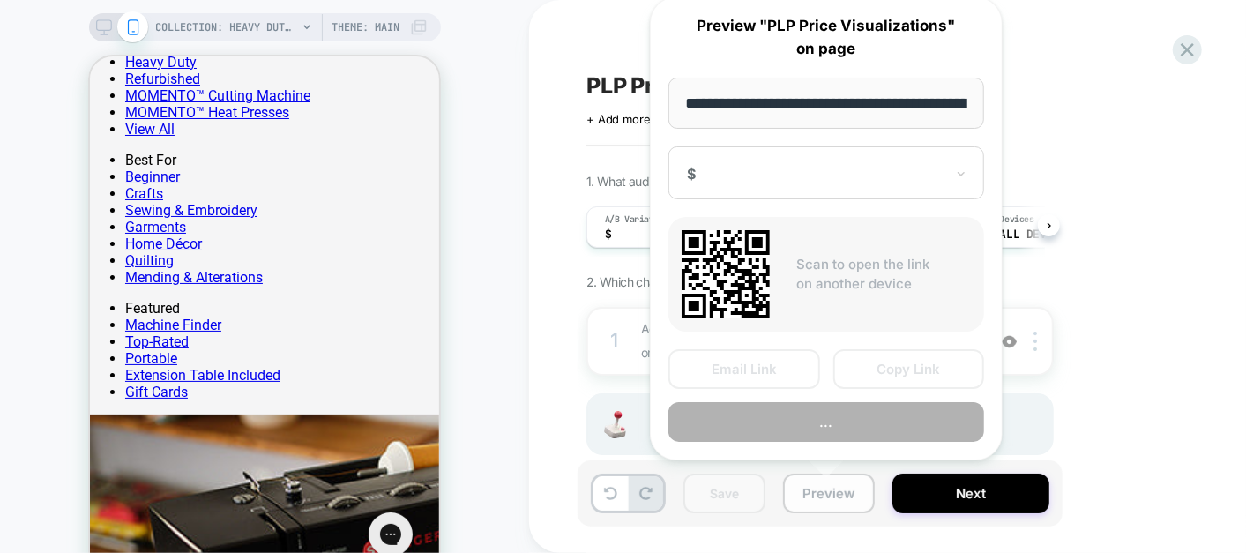
scroll to position [0, 309]
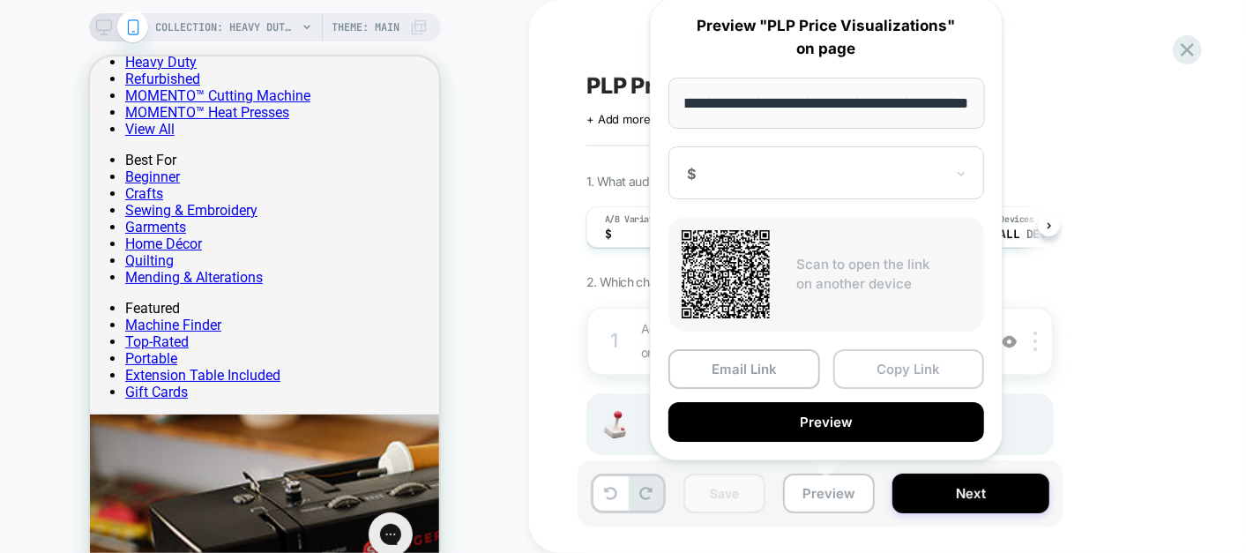
click at [910, 353] on button "Copy Link" at bounding box center [909, 369] width 152 height 40
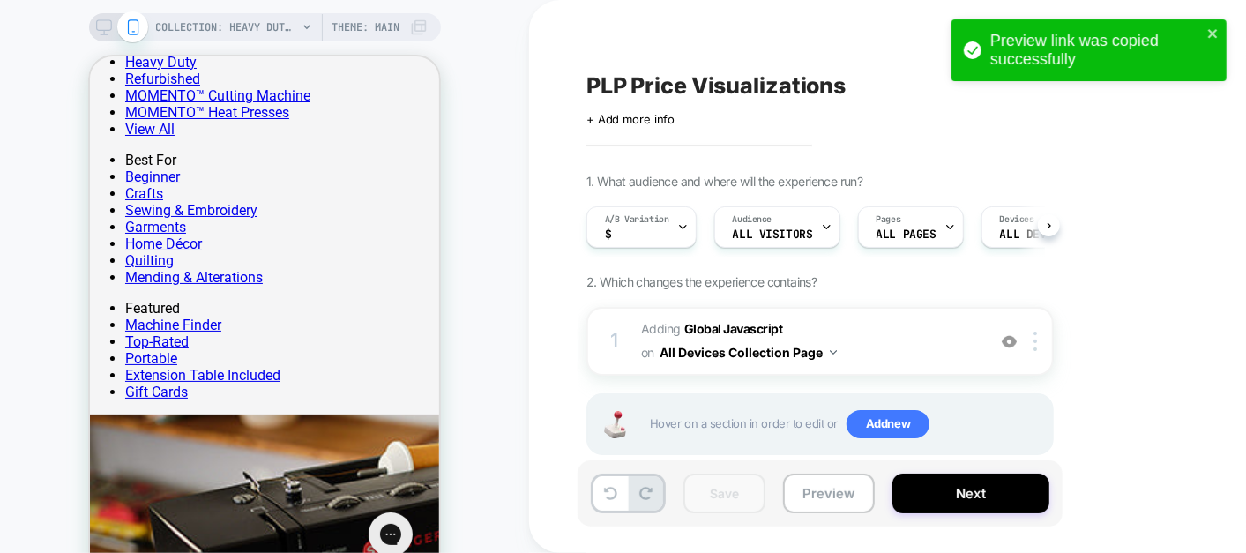
click at [910, 353] on span "Adding Global Javascript on All Devices Collection Page" at bounding box center [809, 341] width 336 height 48
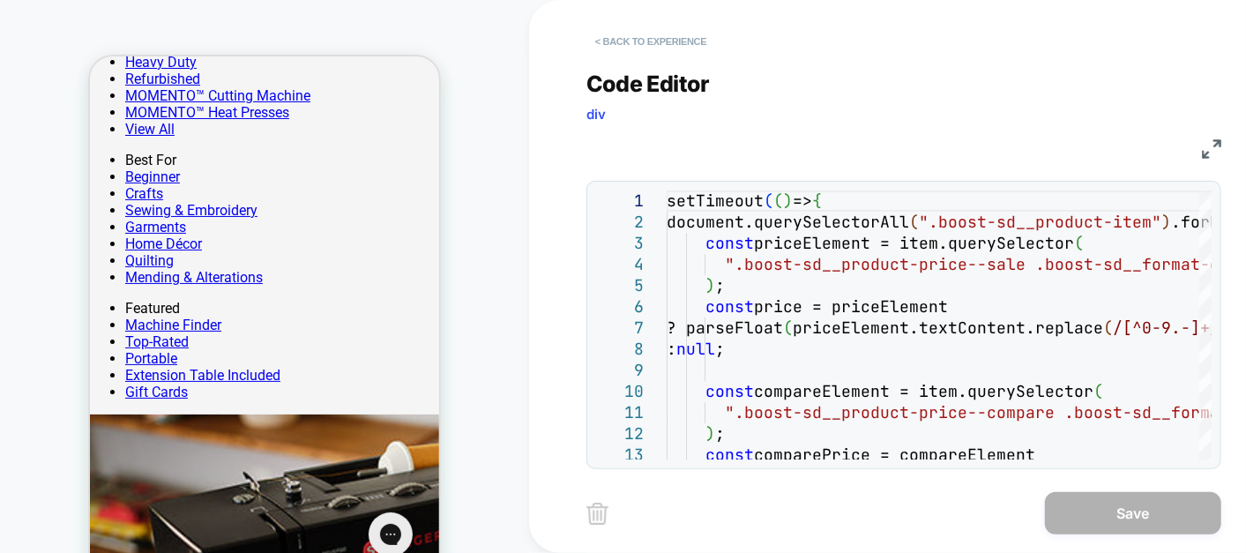
click at [629, 40] on button "< Back to experience" at bounding box center [650, 41] width 129 height 28
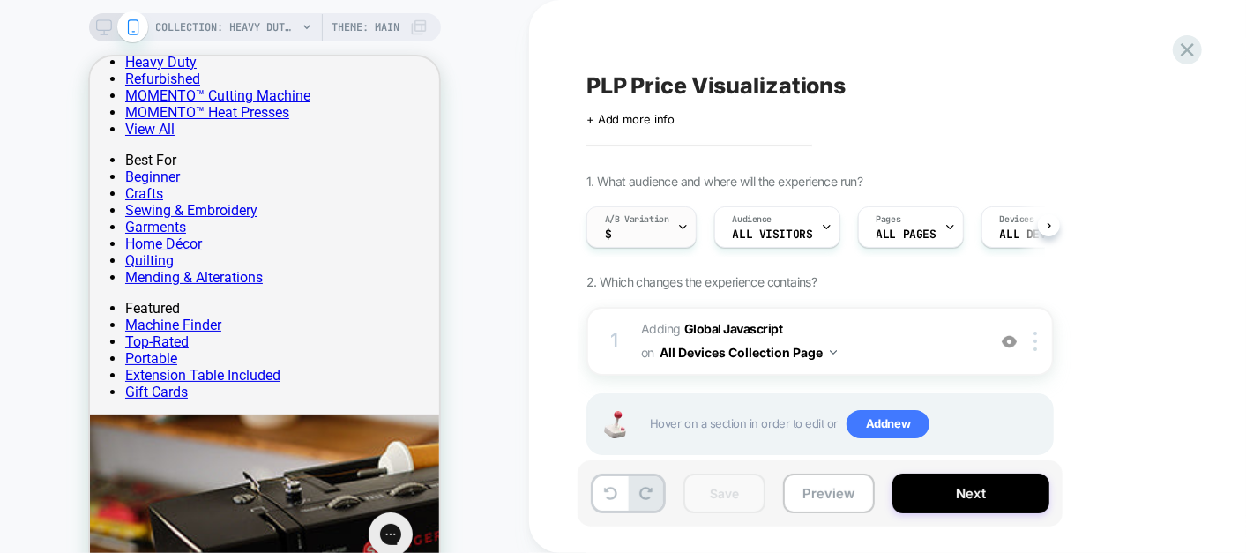
click at [683, 224] on icon at bounding box center [682, 226] width 11 height 11
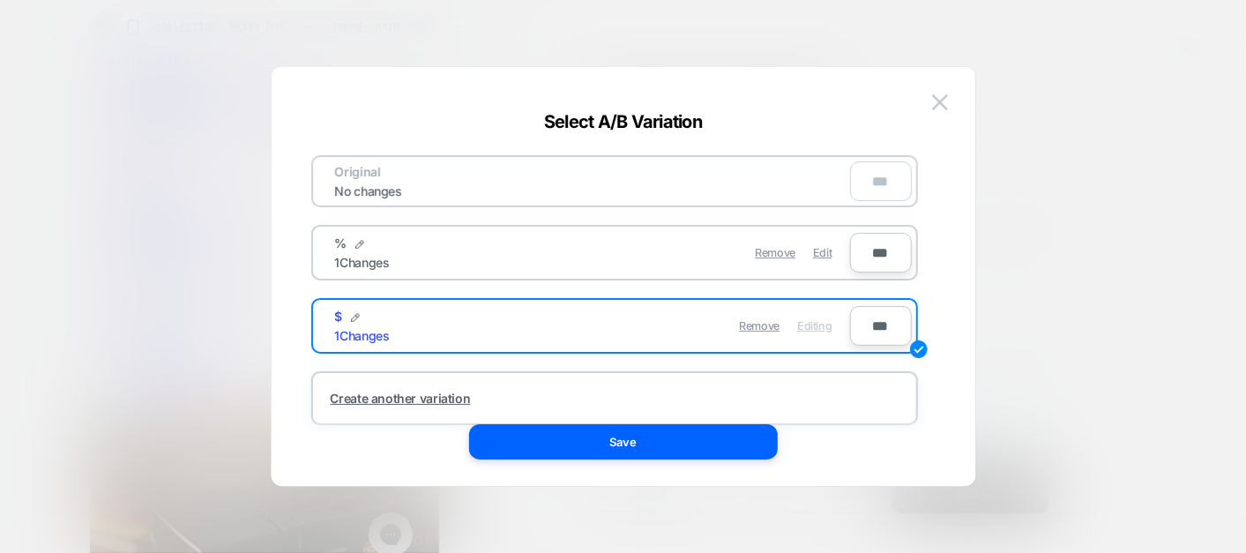
click at [832, 253] on div "Remove Edit" at bounding box center [717, 252] width 249 height 34
click at [818, 247] on span "Edit" at bounding box center [822, 252] width 19 height 13
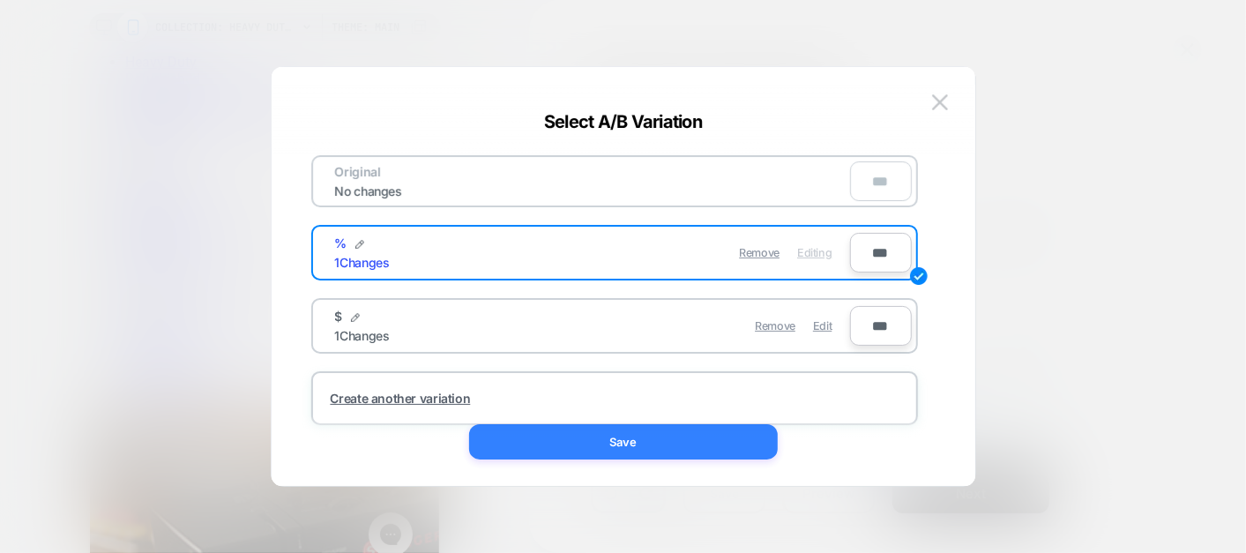
click at [664, 444] on button "Save" at bounding box center [623, 441] width 309 height 35
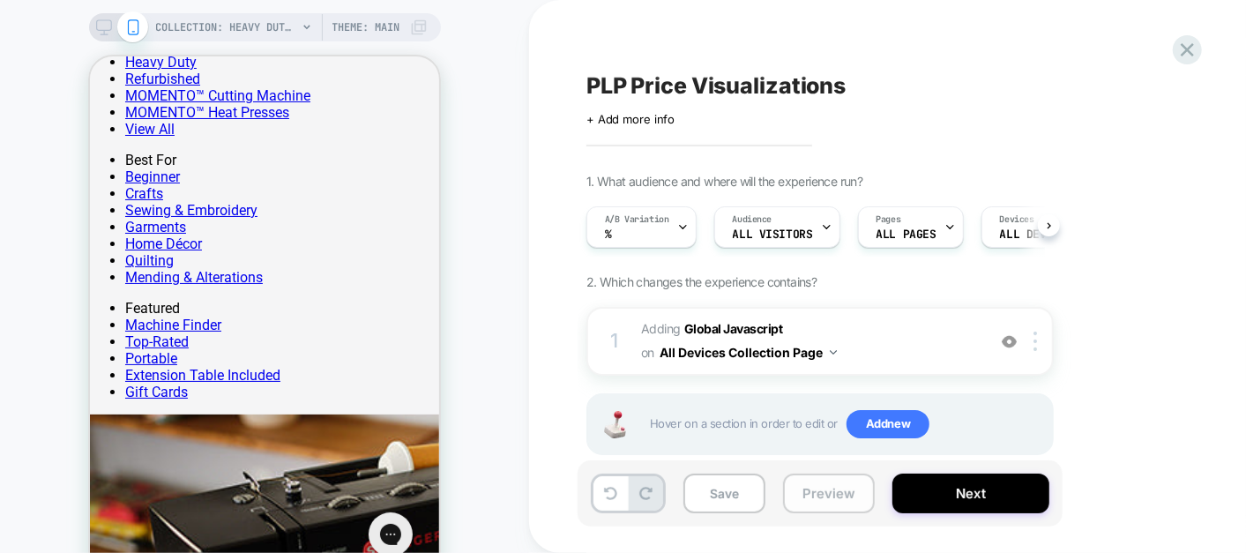
click at [818, 491] on button "Preview" at bounding box center [829, 494] width 92 height 40
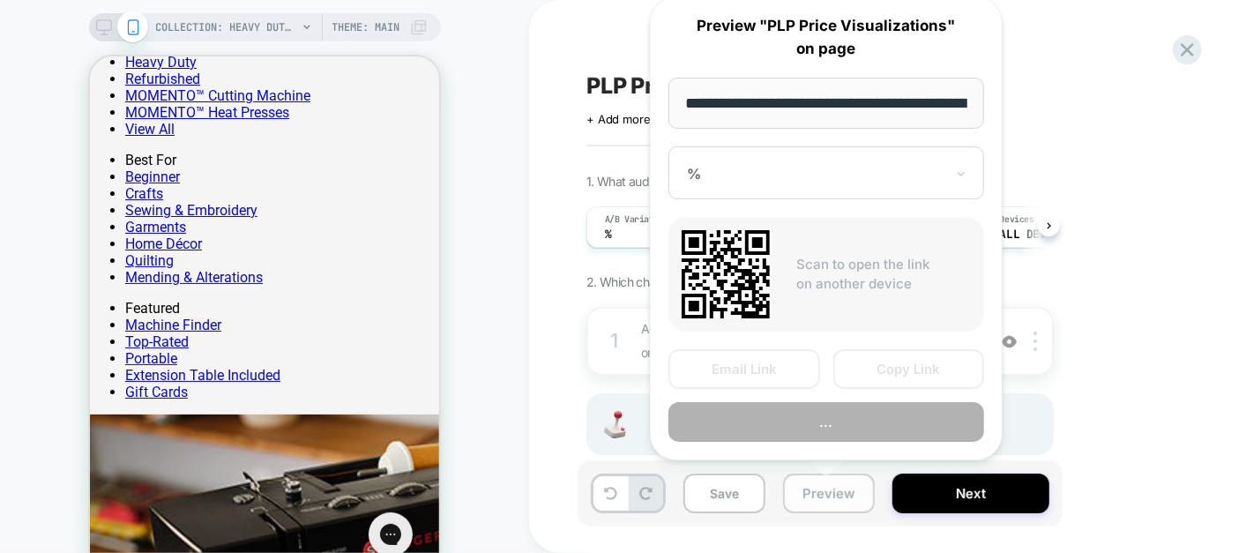
scroll to position [0, 309]
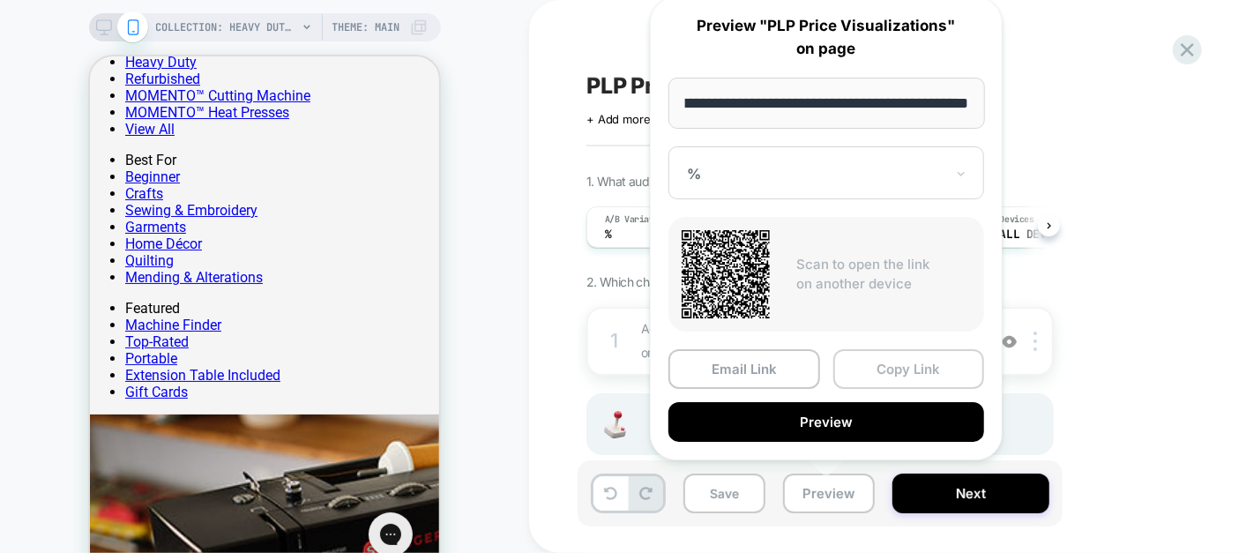
click at [919, 370] on button "Copy Link" at bounding box center [909, 369] width 152 height 40
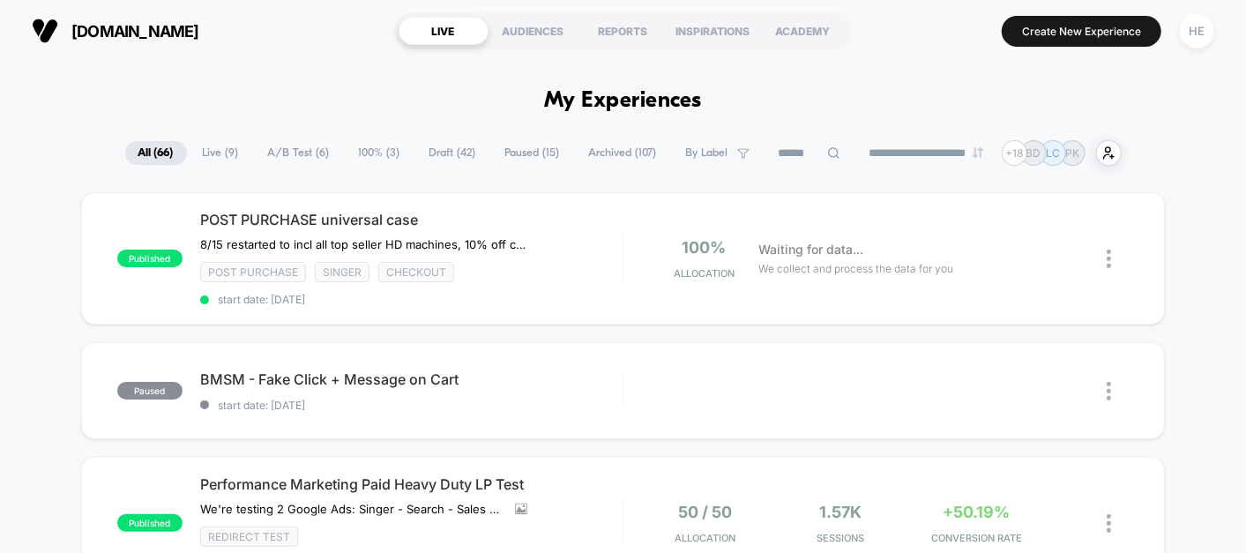
click at [505, 148] on span "Paused ( 15 )" at bounding box center [532, 153] width 81 height 24
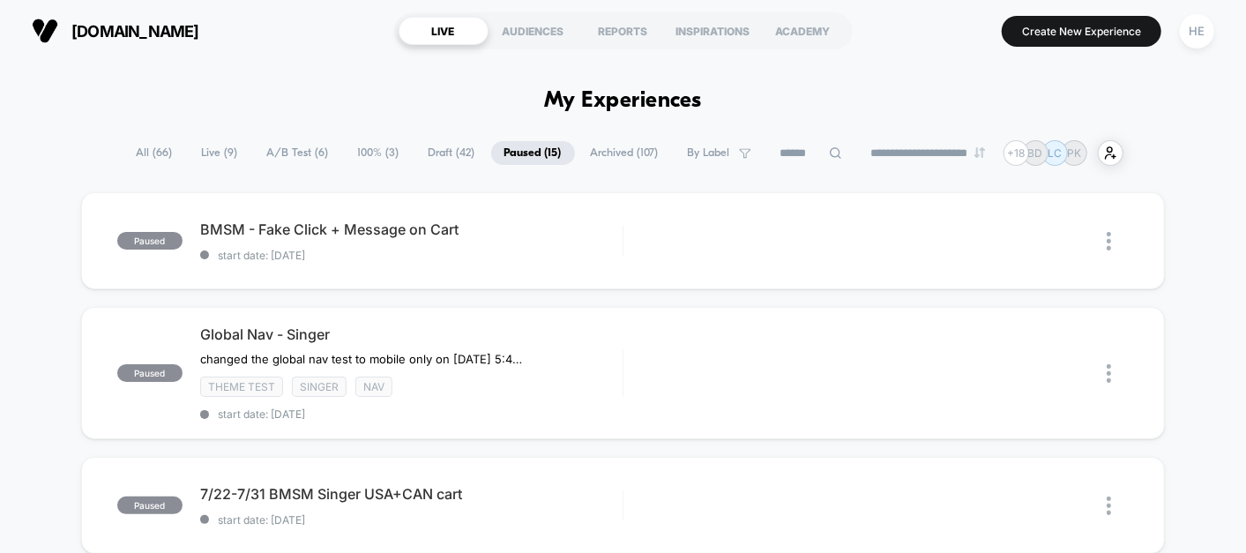
click at [829, 153] on icon at bounding box center [835, 152] width 13 height 13
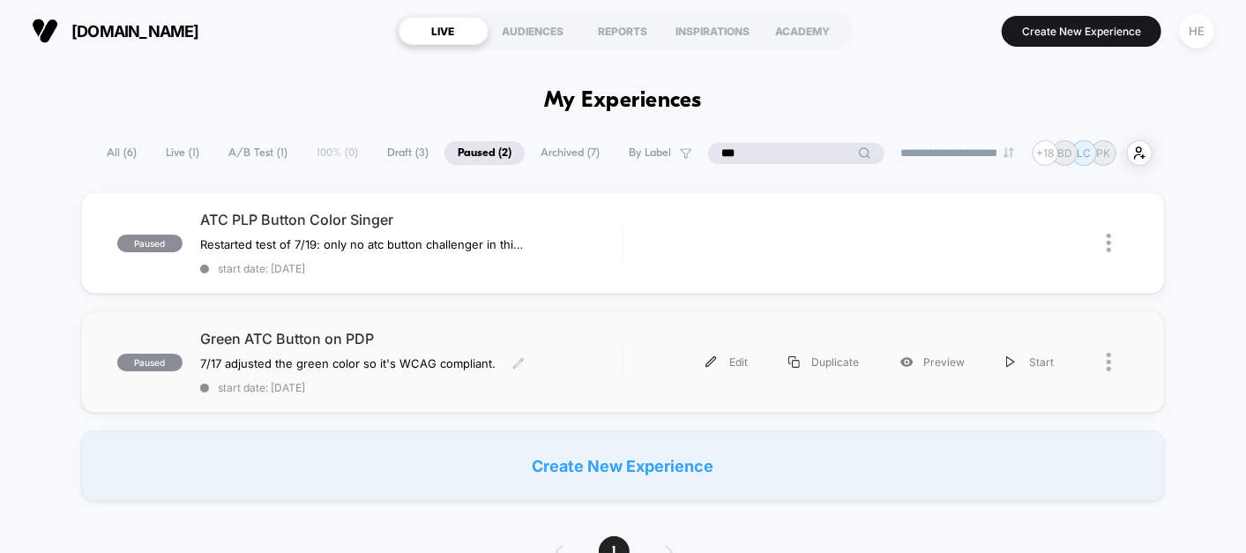
type input "***"
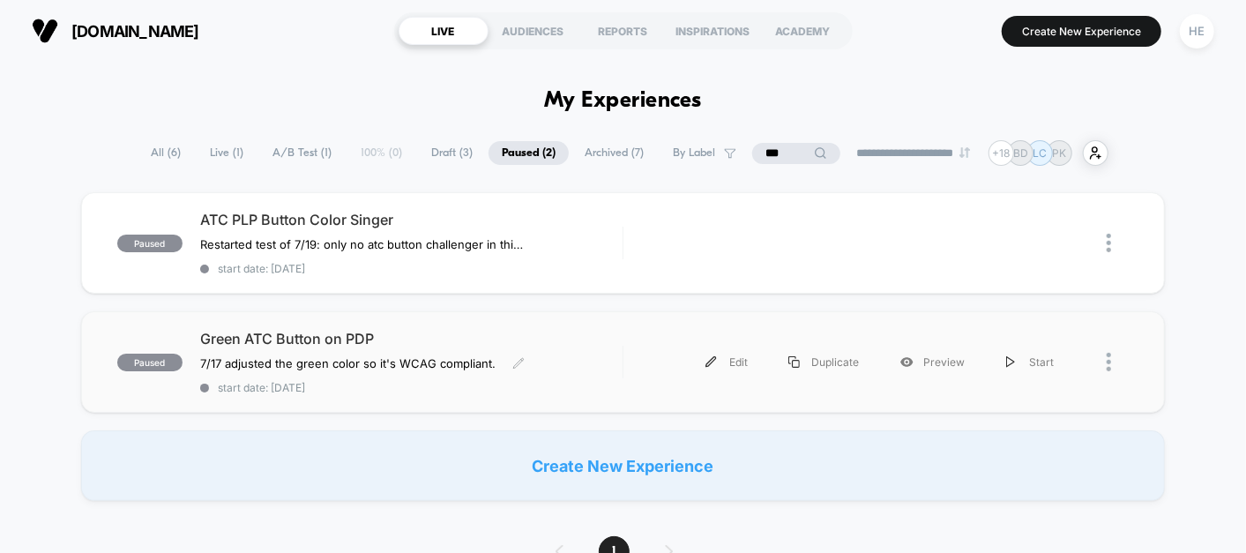
click at [618, 366] on div "Green ATC Button on PDP 7/17 adjusted the green color so it's WCAG compliant. ﻿…" at bounding box center [411, 362] width 422 height 64
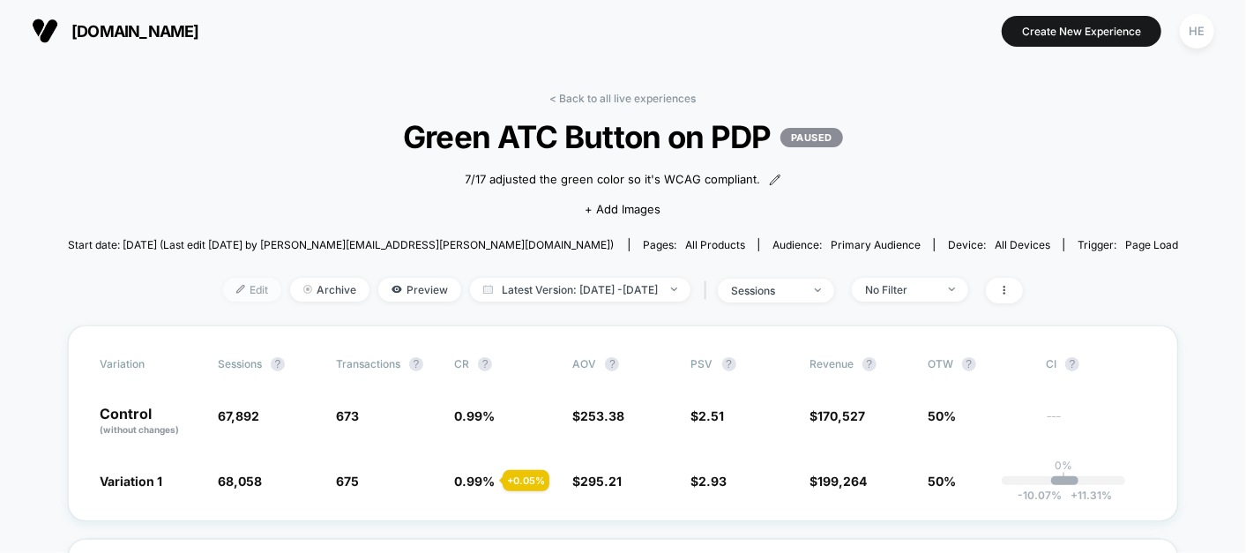
click at [223, 287] on span "Edit" at bounding box center [252, 290] width 58 height 24
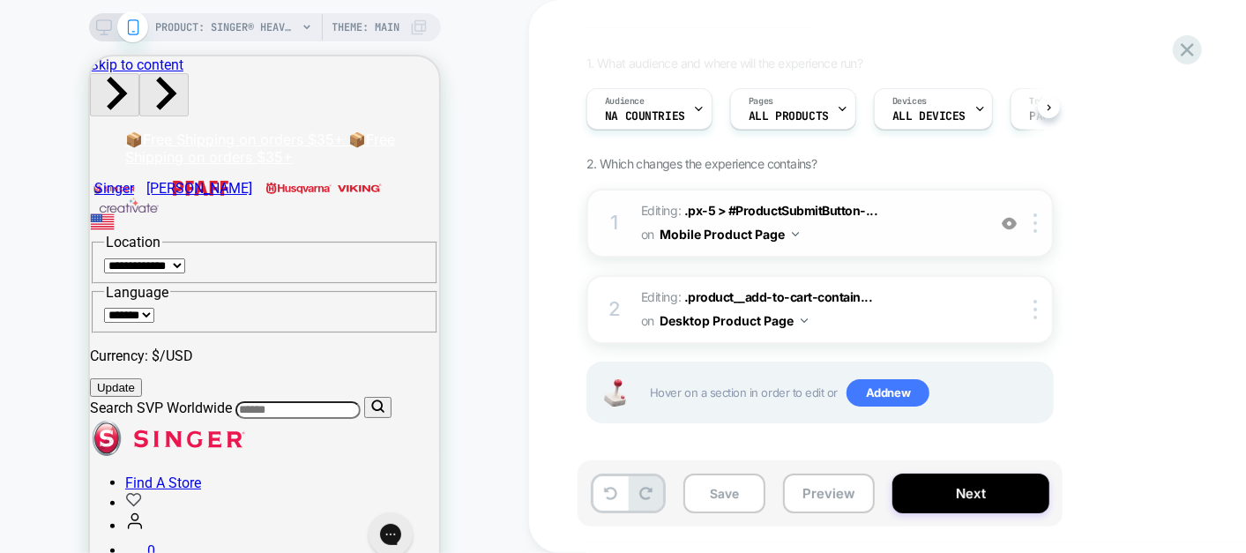
click at [932, 197] on div "1 Editing : .px-5 > #ProductSubmitButton-... .px-5 > #ProductSubmitButton-templ…" at bounding box center [819, 223] width 467 height 69
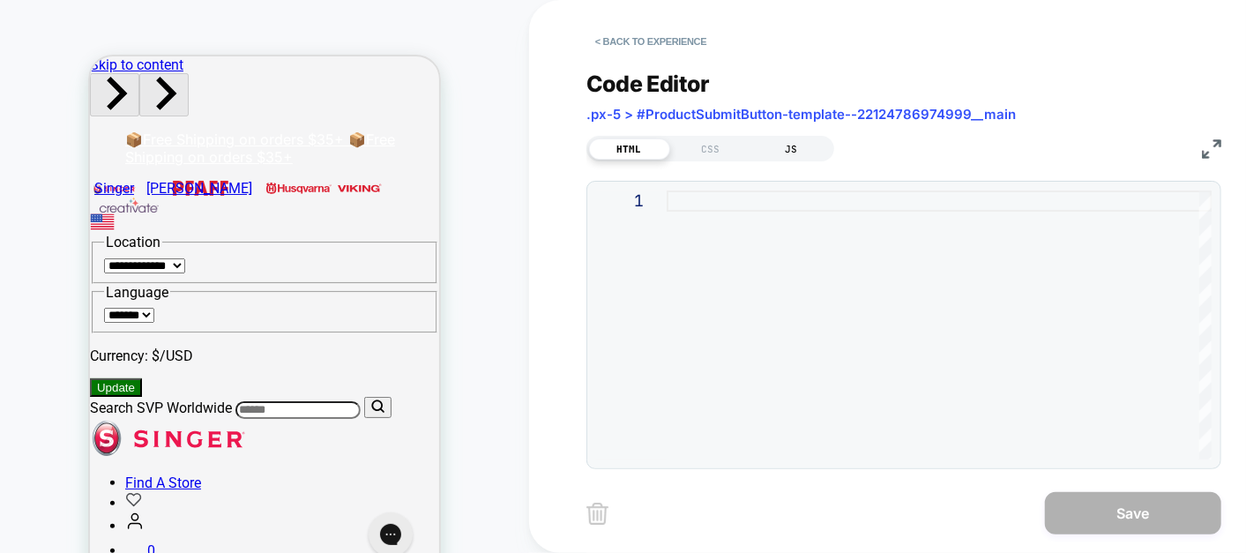
click at [792, 138] on div "JS" at bounding box center [791, 148] width 81 height 21
click at [715, 142] on div "CSS" at bounding box center [710, 148] width 81 height 21
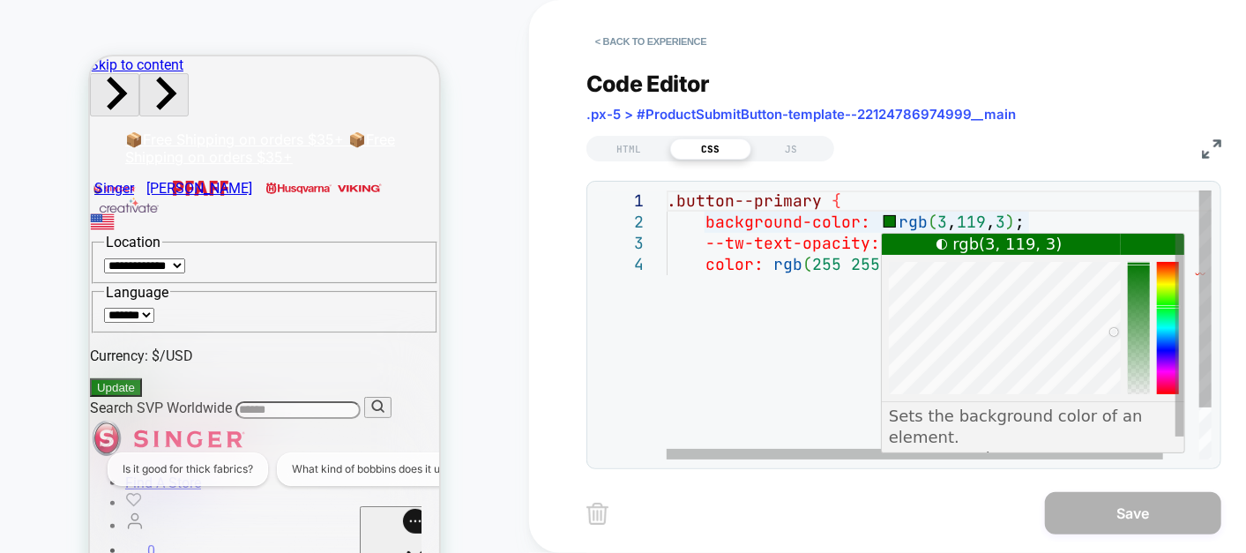
scroll to position [0, 531]
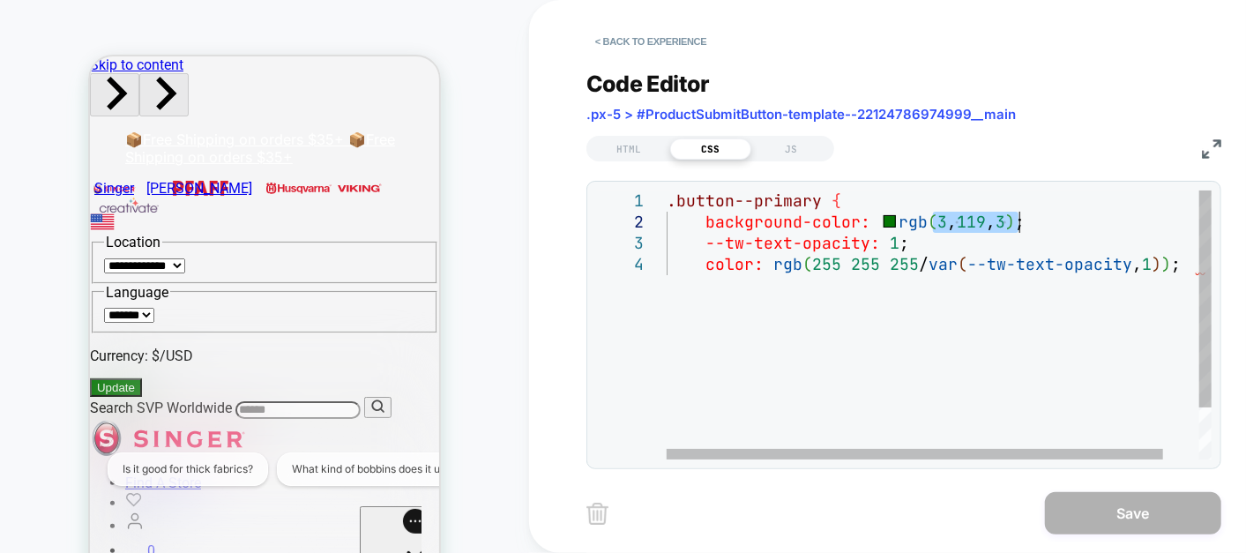
drag, startPoint x: 929, startPoint y: 224, endPoint x: 1023, endPoint y: 228, distance: 94.4
click at [1023, 228] on div ".button--primary { background-color: rgb ( 3 , 119 , 3 ) ; --tw-text-opacity: 1…" at bounding box center [959, 356] width 584 height 332
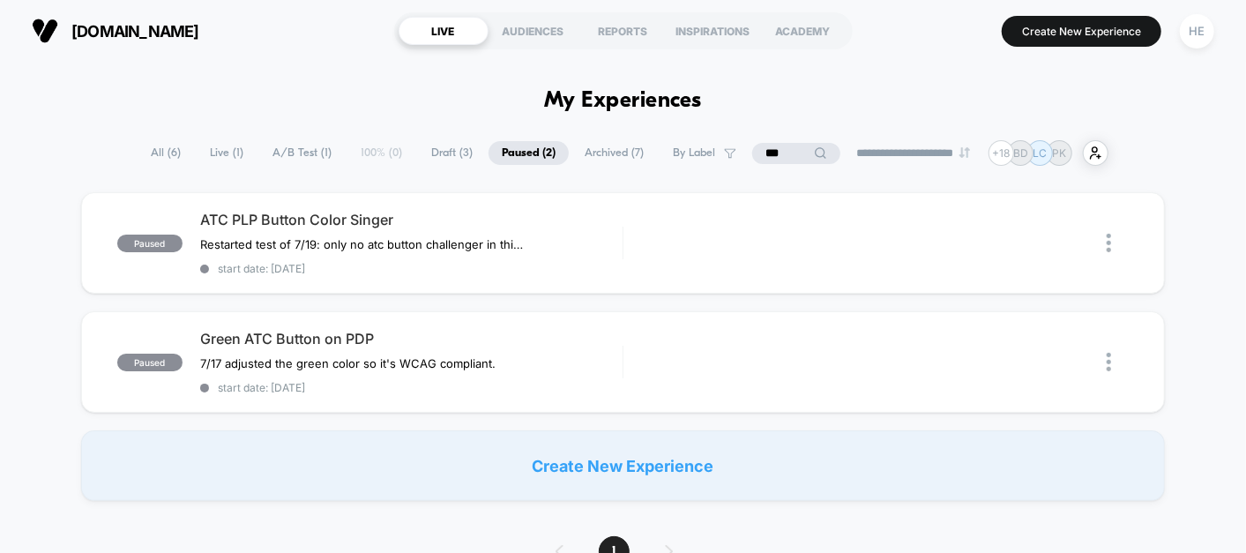
click at [447, 148] on span "Draft ( 3 )" at bounding box center [452, 153] width 68 height 24
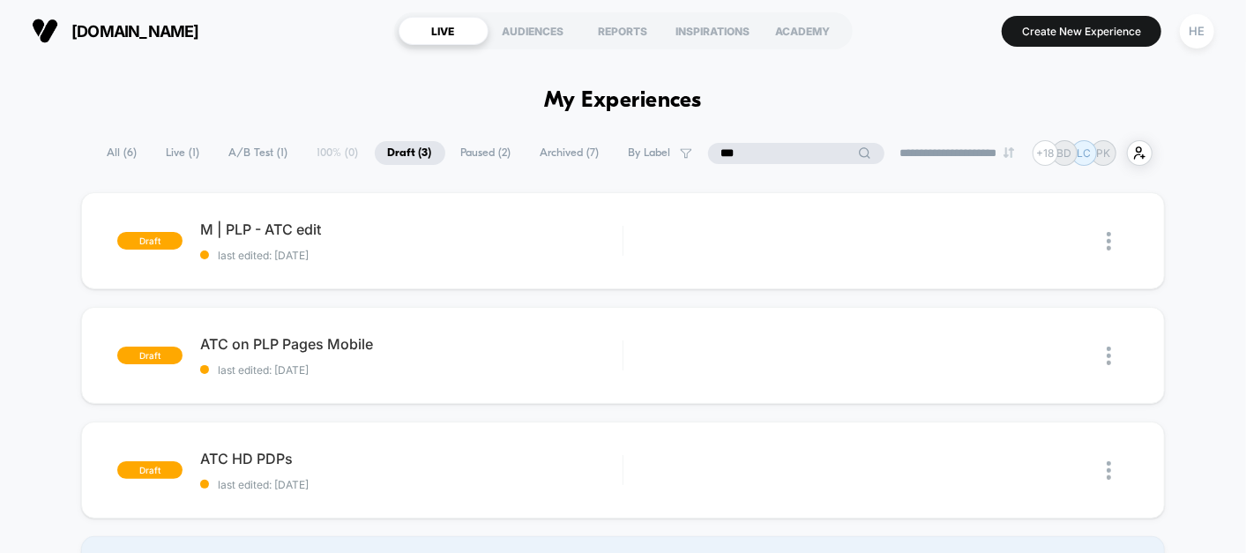
click at [794, 151] on input "***" at bounding box center [796, 153] width 176 height 21
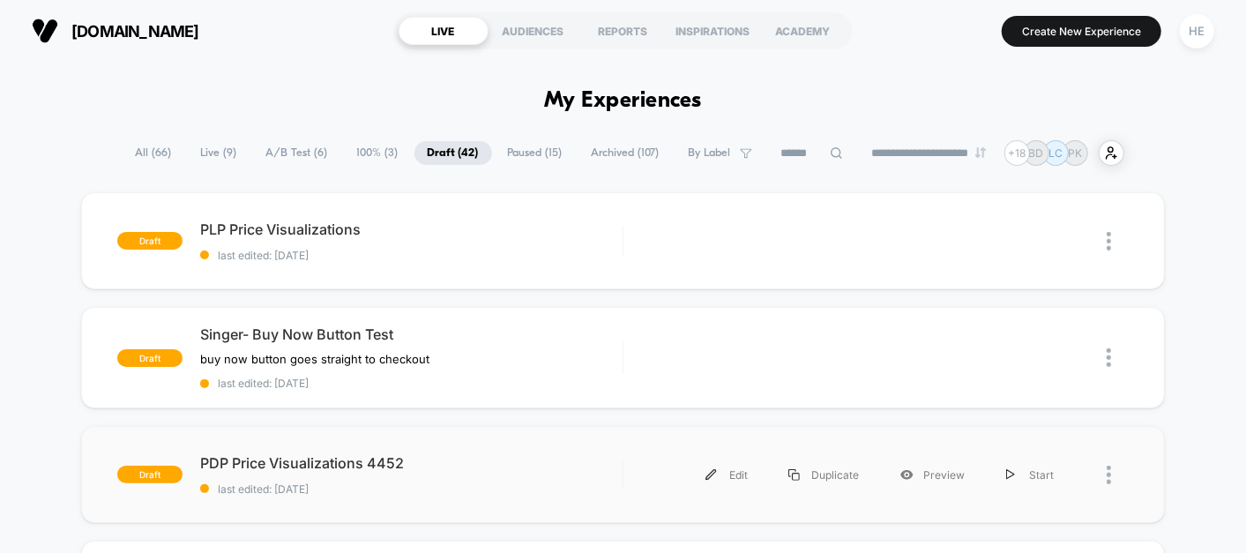
click at [511, 443] on div "draft PDP Price Visualizations 4452 last edited: [DATE] Edit Duplicate Preview …" at bounding box center [623, 474] width 1084 height 97
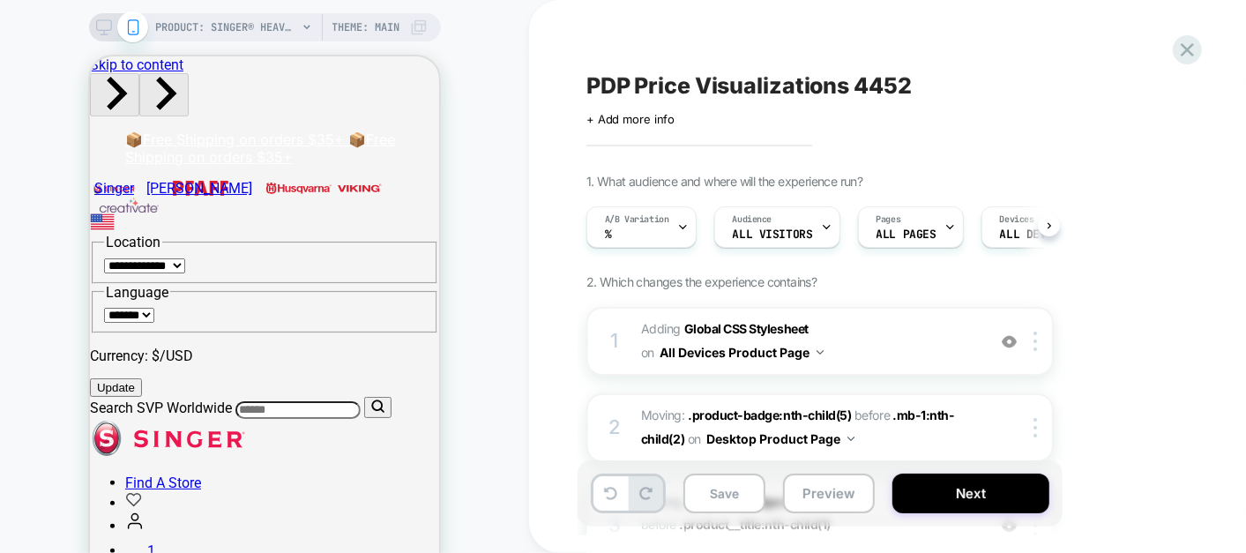
click at [864, 85] on span "PDP Price Visualizations 4452" at bounding box center [748, 85] width 325 height 26
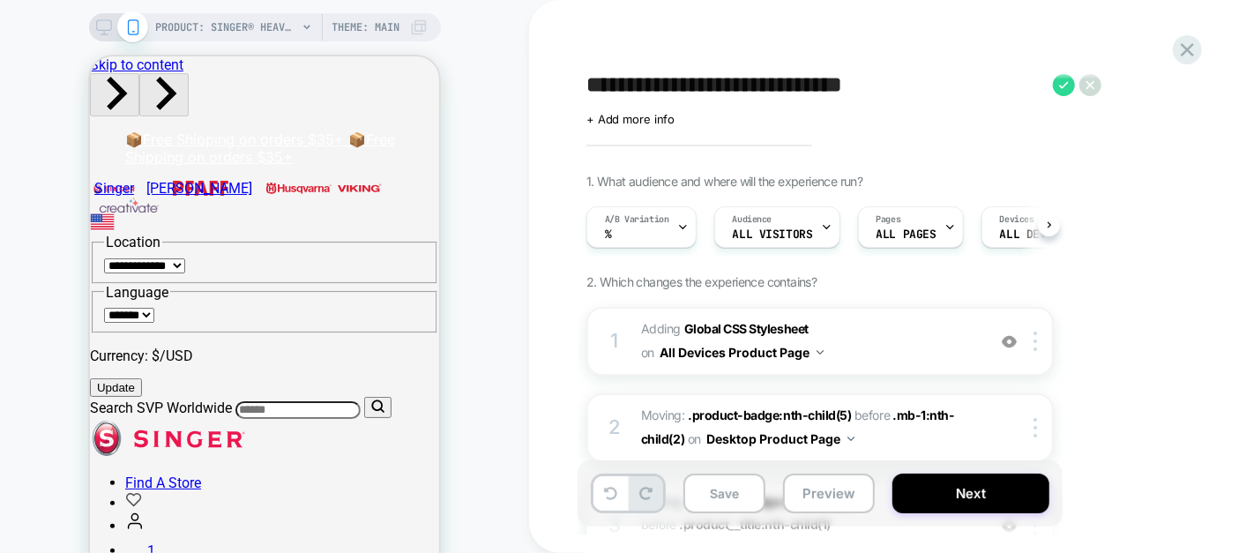
click at [884, 83] on textarea "**********" at bounding box center [815, 85] width 458 height 26
type textarea "**********"
click at [988, 83] on icon at bounding box center [987, 85] width 22 height 22
